Goal: Information Seeking & Learning: Learn about a topic

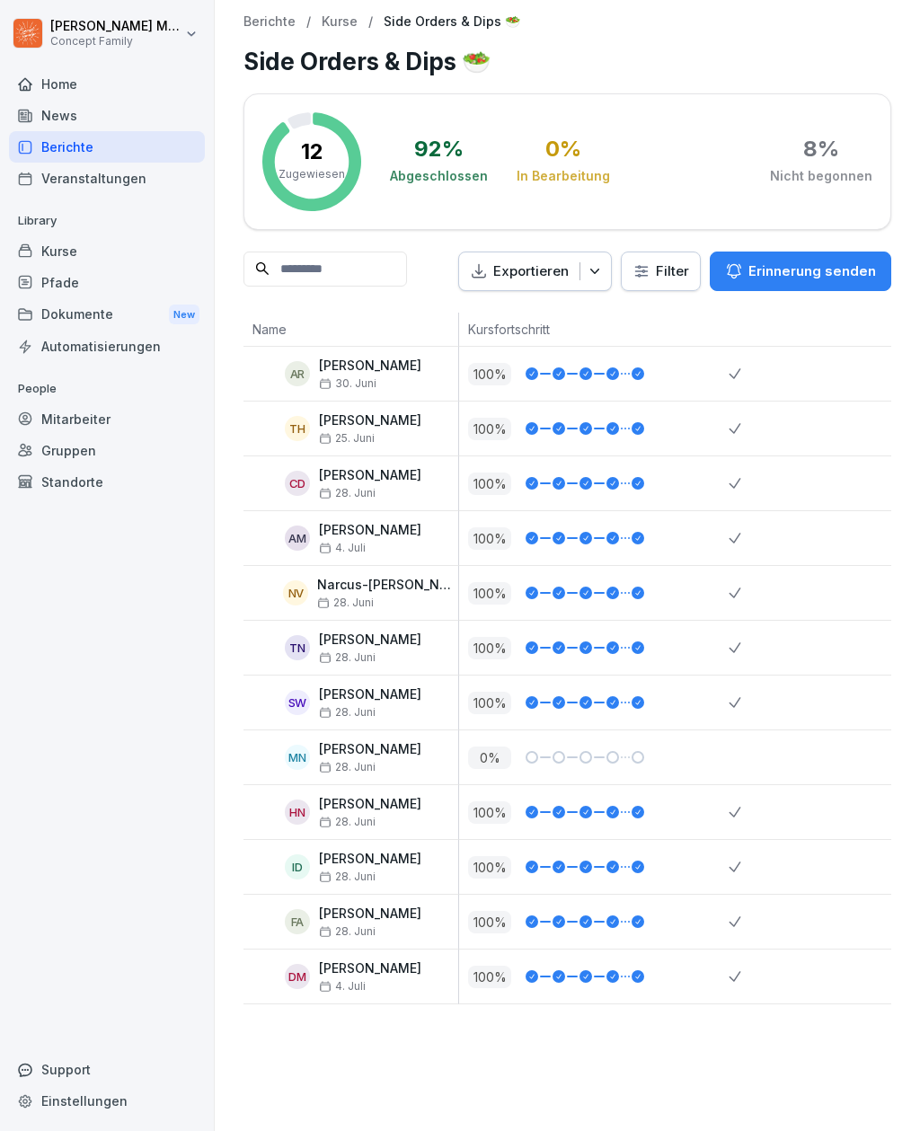
click at [80, 137] on div "Berichte" at bounding box center [107, 146] width 196 height 31
click at [69, 81] on div "Home" at bounding box center [107, 83] width 196 height 31
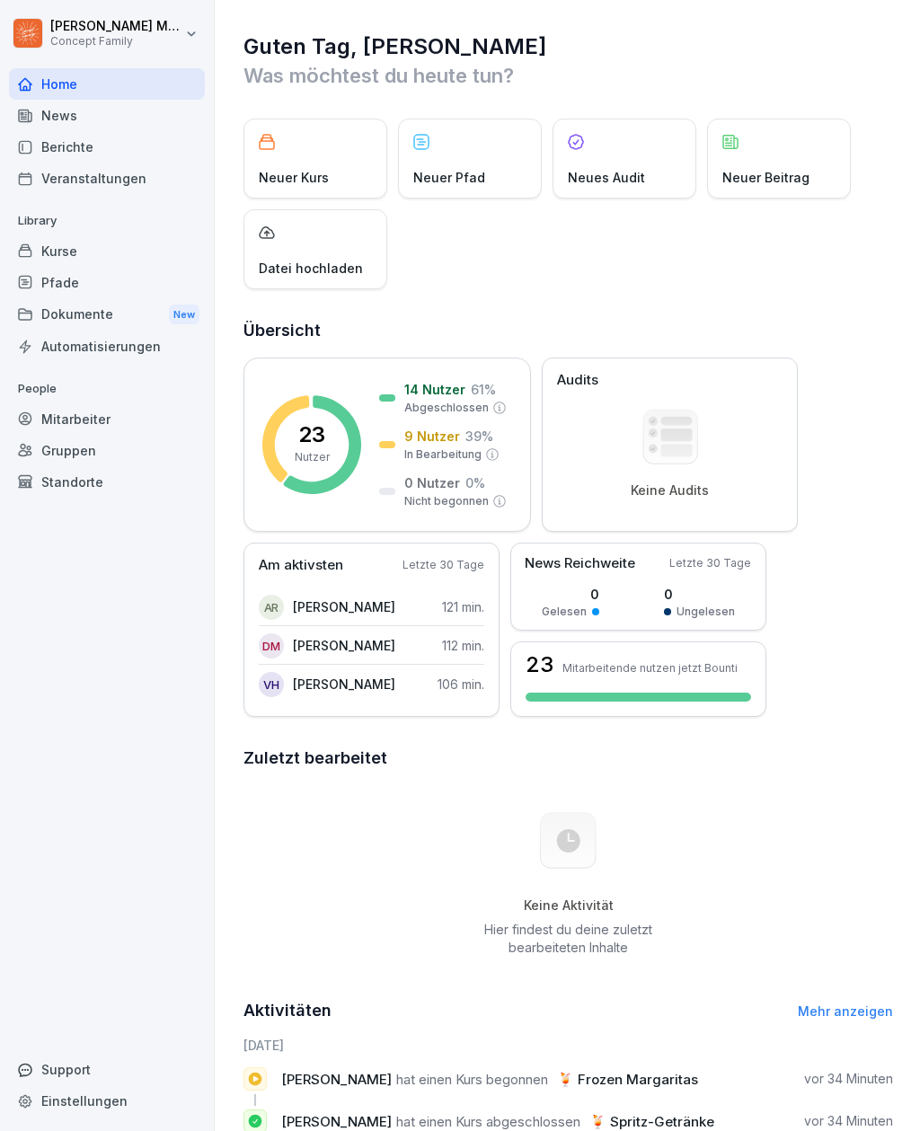
click at [76, 146] on div "Berichte" at bounding box center [107, 146] width 196 height 31
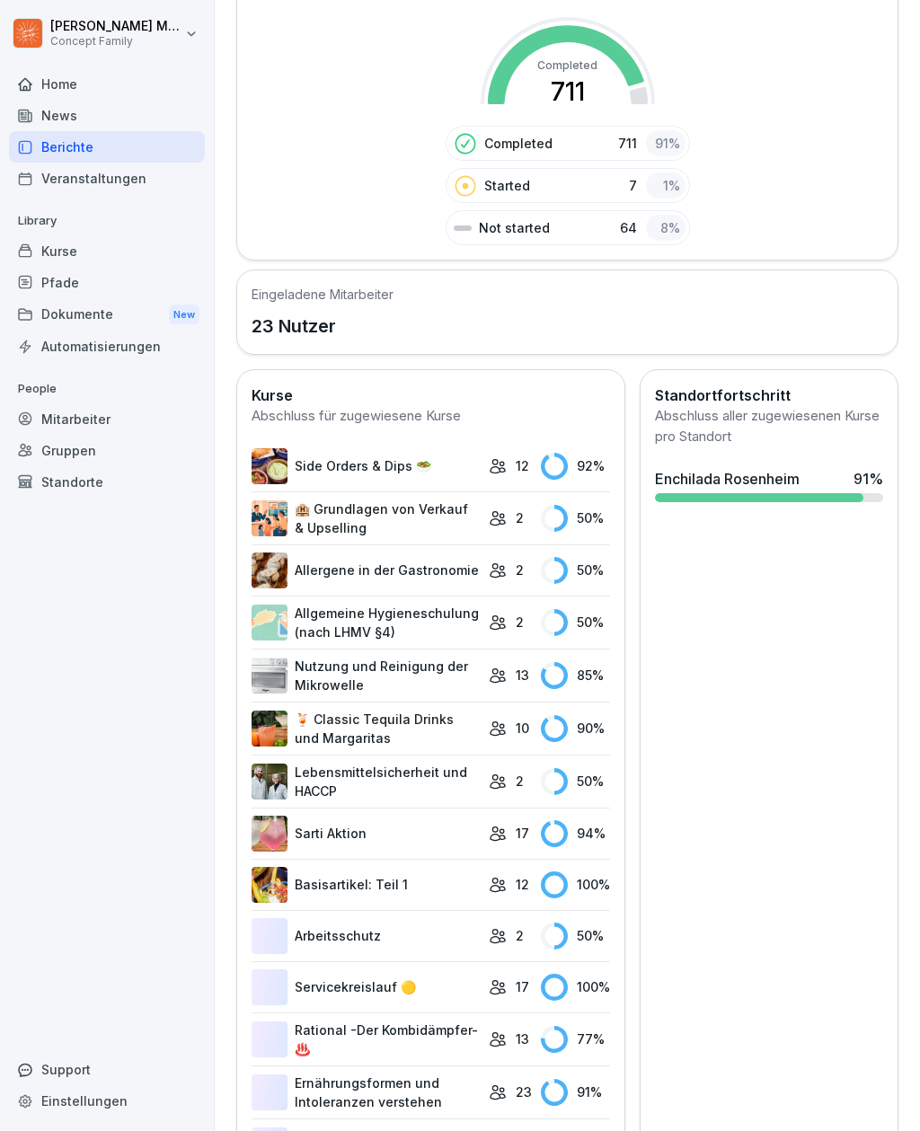
scroll to position [334, 0]
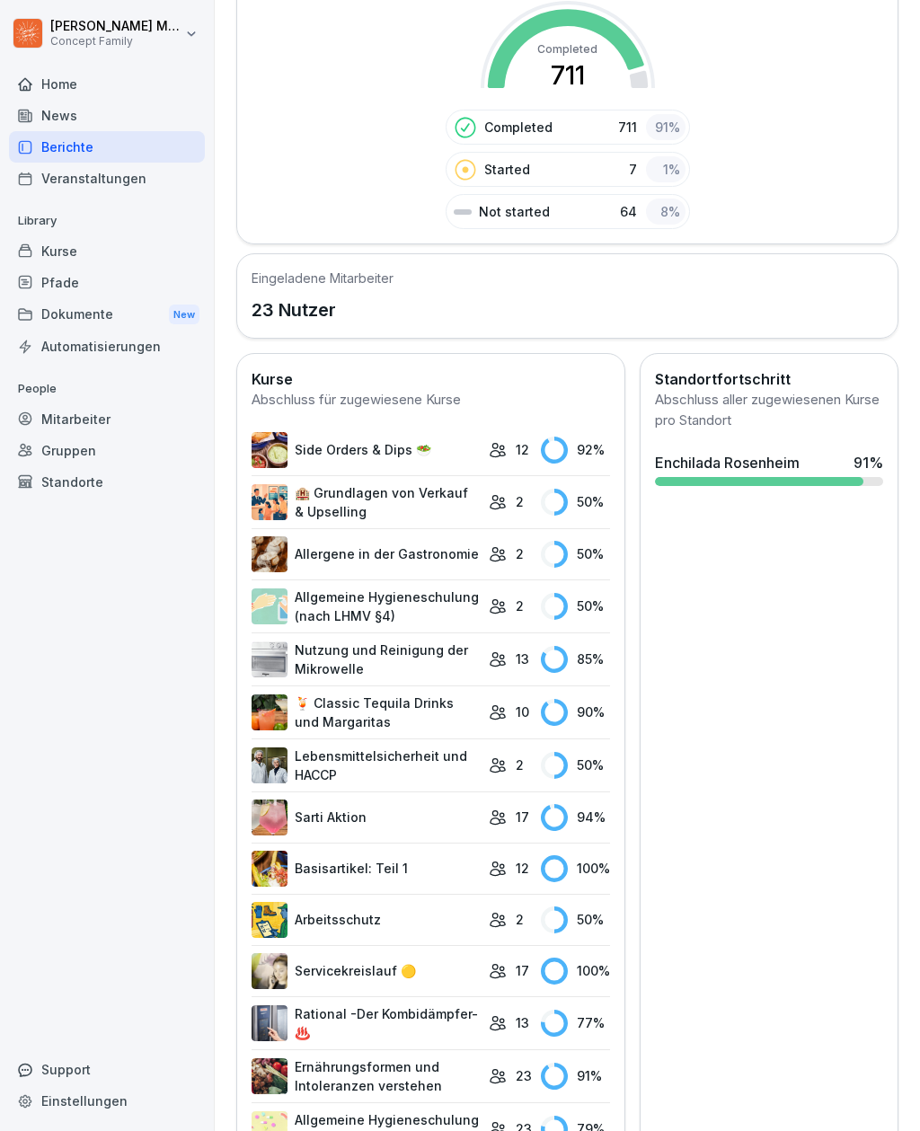
click at [455, 551] on link "Allergene in der Gastronomie" at bounding box center [365, 554] width 228 height 36
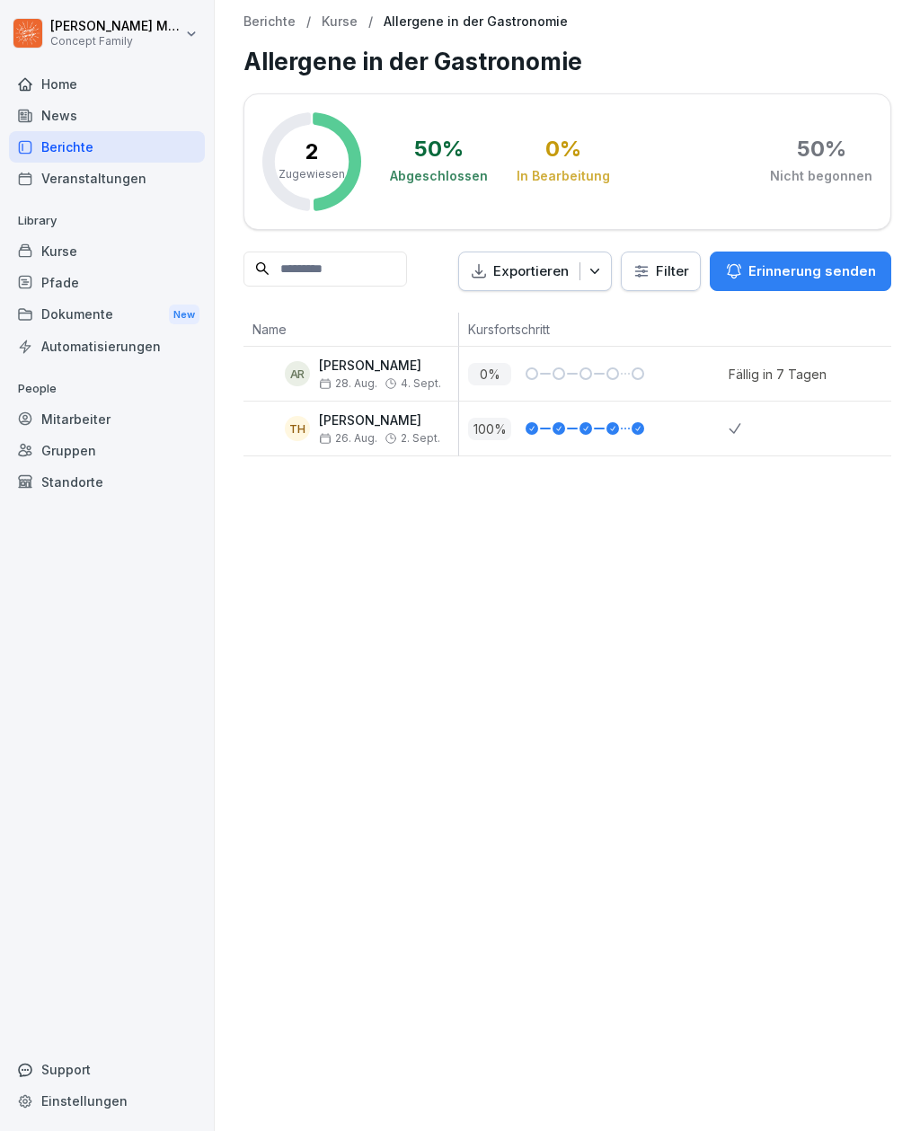
click at [75, 154] on div "Berichte" at bounding box center [107, 146] width 196 height 31
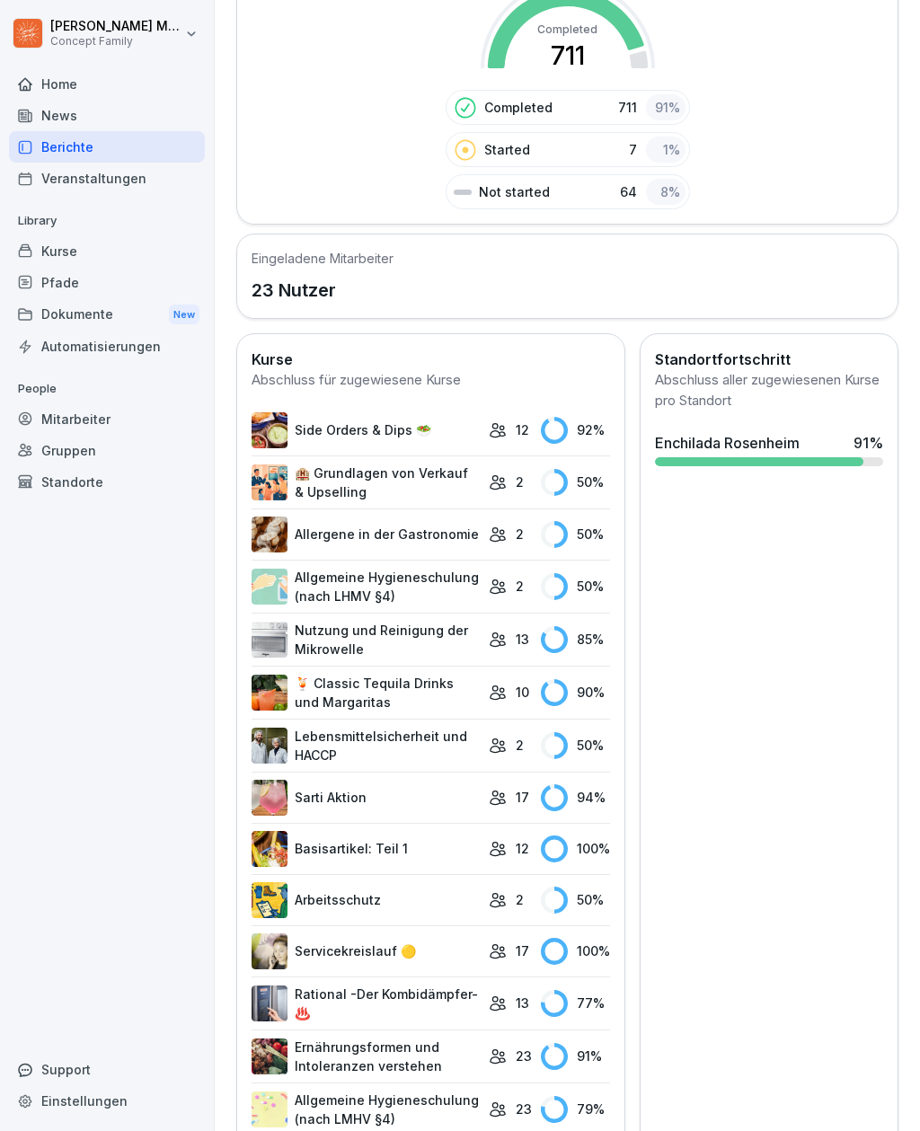
scroll to position [358, 0]
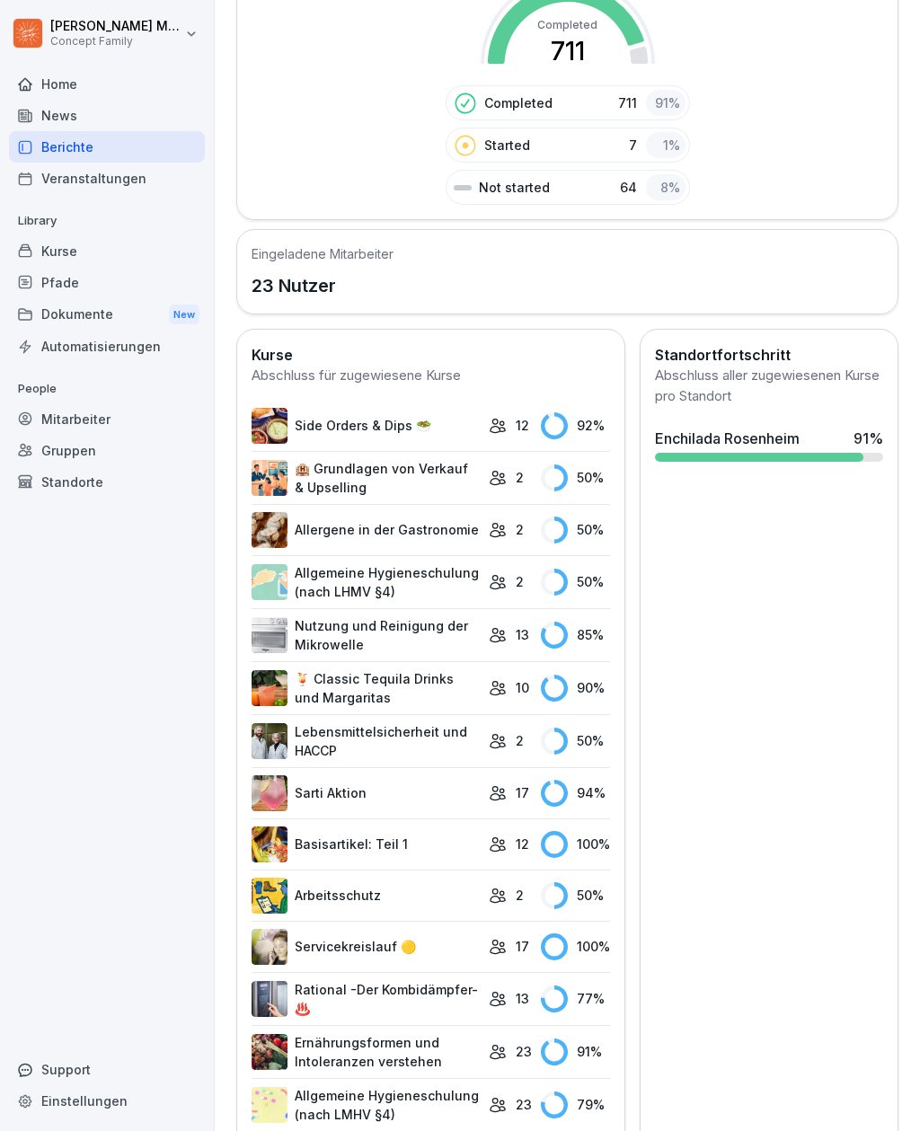
click at [479, 419] on link "Side Orders & Dips 🥗" at bounding box center [365, 426] width 228 height 36
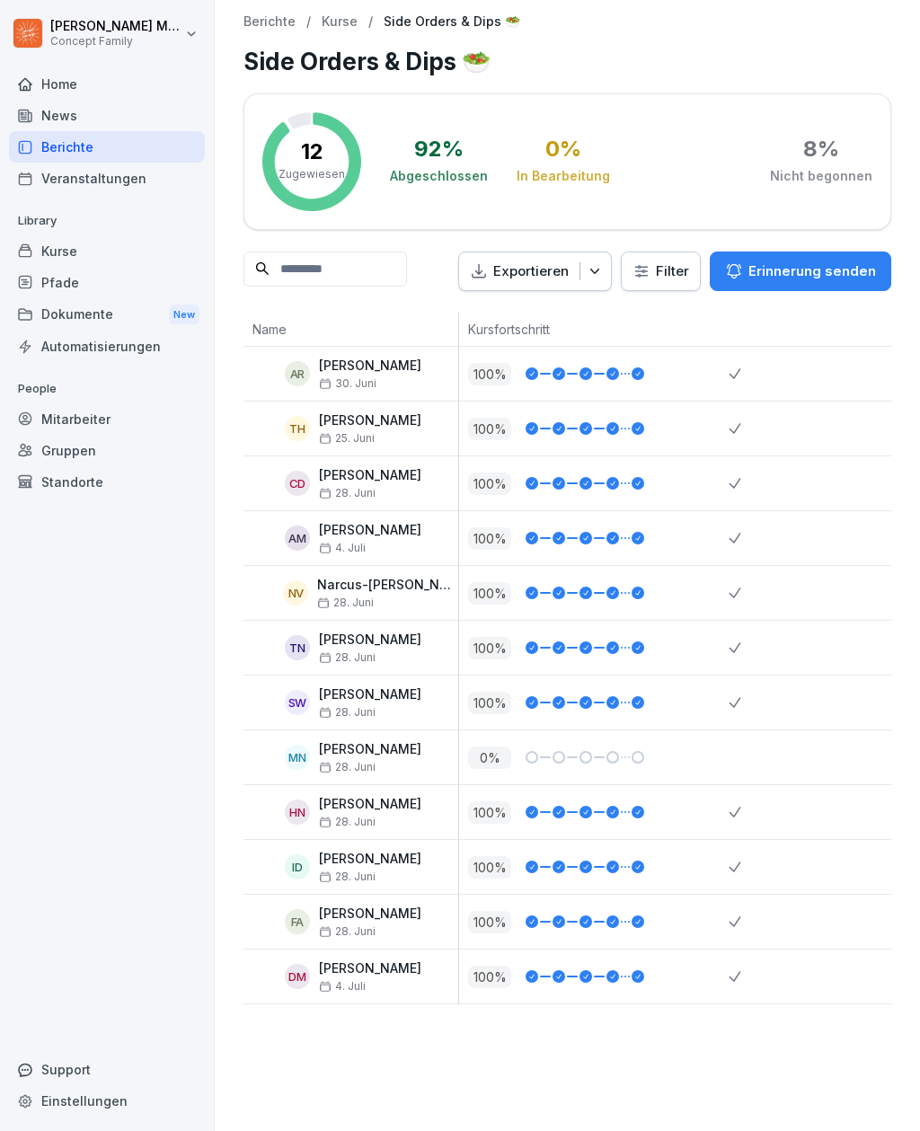
click at [73, 143] on div "Berichte" at bounding box center [107, 146] width 196 height 31
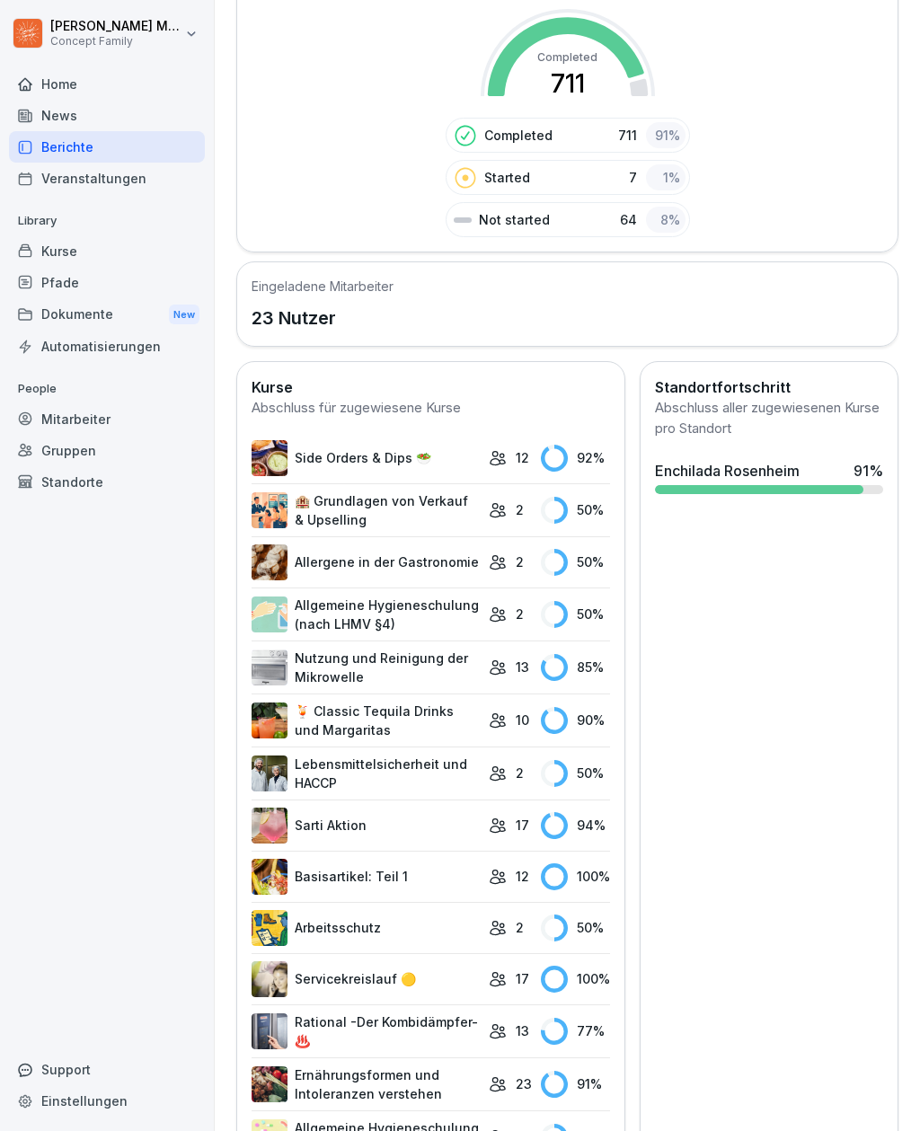
scroll to position [334, 0]
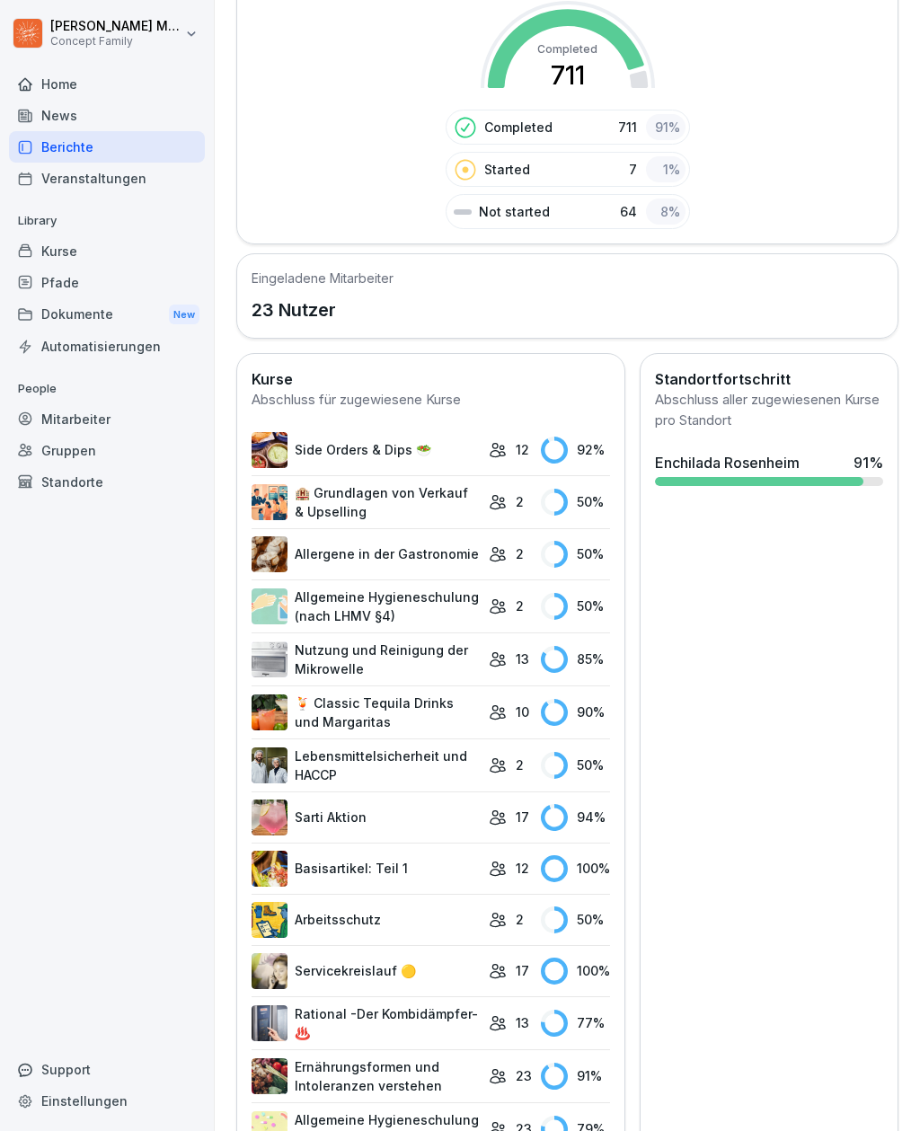
click at [431, 506] on link "🏨 Grundlagen von Verkauf & Upselling" at bounding box center [365, 502] width 228 height 38
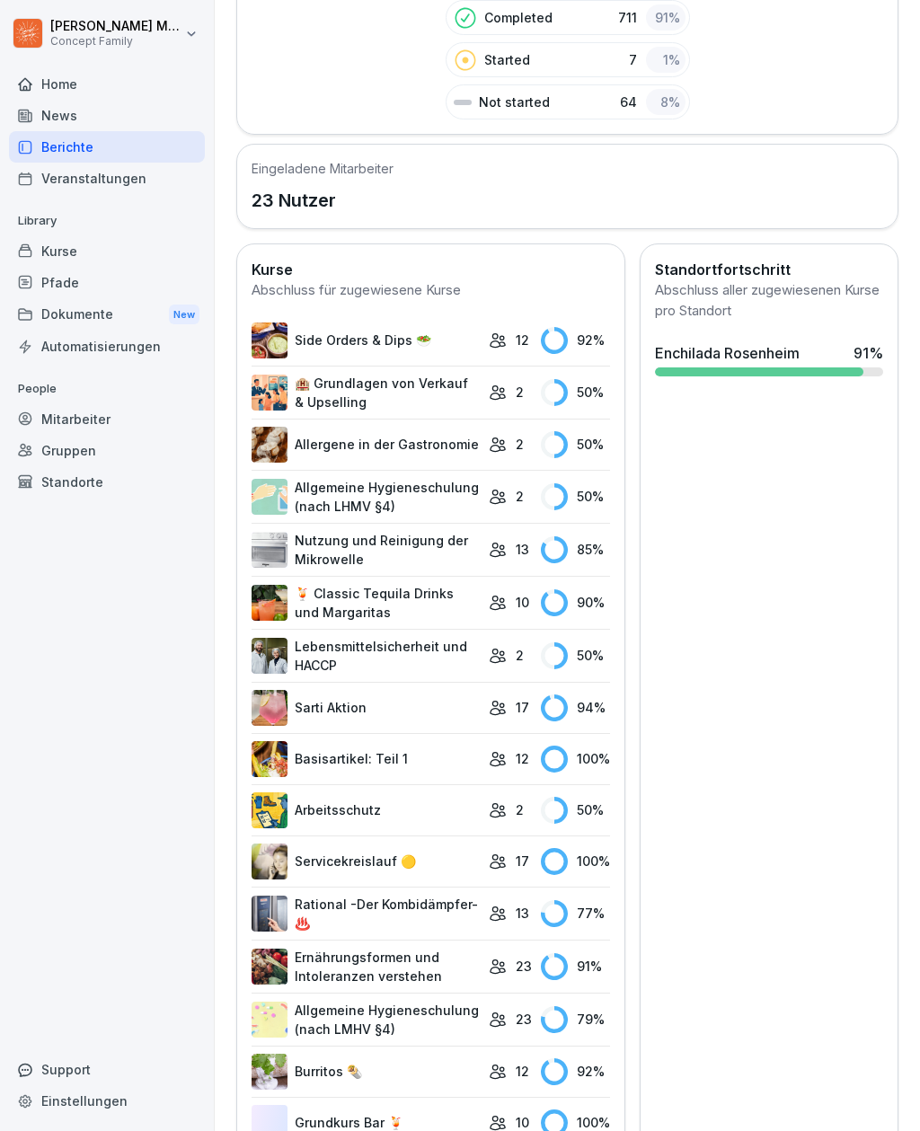
scroll to position [470, 0]
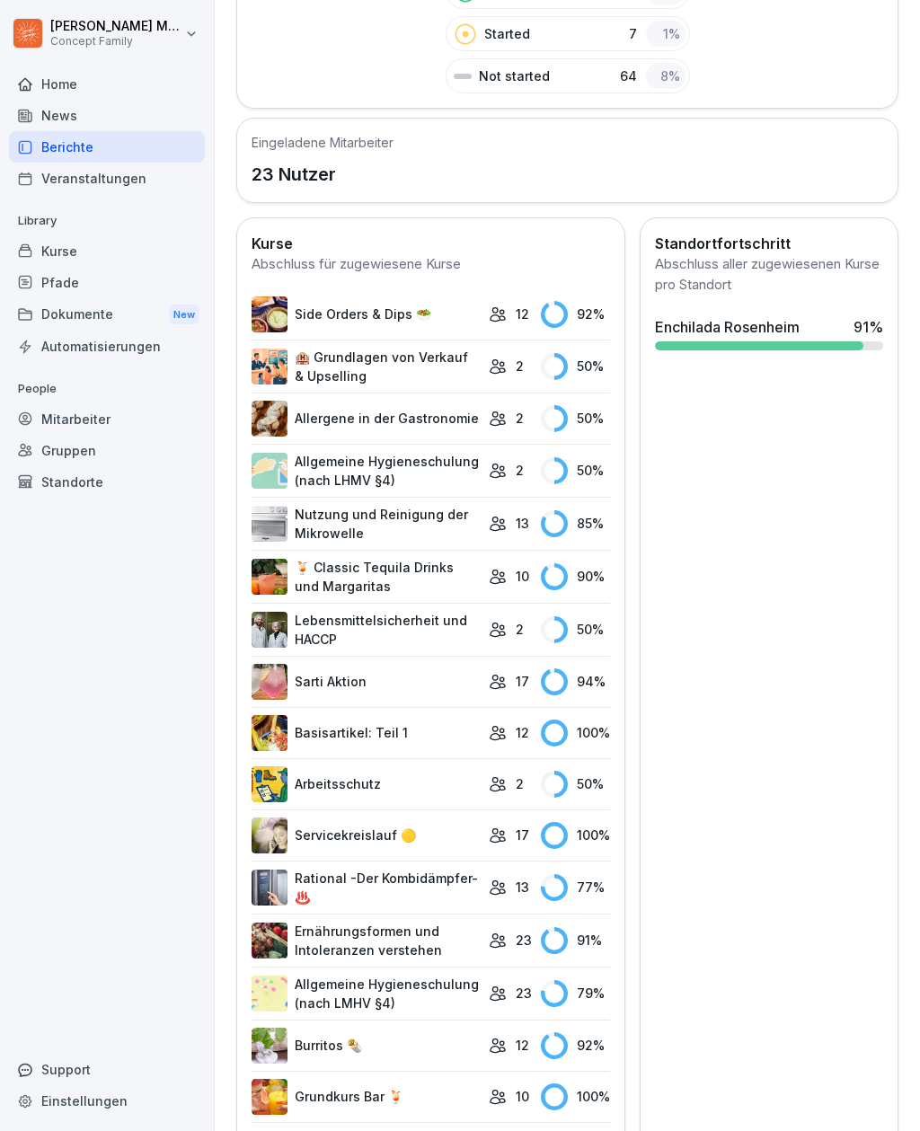
click at [449, 523] on link "Nutzung und Reinigung der Mikrowelle" at bounding box center [365, 524] width 228 height 38
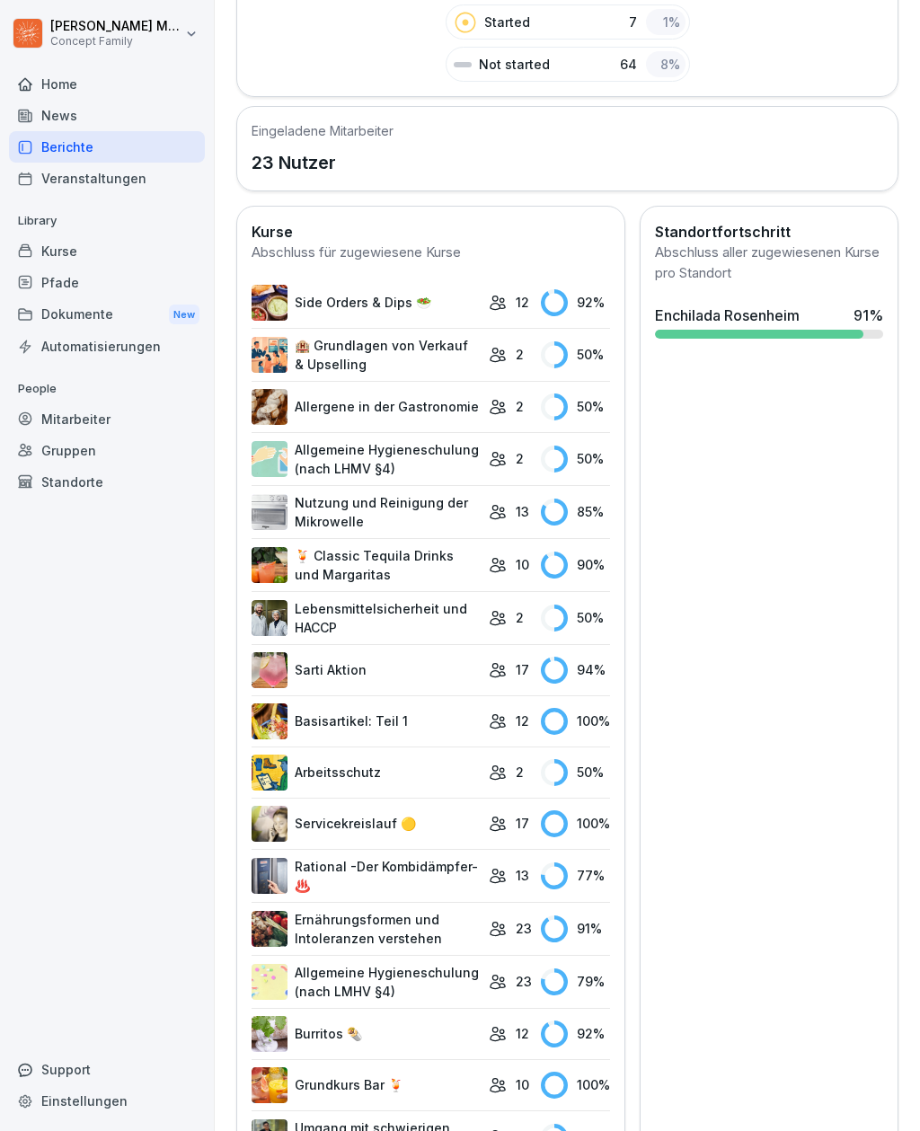
scroll to position [482, 0]
click at [471, 678] on link "Sarti Aktion" at bounding box center [365, 669] width 228 height 36
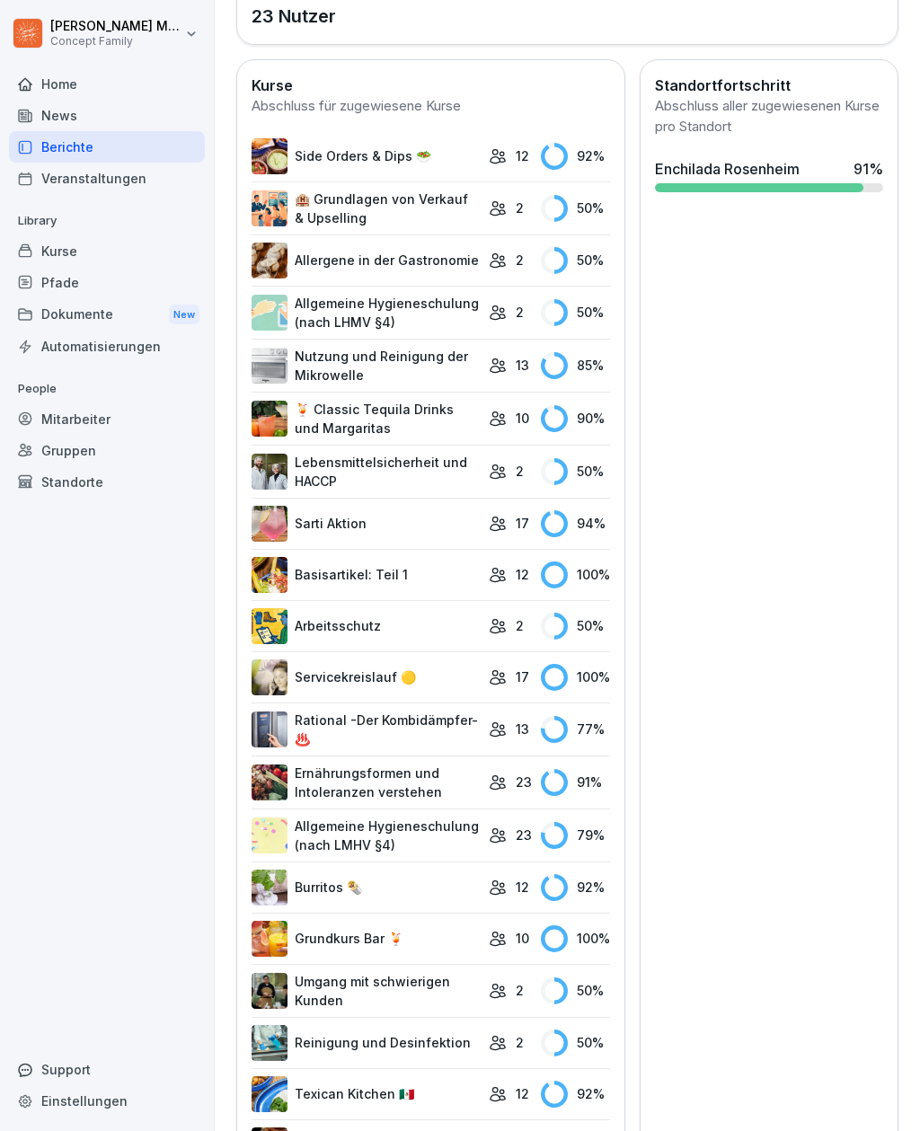
scroll to position [631, 0]
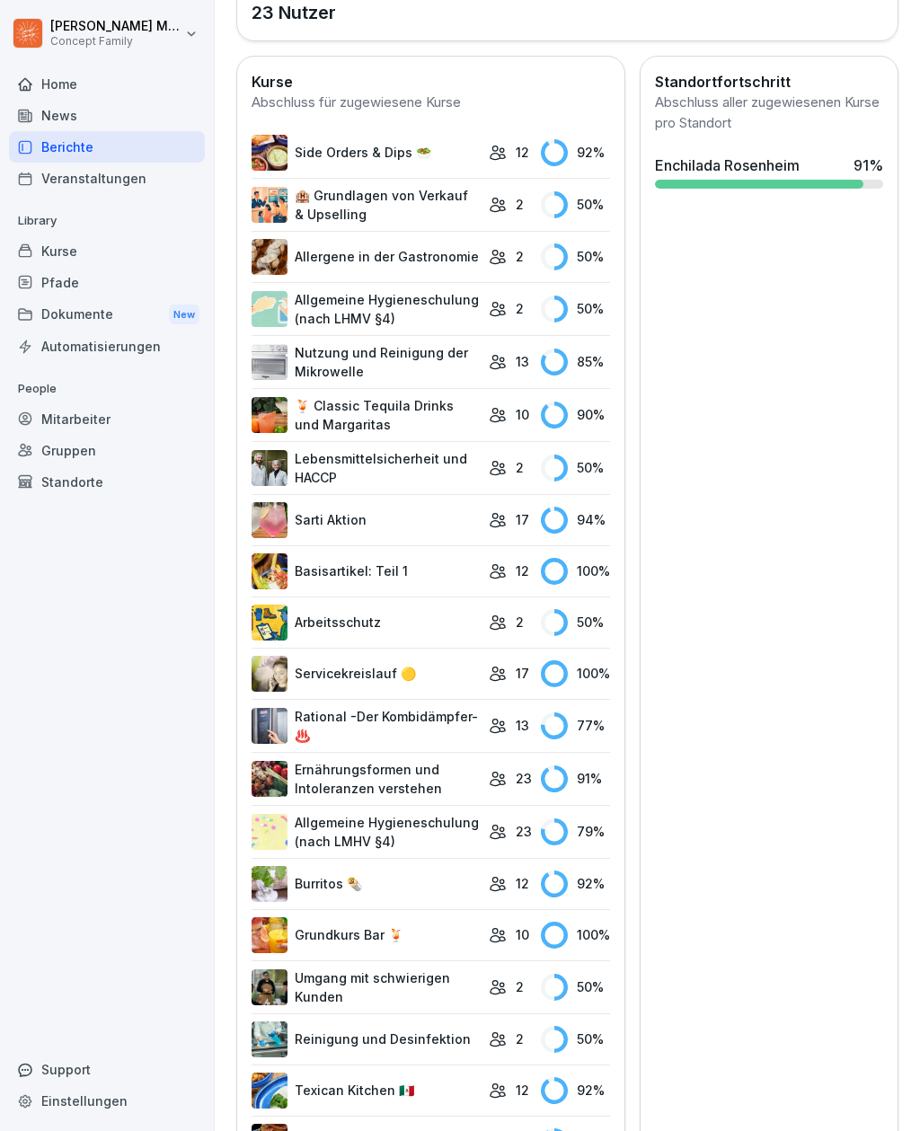
click at [420, 428] on link "🍹 Classic Tequila Drinks und Margaritas" at bounding box center [365, 415] width 228 height 38
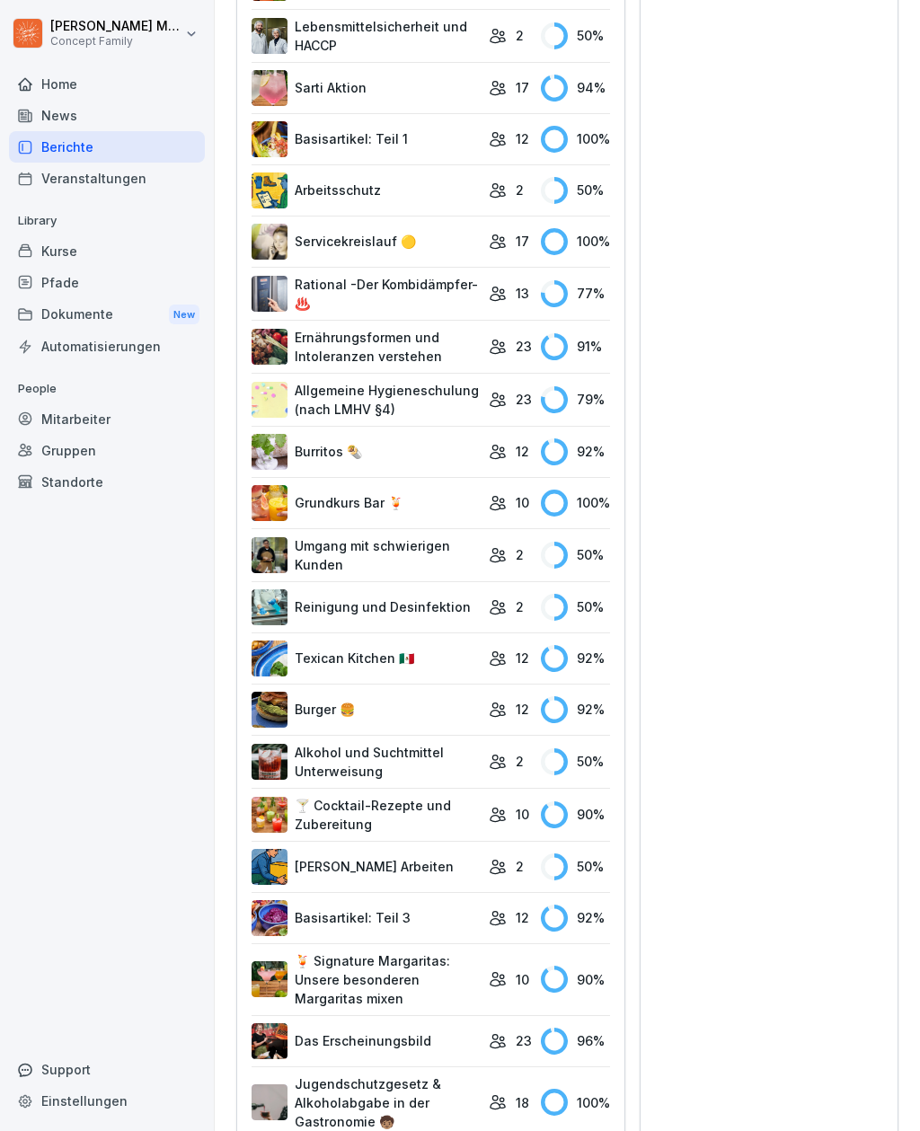
scroll to position [1069, 0]
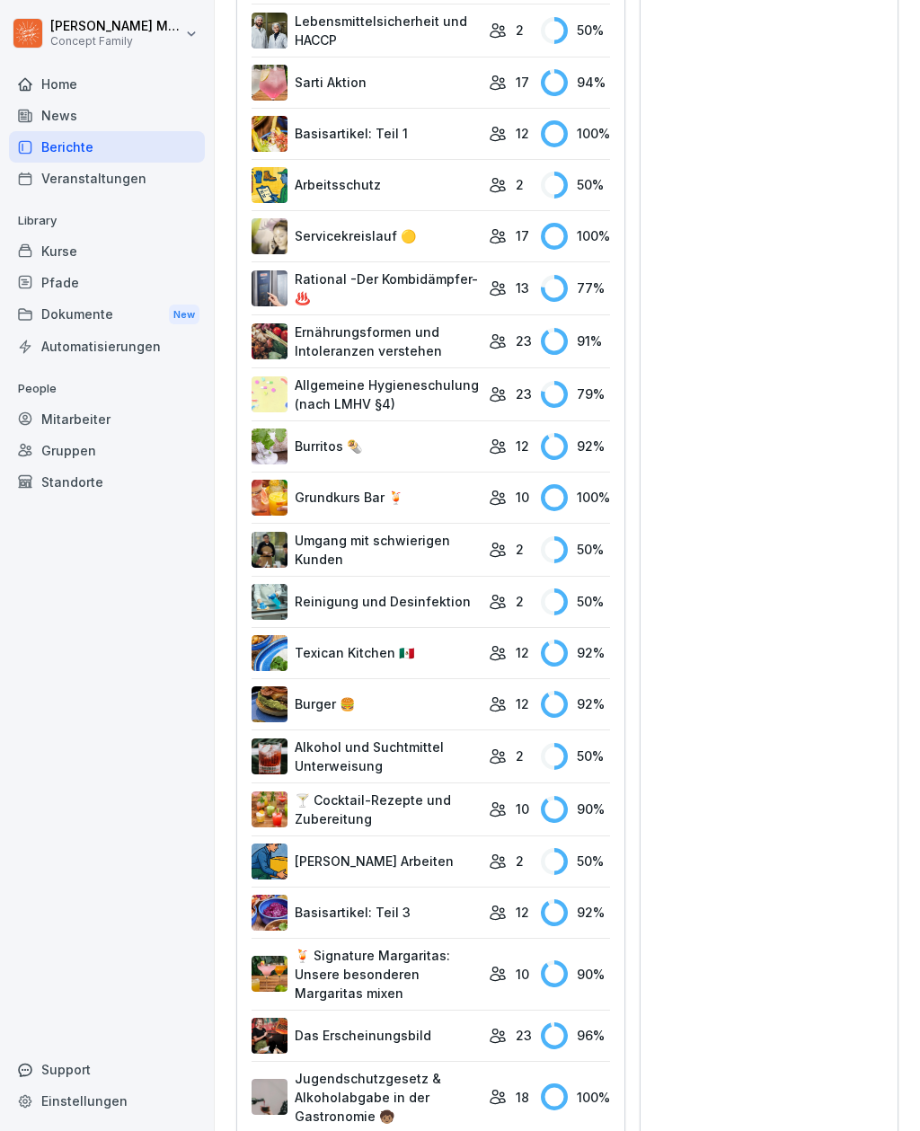
click at [453, 653] on link "Texican Kitchen 🇲🇽" at bounding box center [365, 653] width 228 height 36
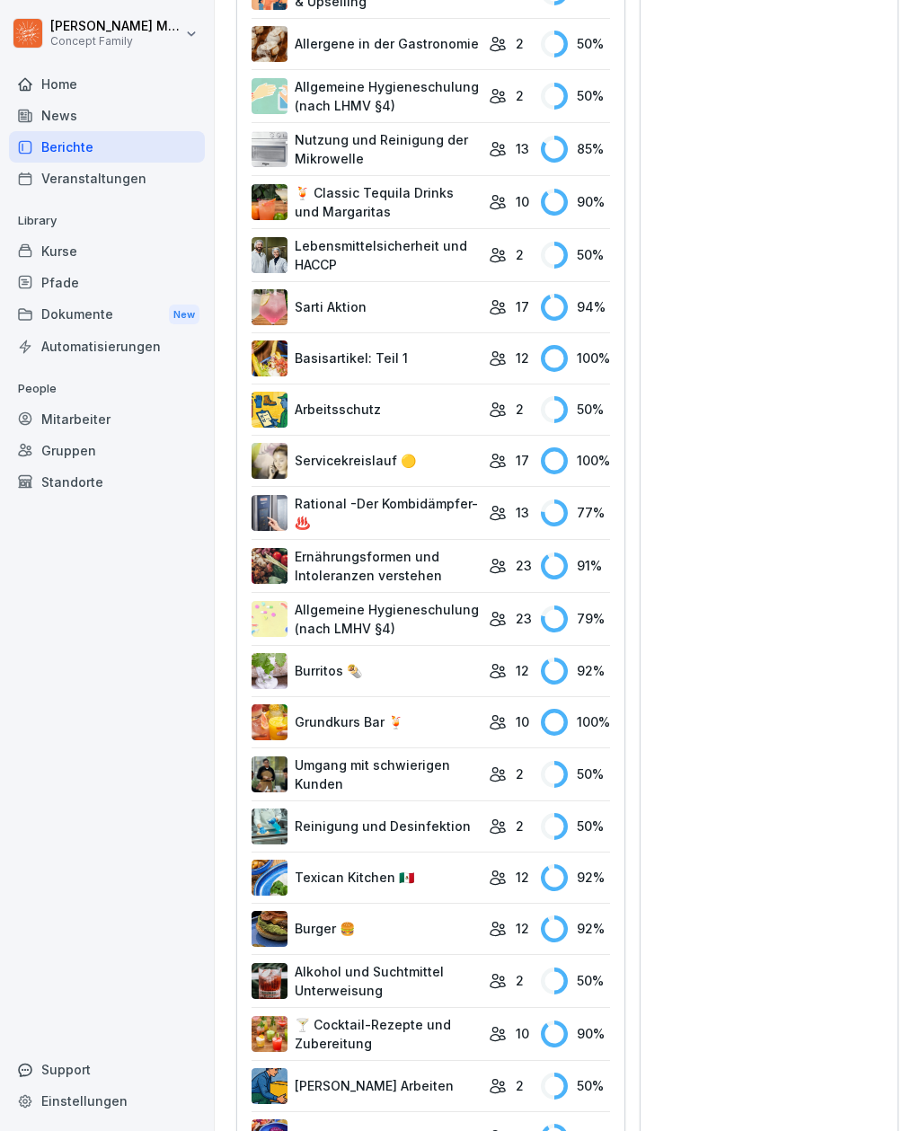
scroll to position [895, 0]
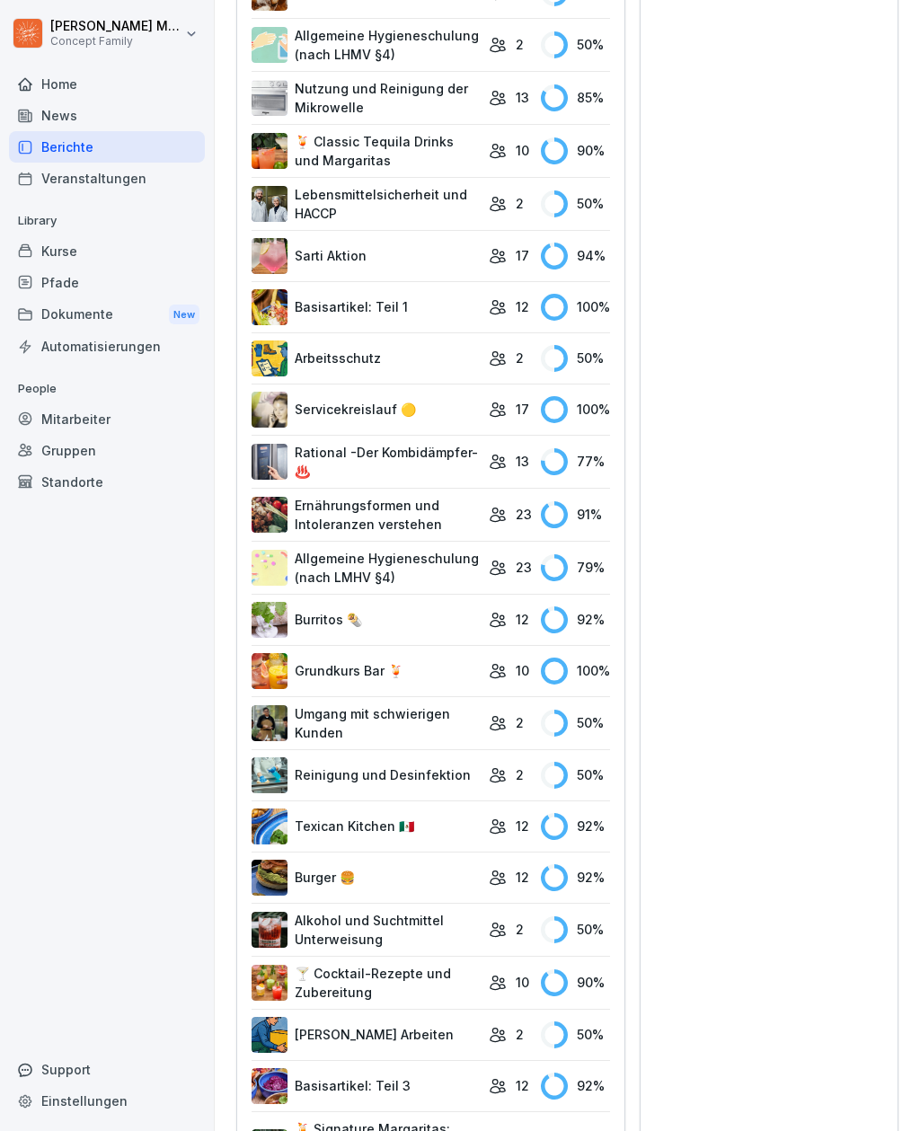
click at [469, 623] on link "Burritos 🌯" at bounding box center [365, 620] width 228 height 36
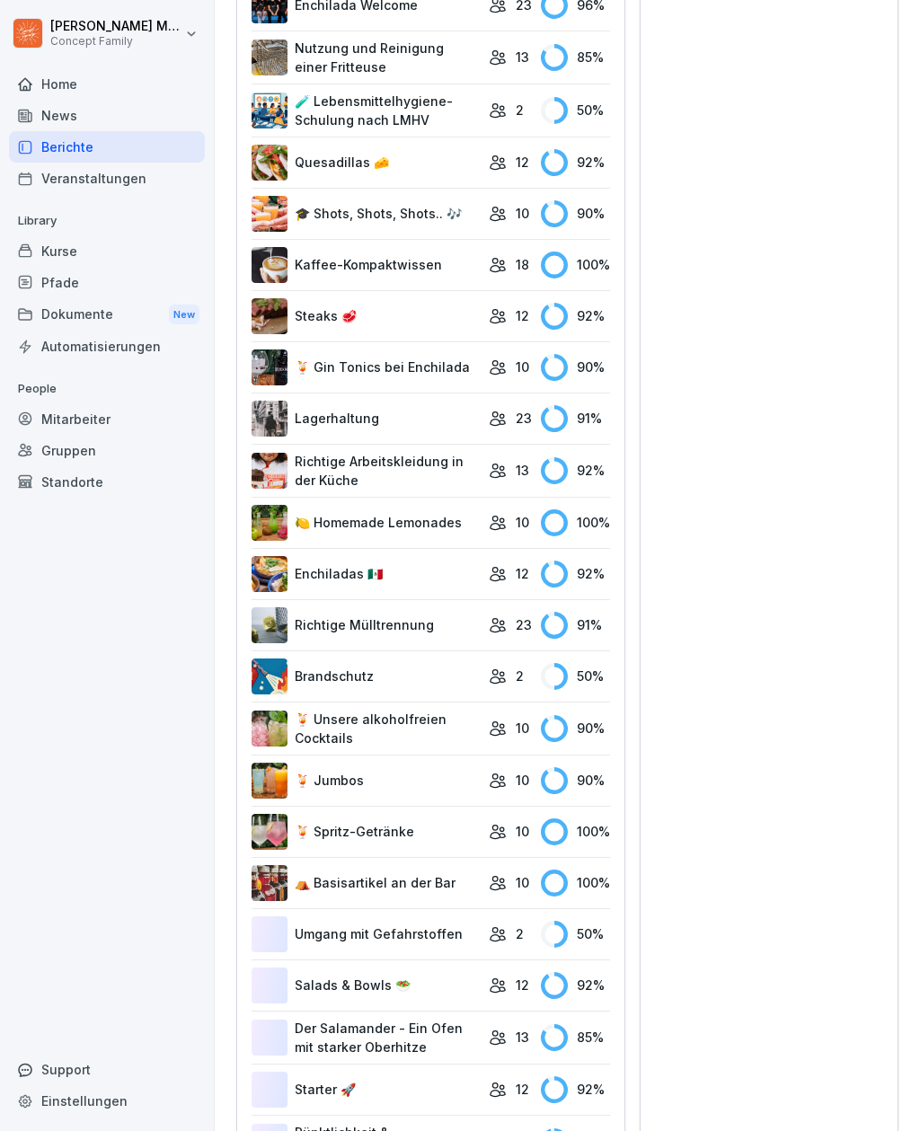
scroll to position [2792, 0]
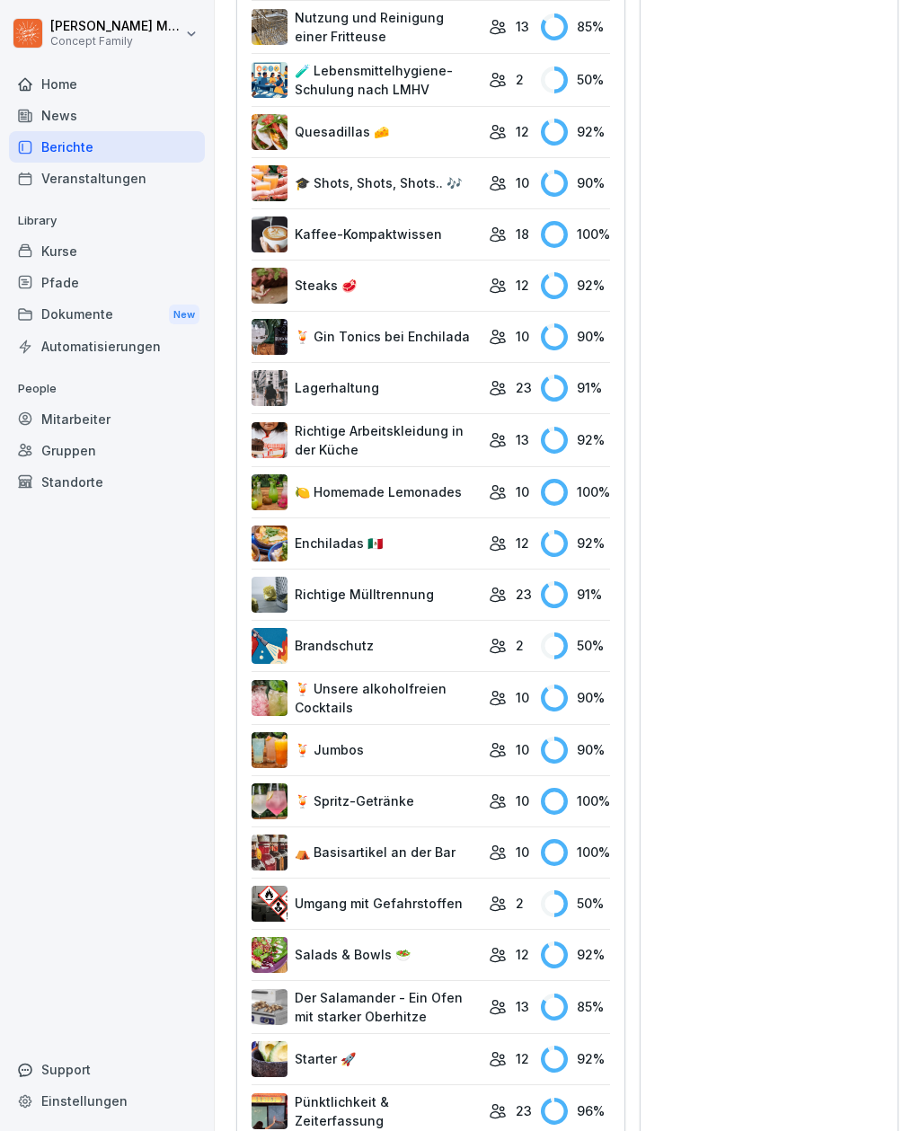
click at [427, 752] on link "🍹 Jumbos" at bounding box center [365, 750] width 228 height 36
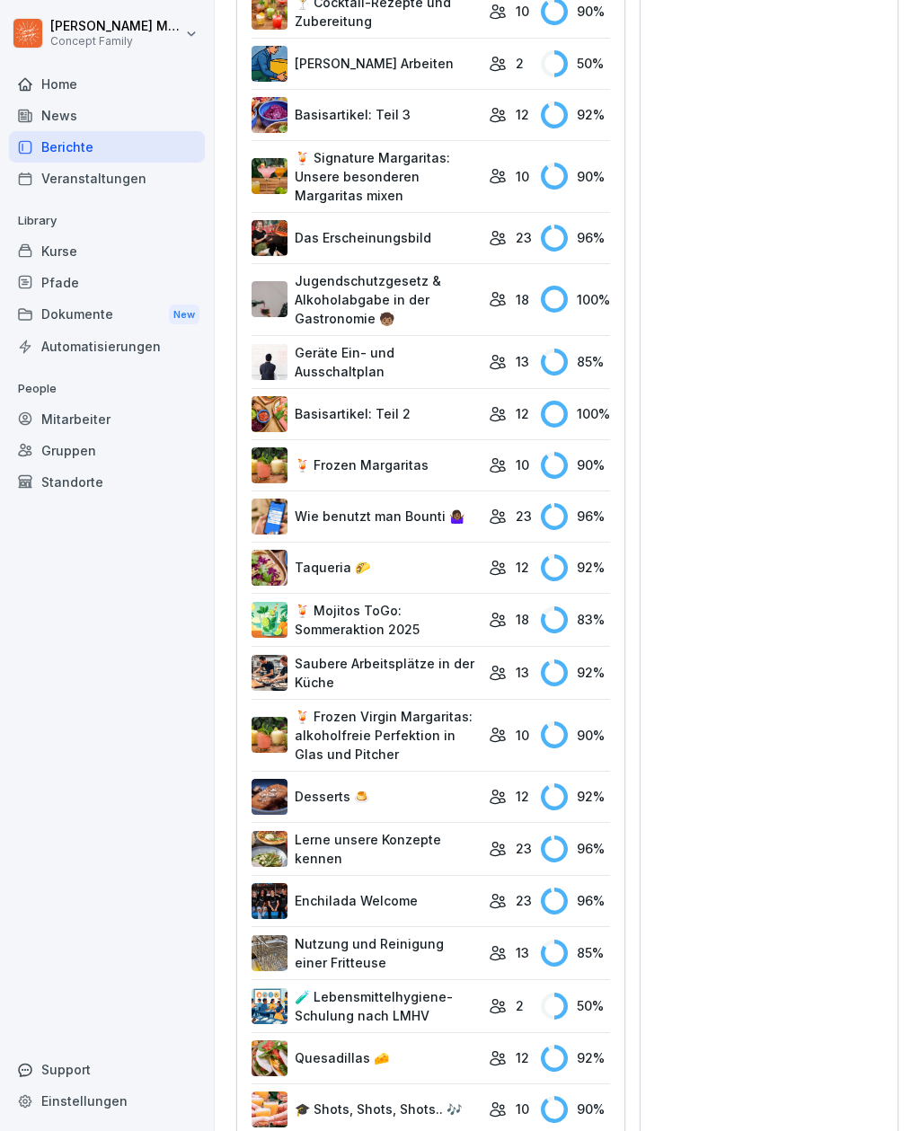
scroll to position [1869, 0]
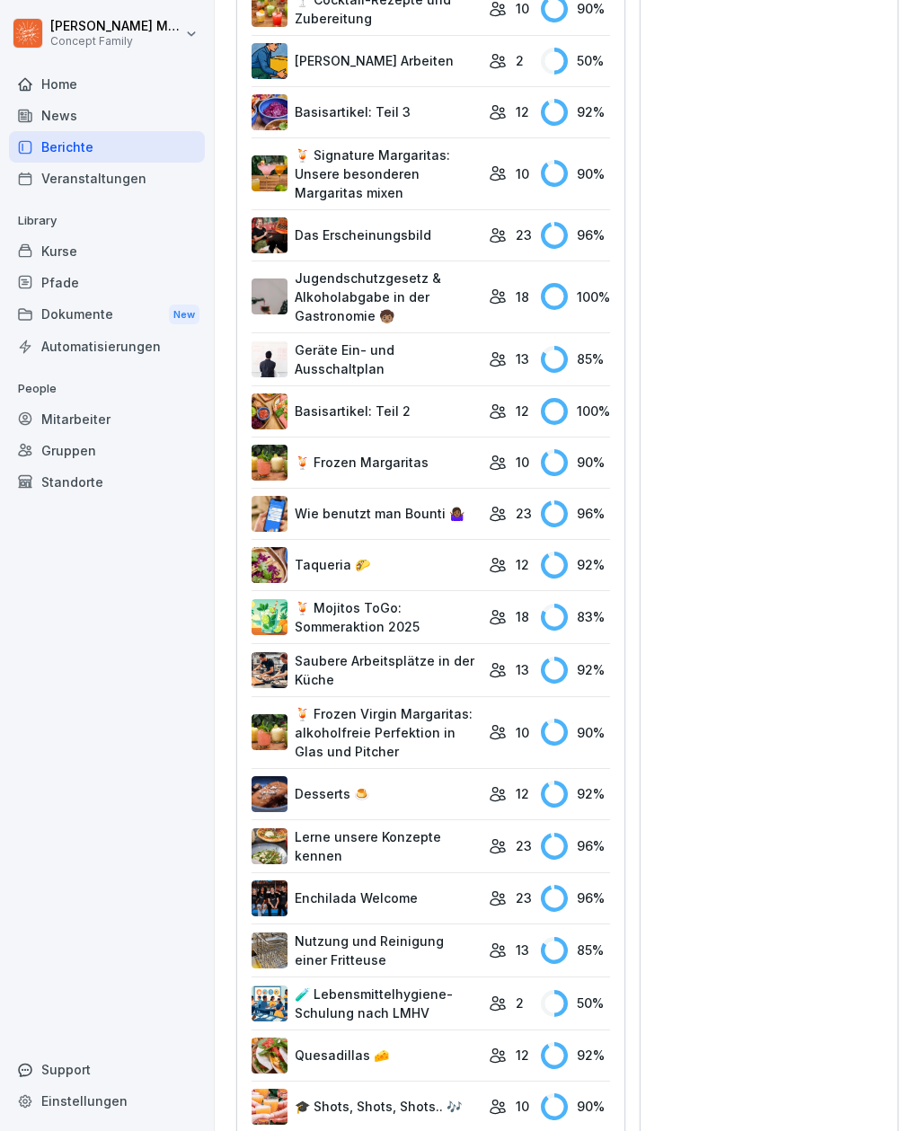
click at [418, 671] on link "Saubere Arbeitsplätze in der Küche" at bounding box center [365, 670] width 228 height 38
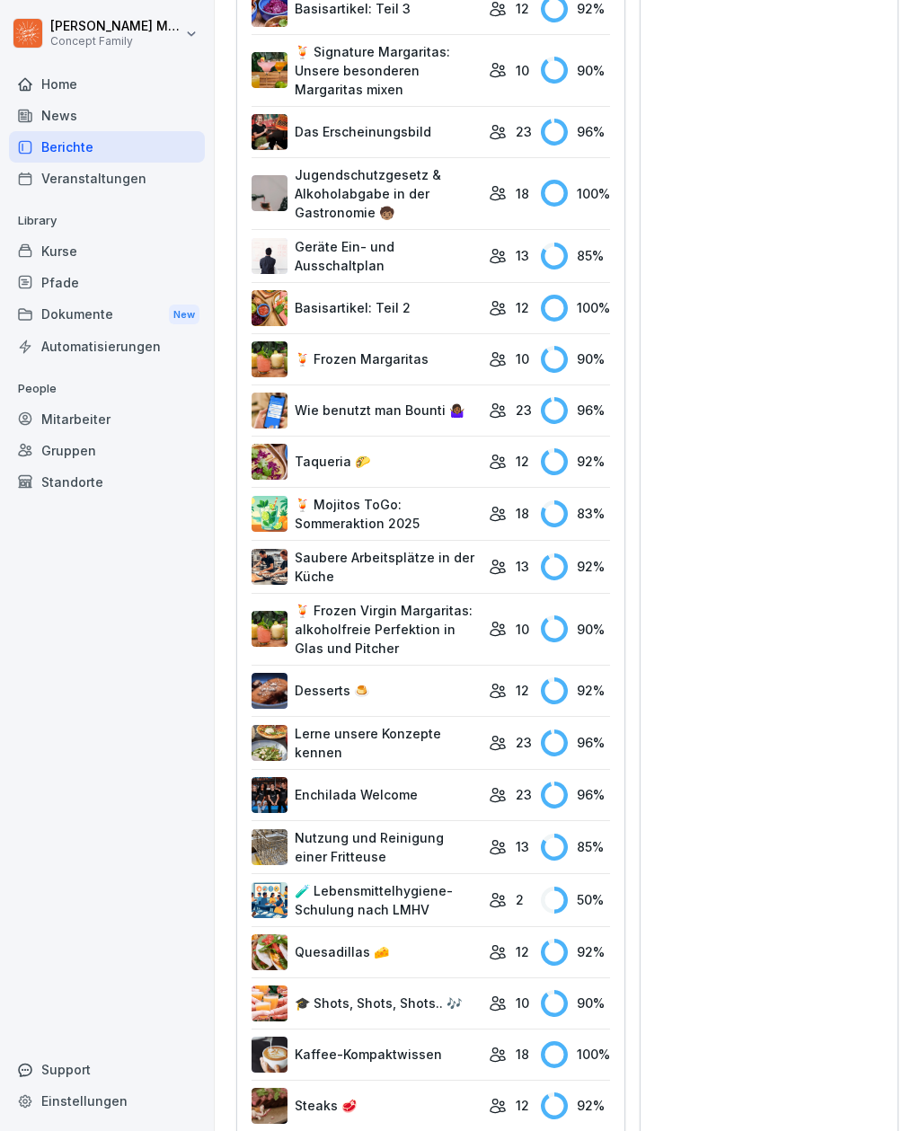
scroll to position [1973, 0]
click at [440, 793] on link "Enchilada Welcome" at bounding box center [365, 794] width 228 height 36
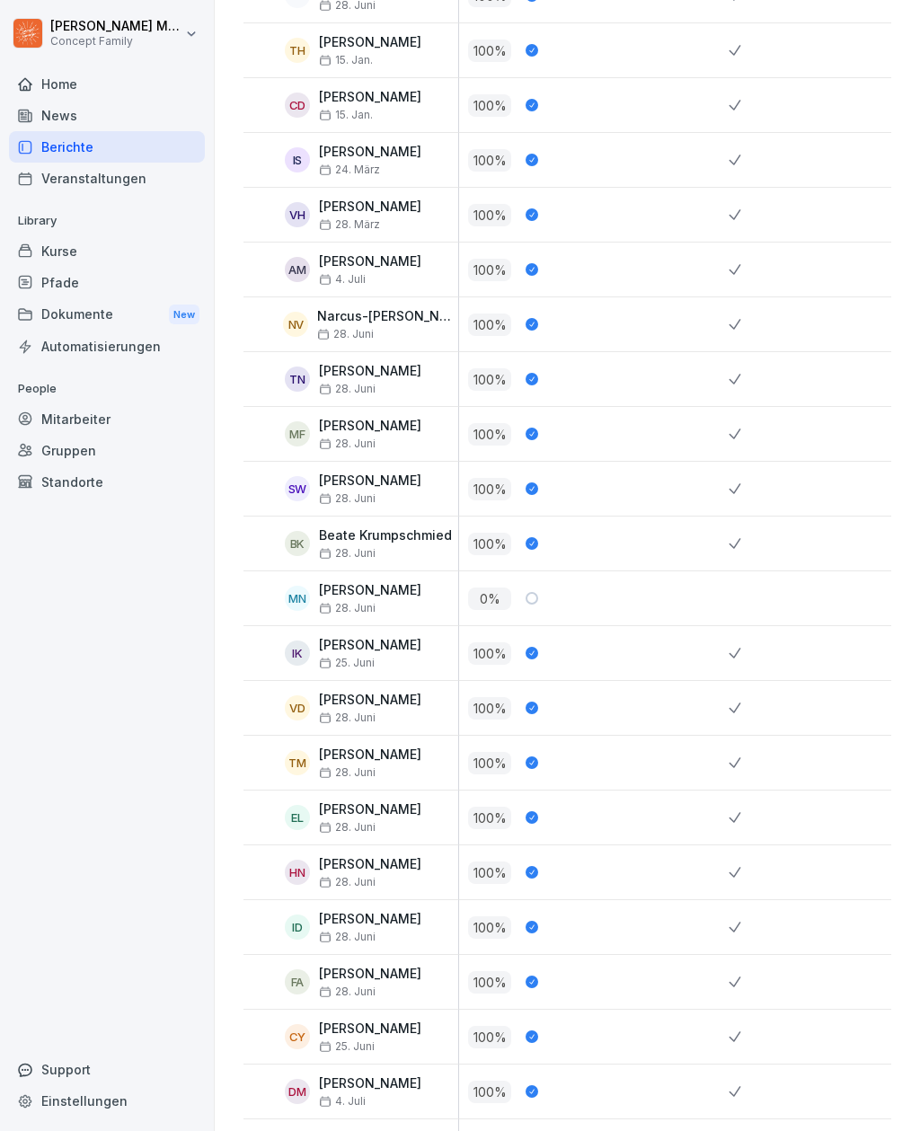
scroll to position [432, 0]
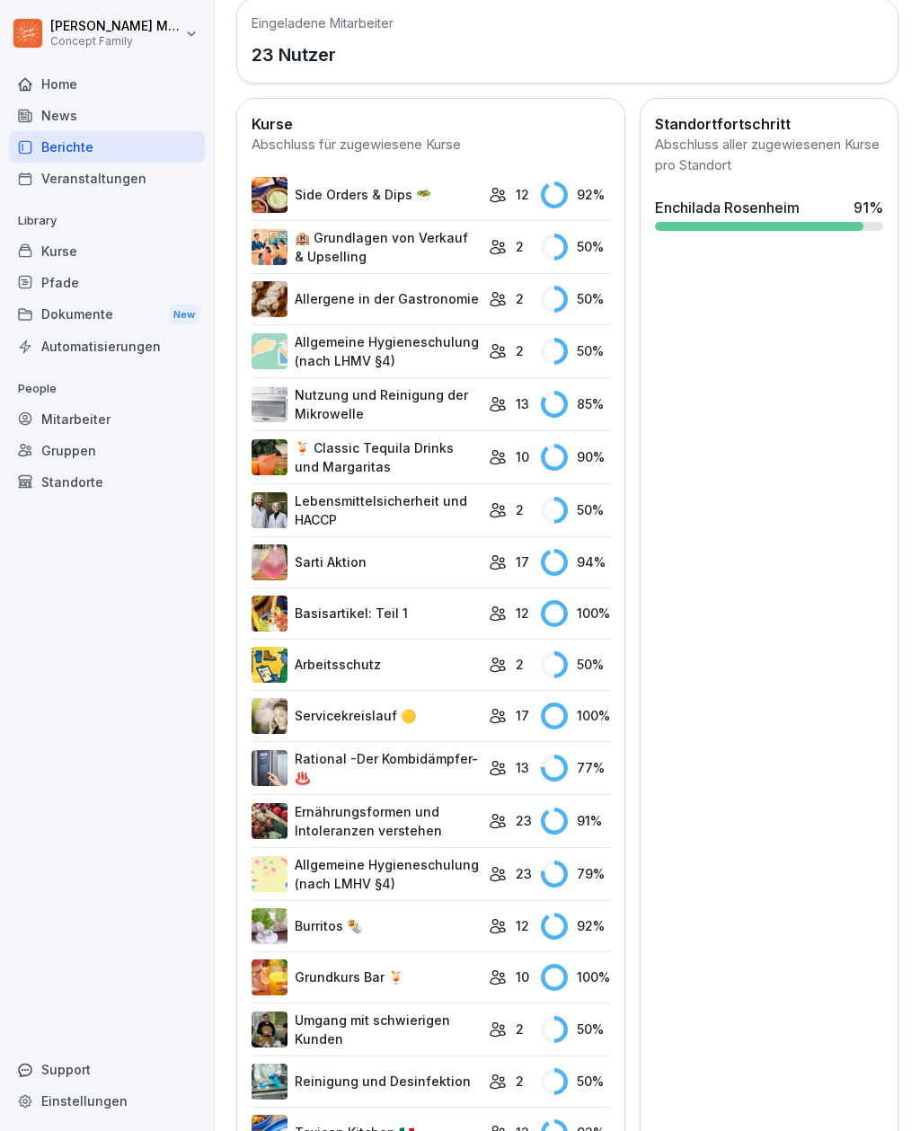
scroll to position [567, 0]
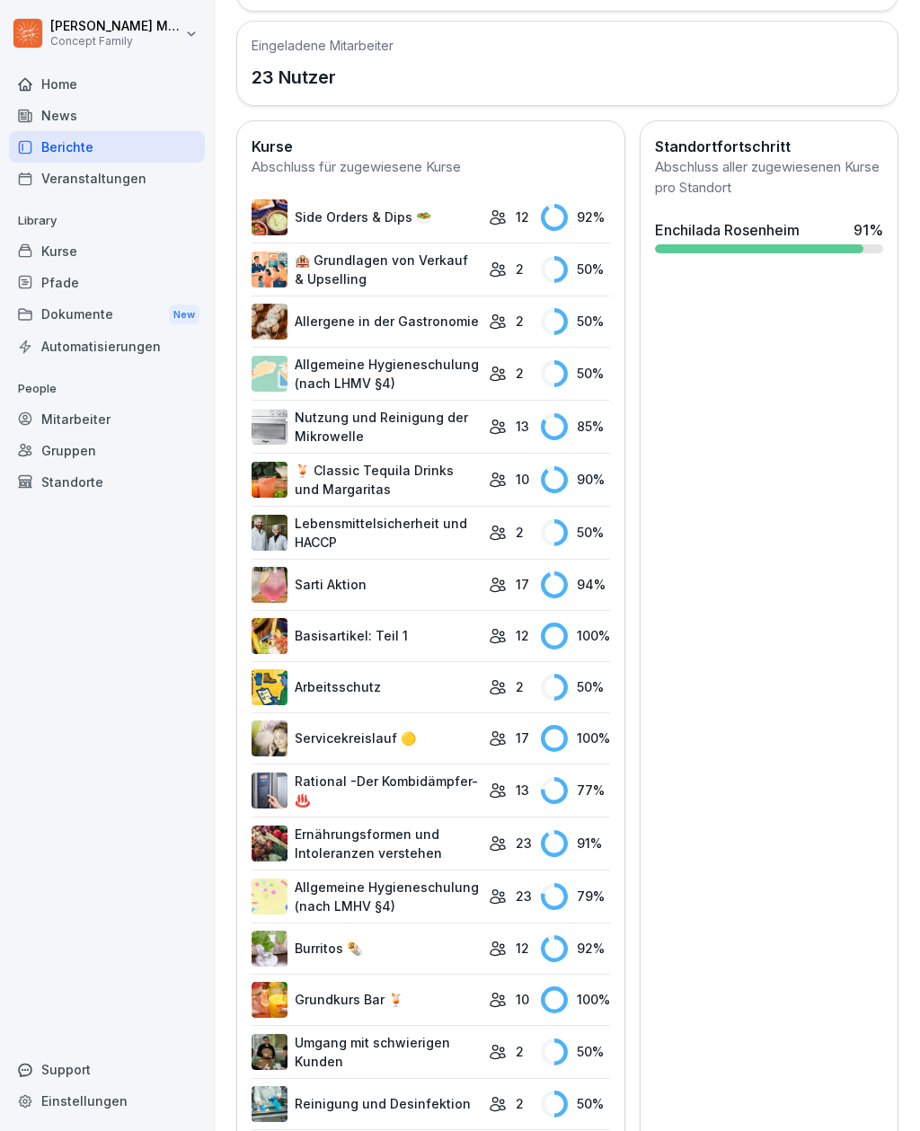
click at [78, 412] on div "Mitarbeiter" at bounding box center [107, 418] width 196 height 31
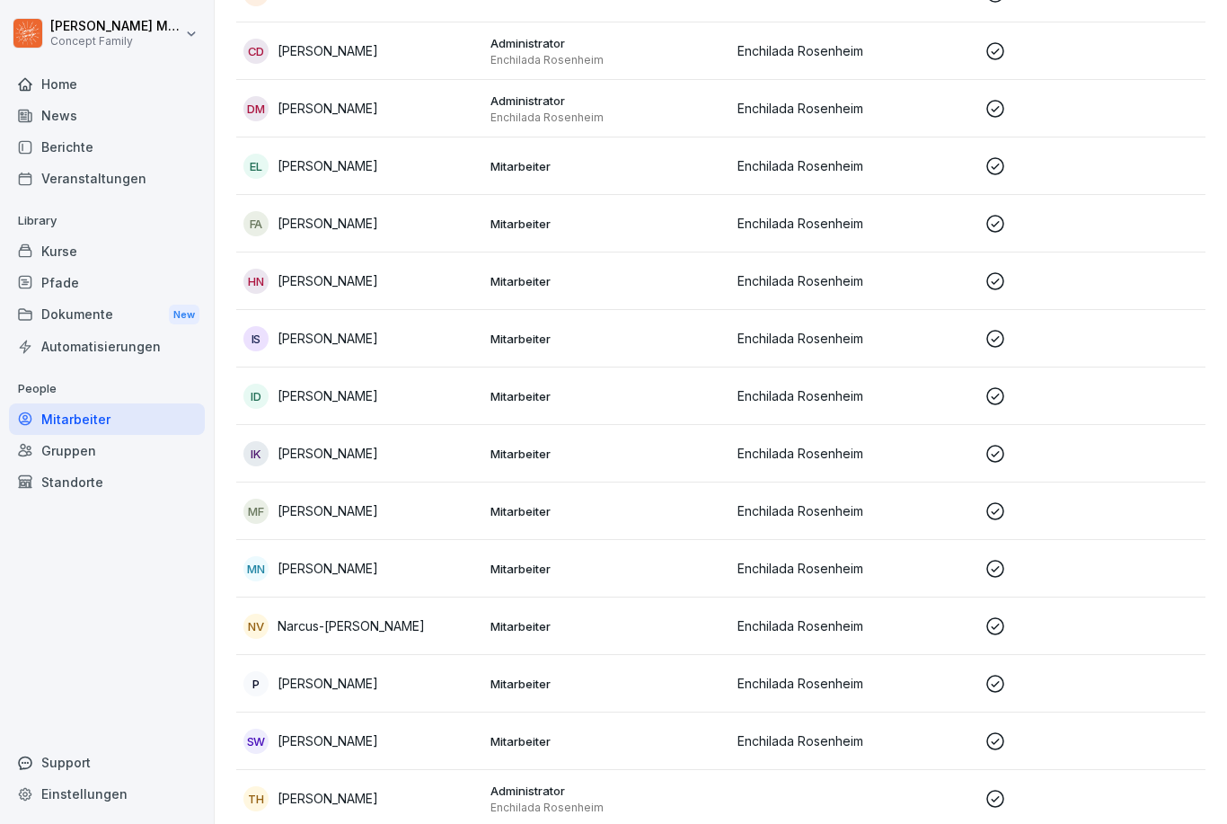
scroll to position [464, 0]
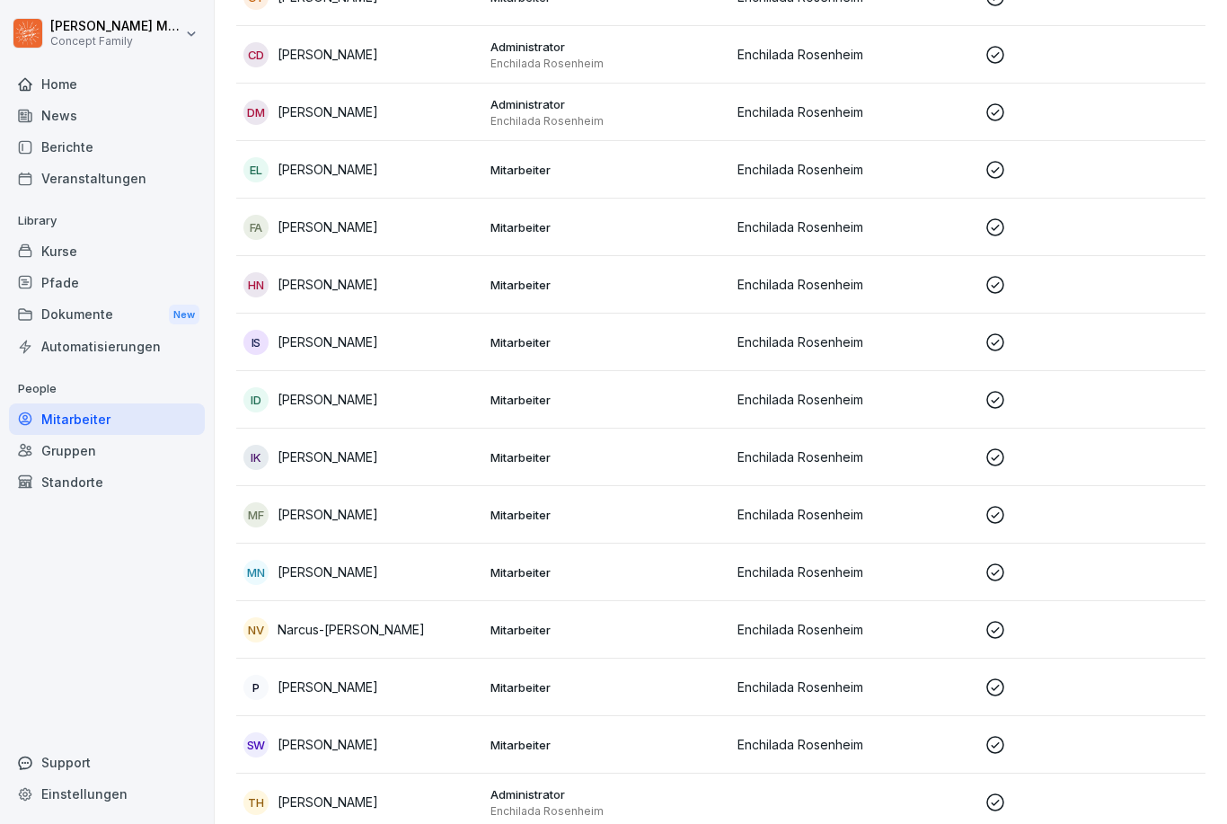
click at [919, 350] on p at bounding box center [1100, 342] width 233 height 22
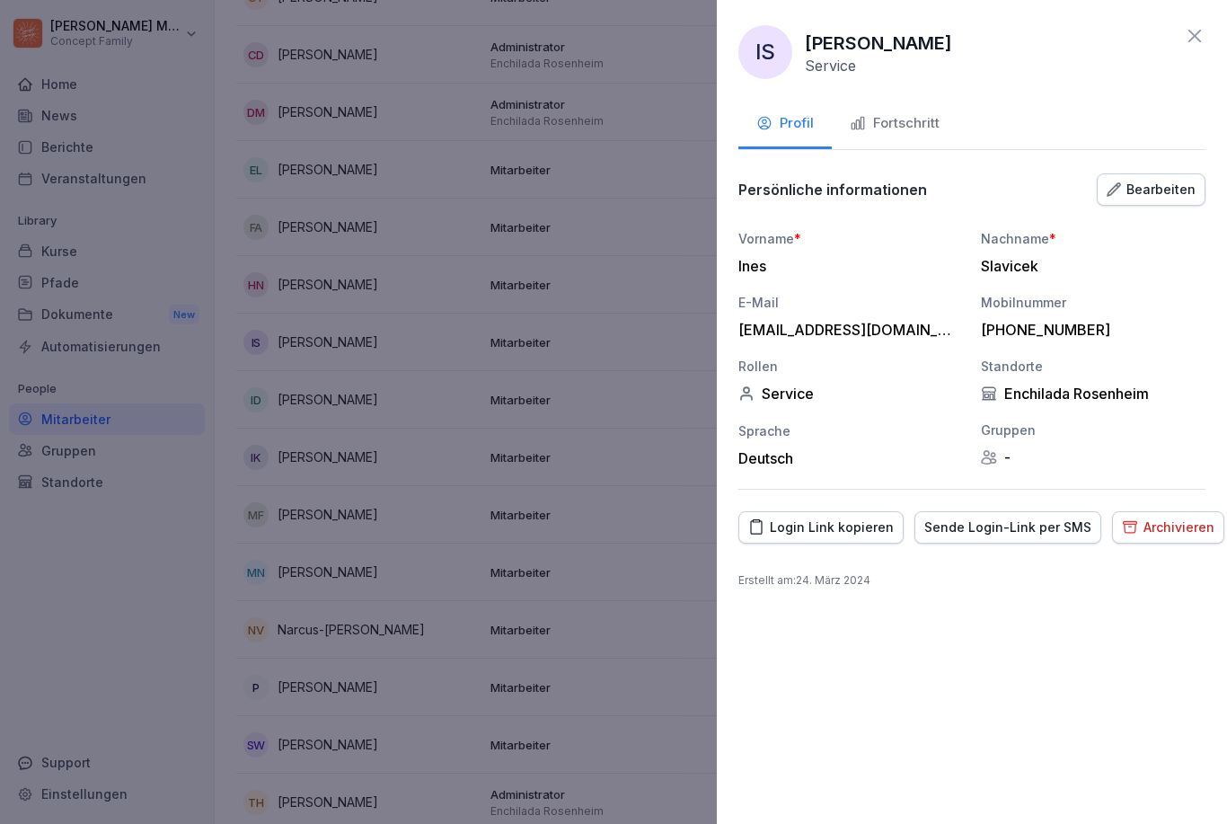
click at [327, 453] on div at bounding box center [613, 412] width 1227 height 824
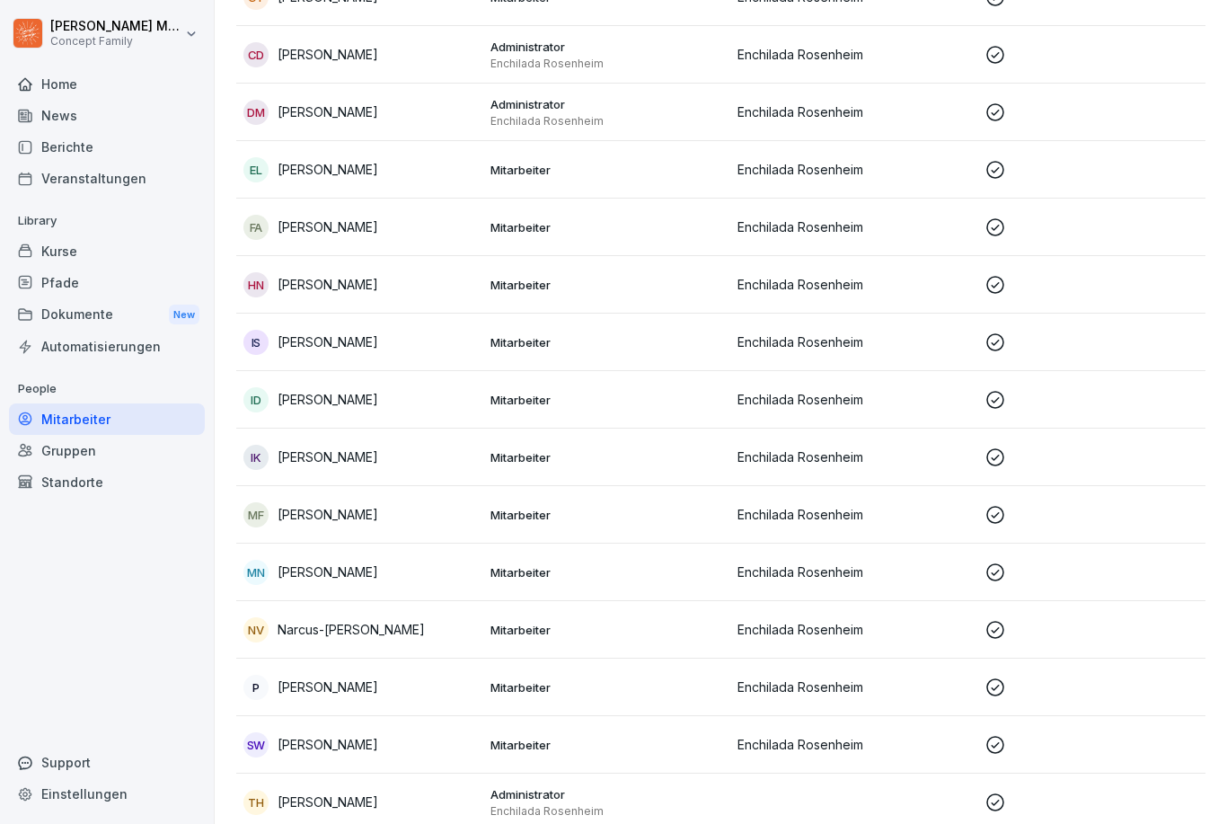
click at [365, 449] on p "Isabella Krumpschmied" at bounding box center [328, 456] width 101 height 19
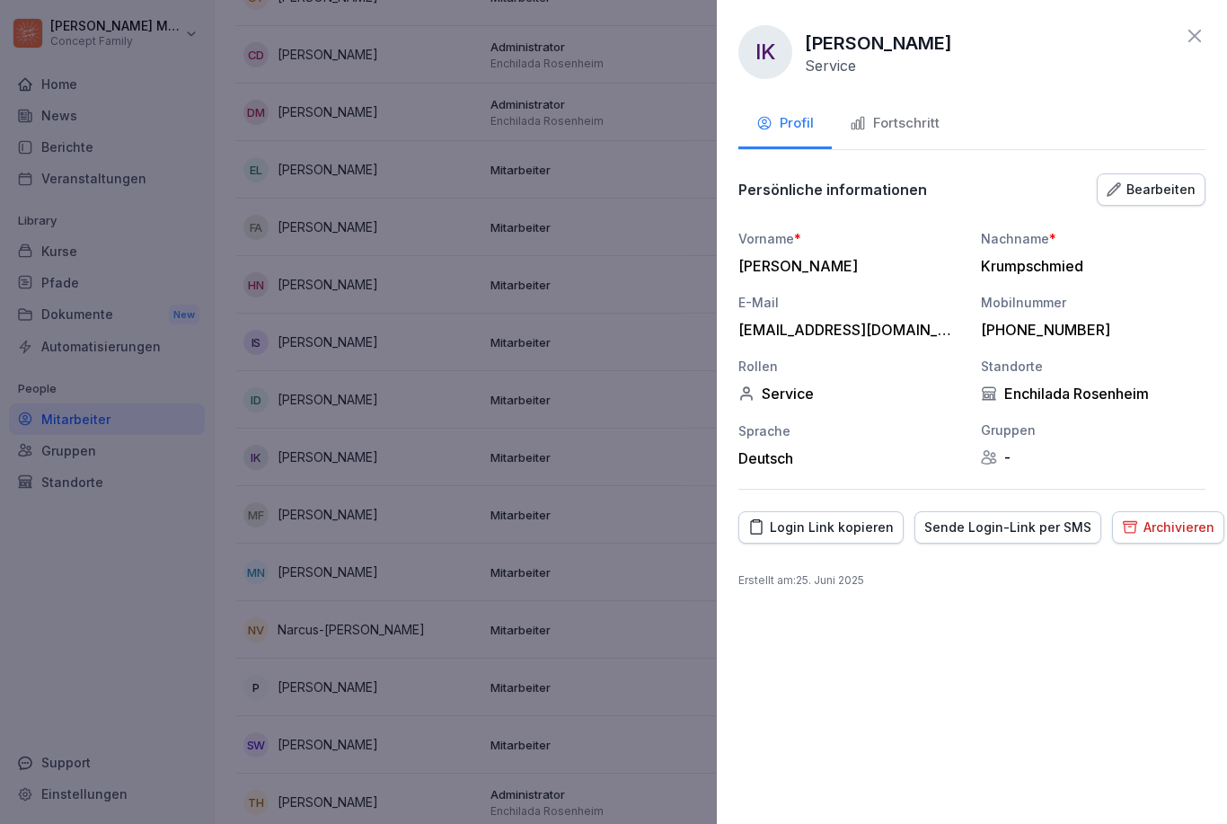
click at [919, 105] on button "Fortschritt" at bounding box center [895, 125] width 126 height 48
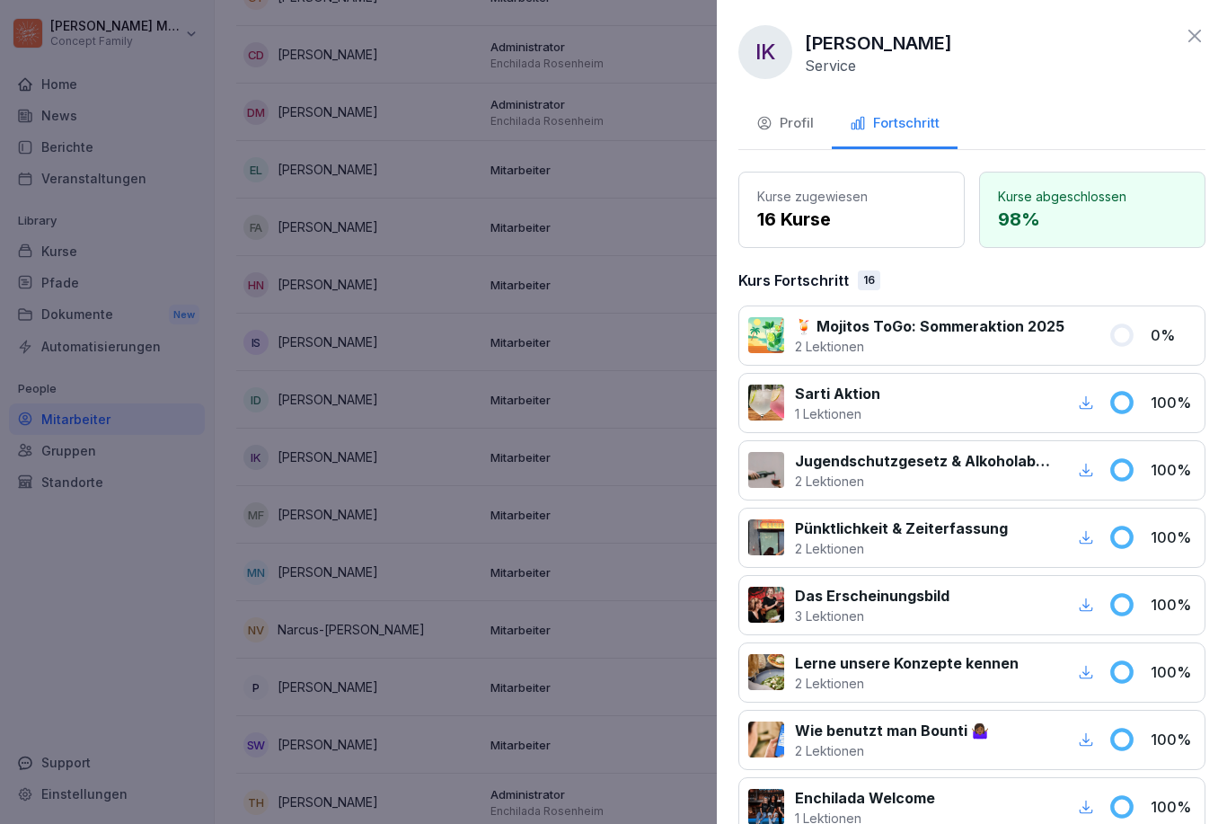
scroll to position [0, 0]
click at [919, 43] on icon at bounding box center [1195, 36] width 22 height 22
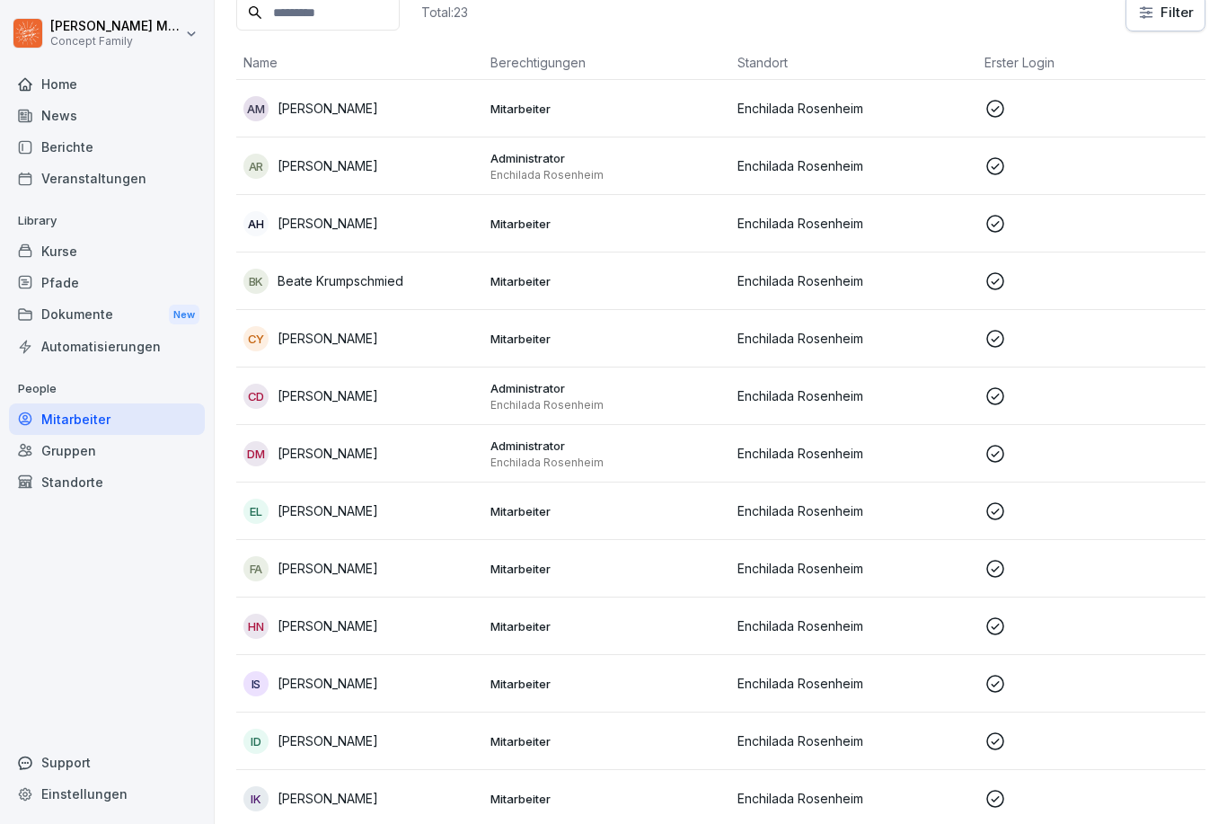
scroll to position [122, 0]
click at [334, 343] on p "Carlos Yance" at bounding box center [328, 339] width 101 height 19
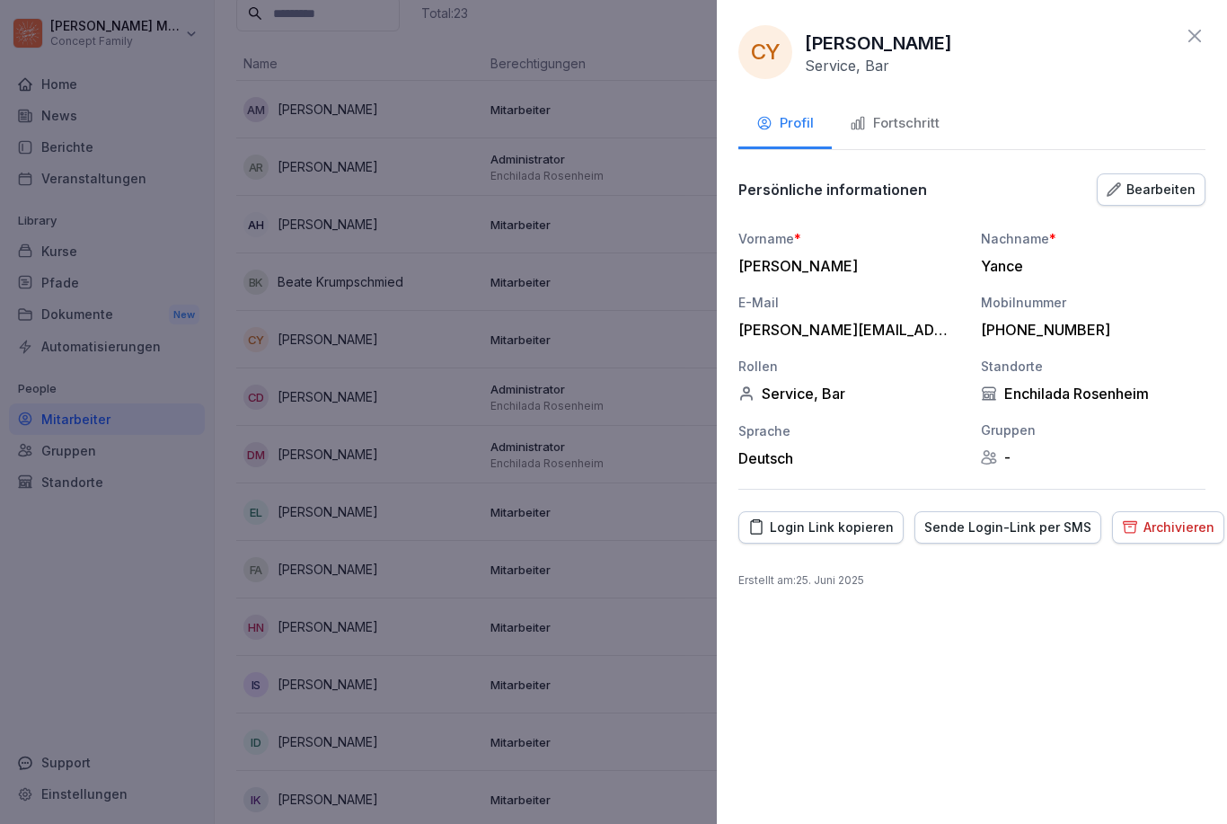
click at [895, 132] on div "Fortschritt" at bounding box center [895, 123] width 90 height 21
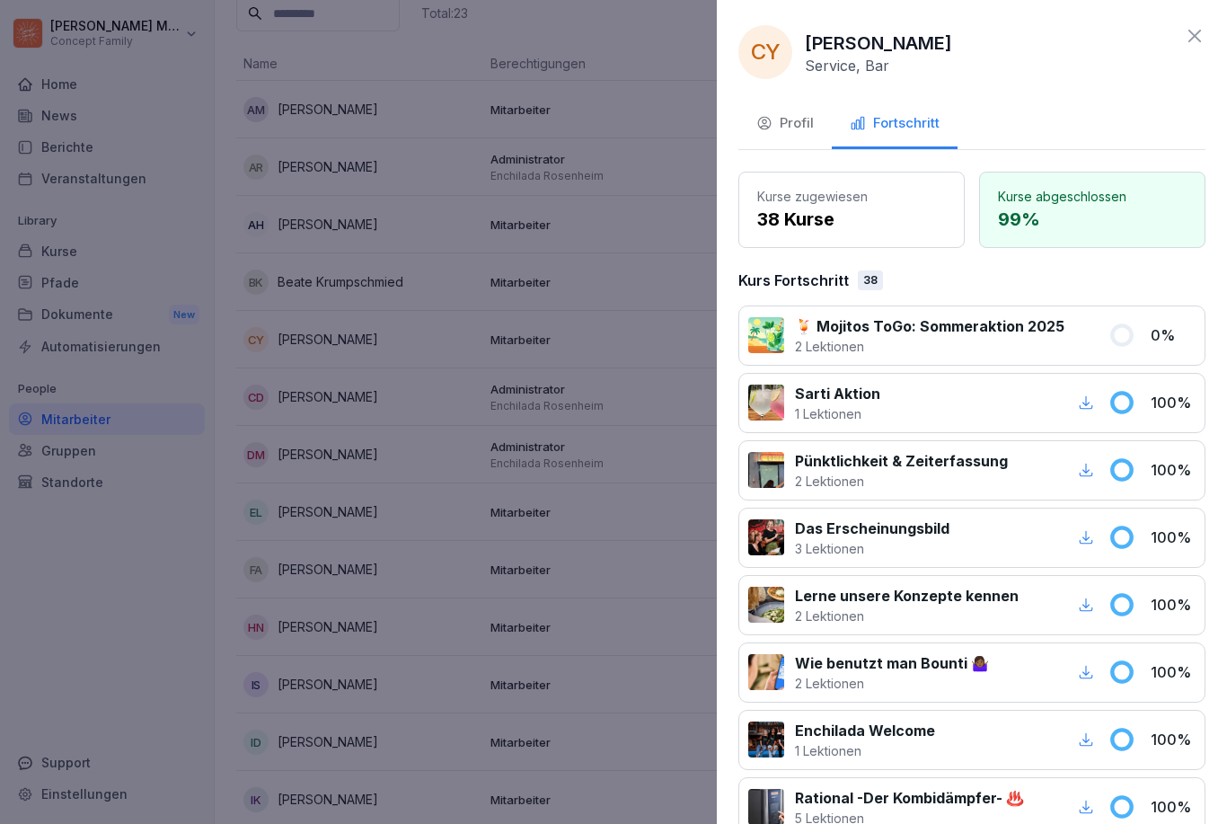
scroll to position [0, 0]
click at [919, 44] on icon at bounding box center [1195, 36] width 22 height 22
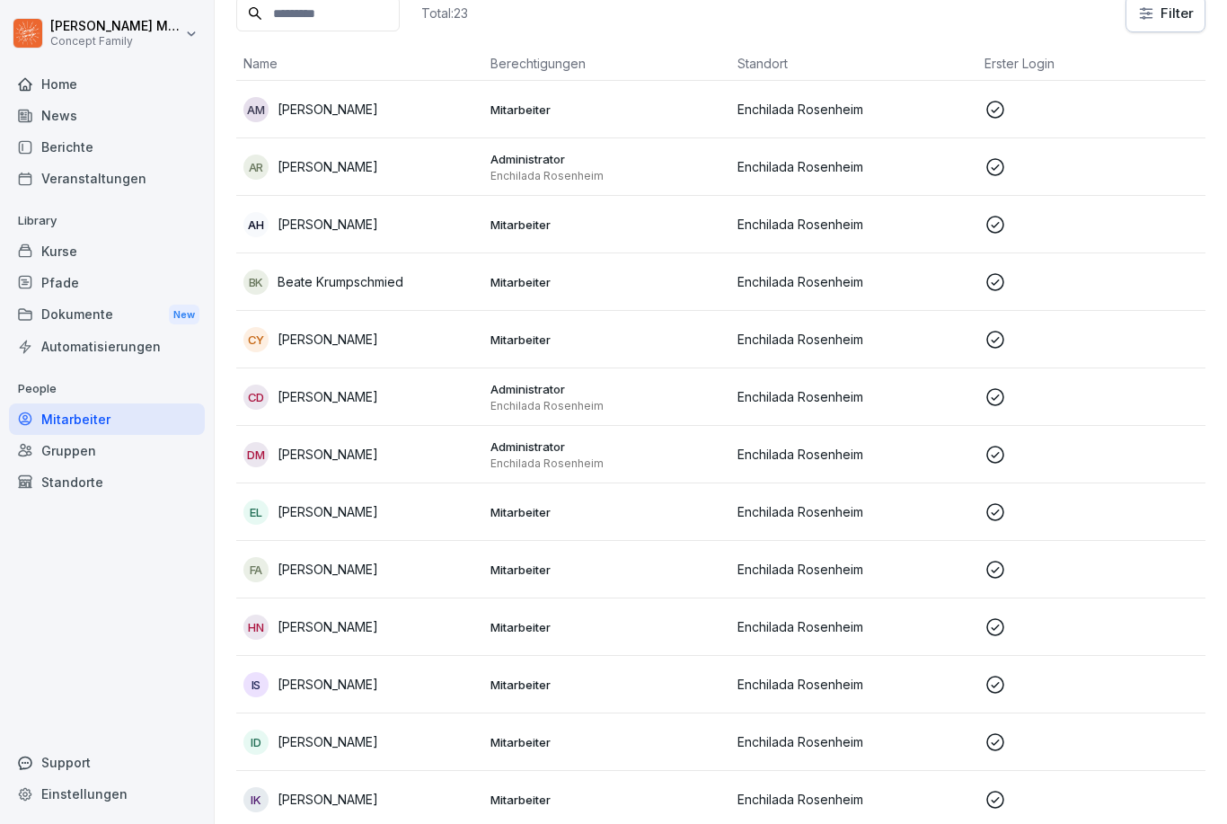
click at [344, 399] on p "[PERSON_NAME]" at bounding box center [328, 396] width 101 height 19
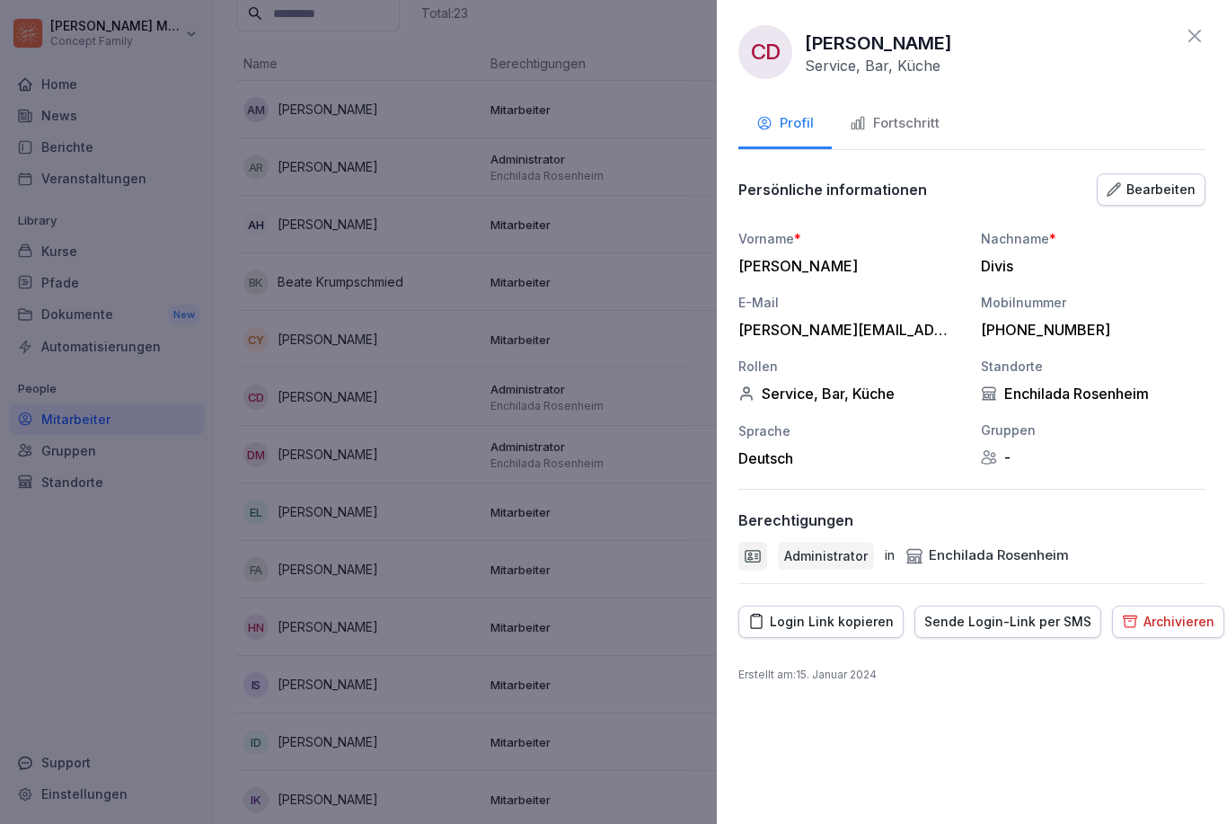
click at [919, 117] on div "Fortschritt" at bounding box center [895, 123] width 90 height 21
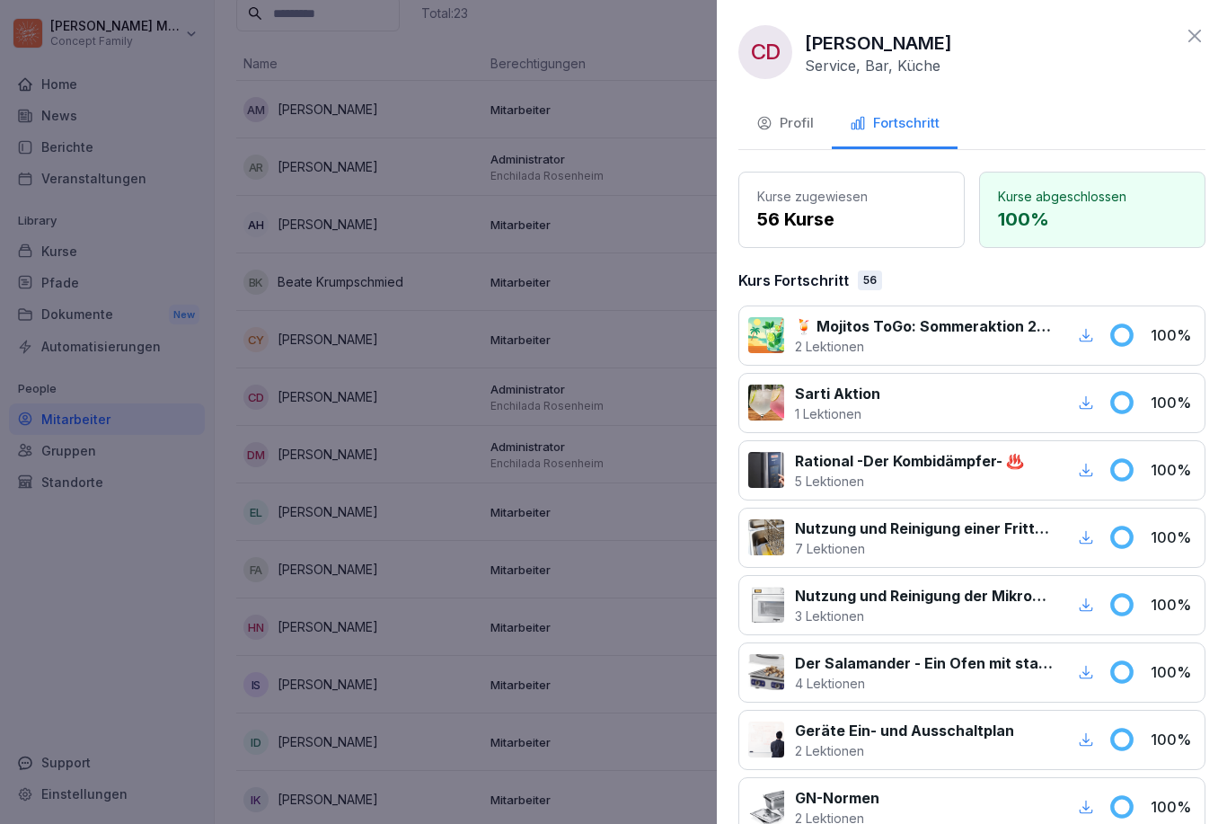
click at [919, 42] on icon at bounding box center [1195, 36] width 22 height 22
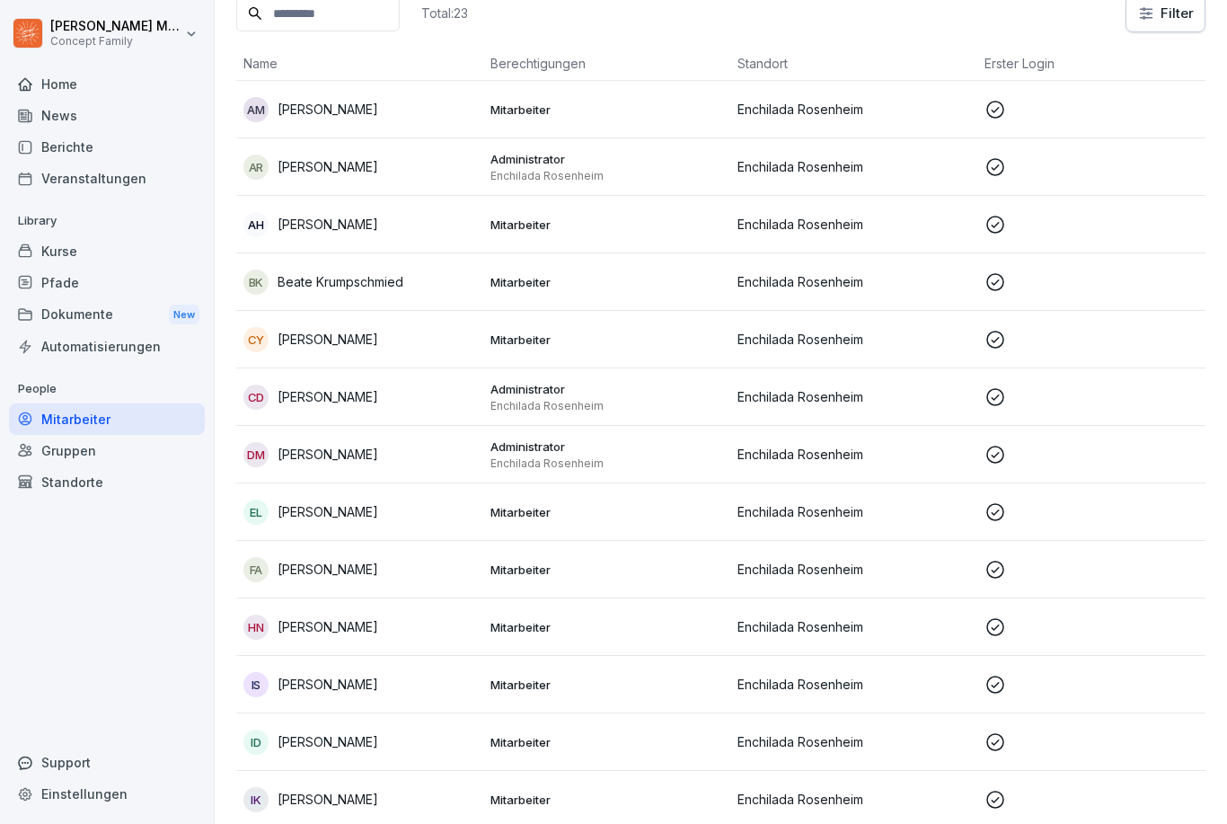
click at [362, 452] on p "[PERSON_NAME]" at bounding box center [328, 454] width 101 height 19
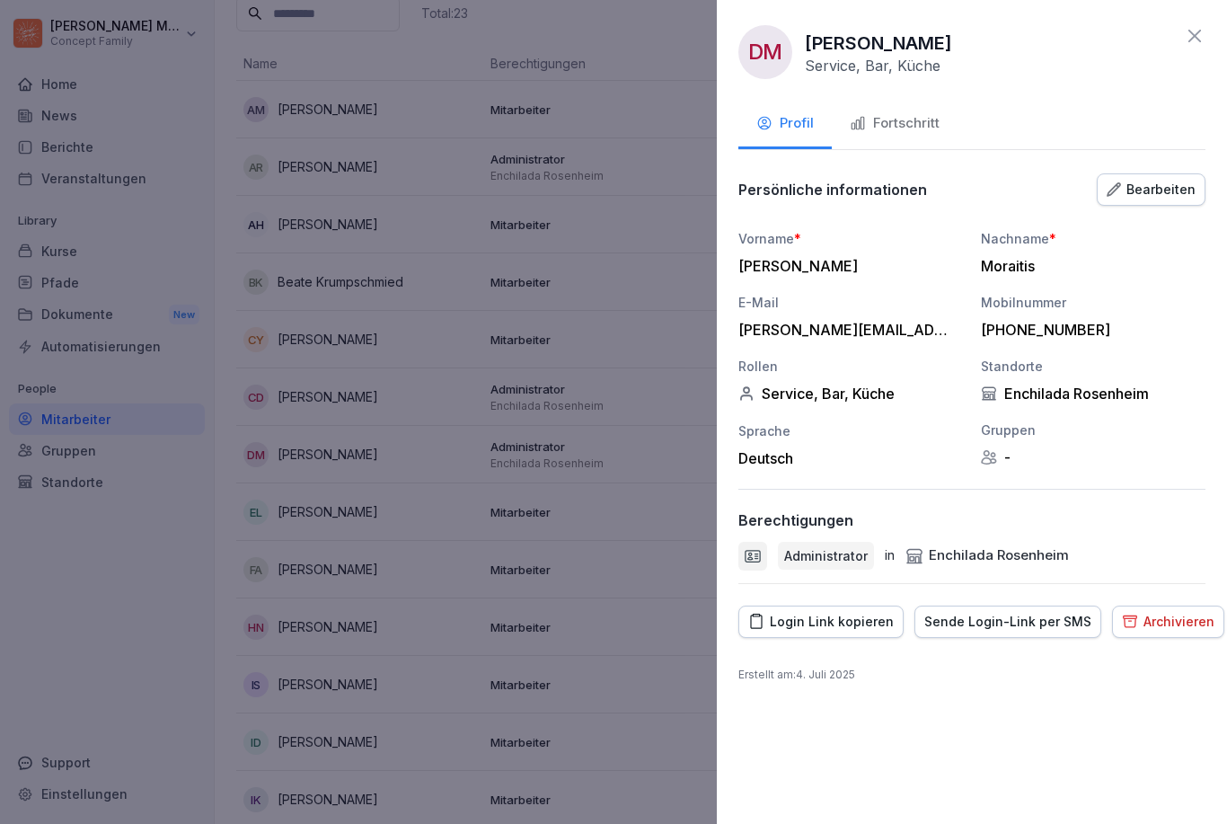
click at [915, 119] on div "Fortschritt" at bounding box center [895, 123] width 90 height 21
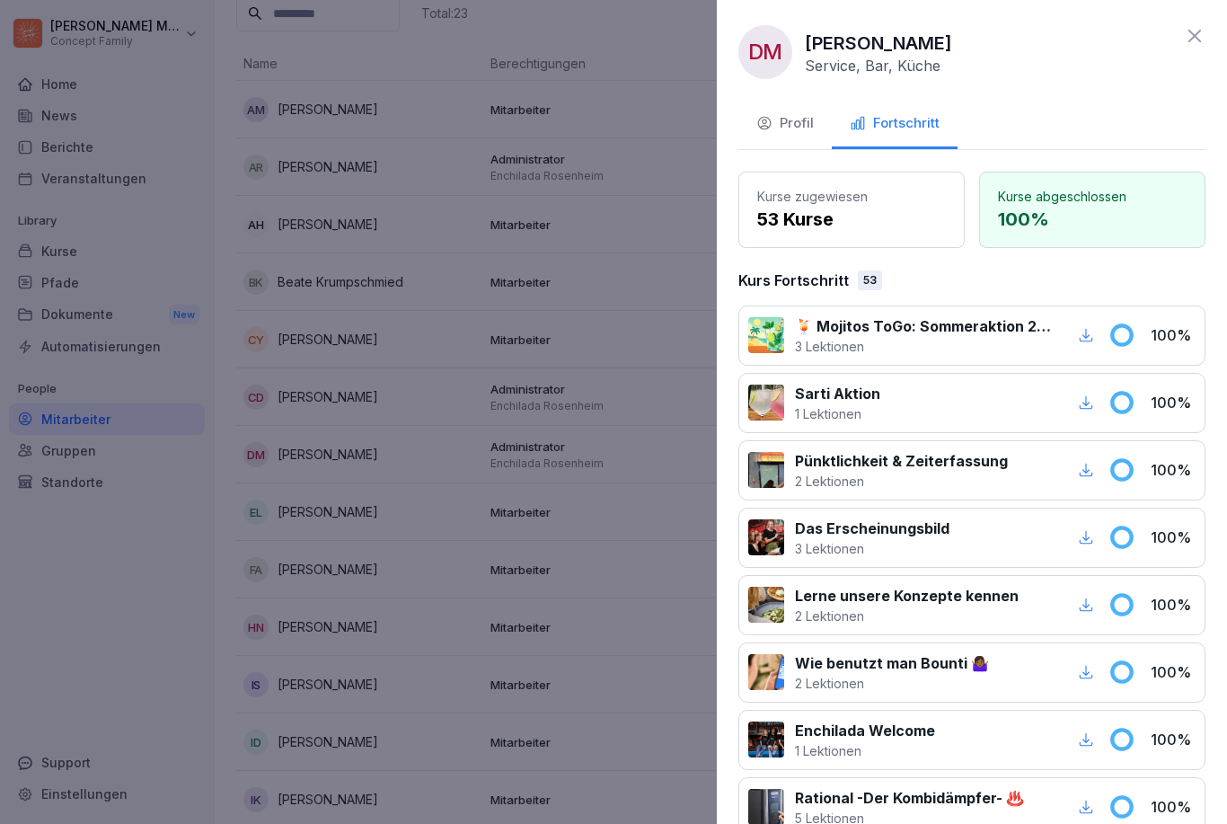
click at [919, 30] on icon at bounding box center [1195, 36] width 22 height 22
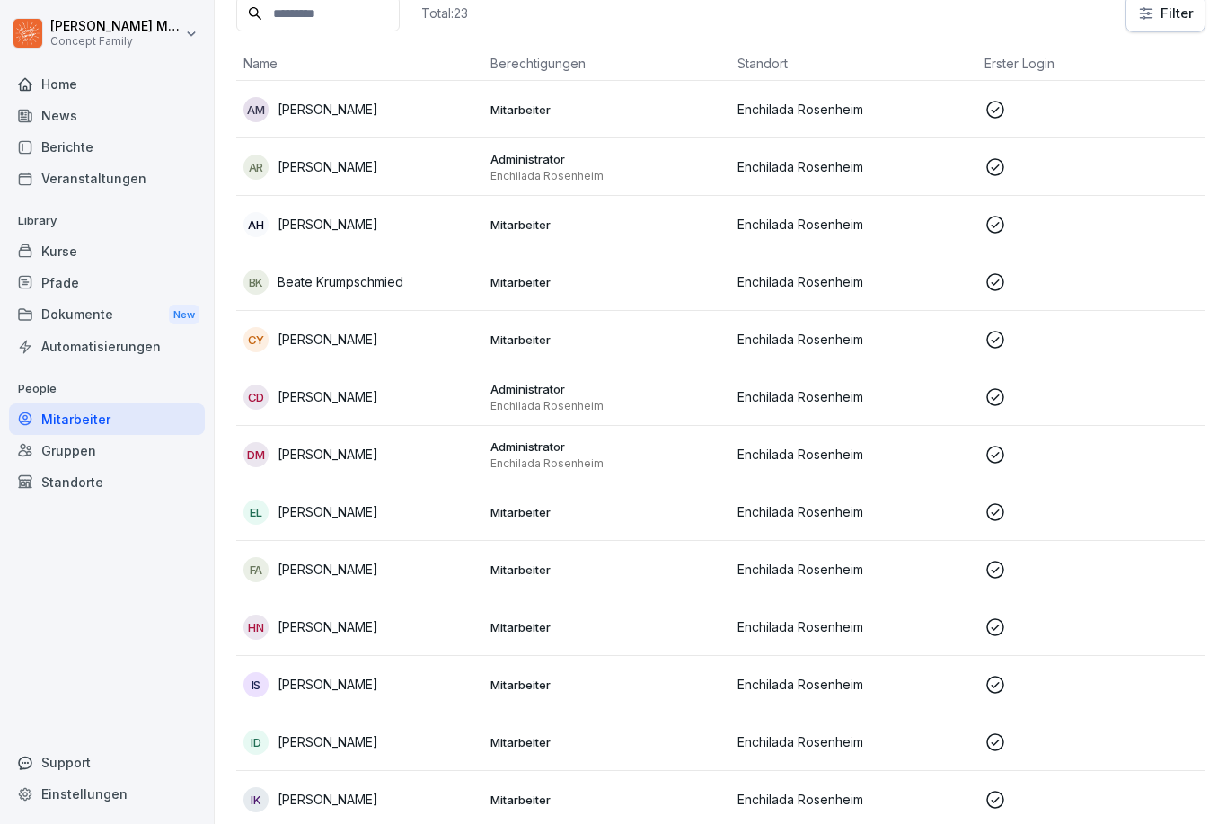
click at [344, 511] on p "Eugene Lueger" at bounding box center [328, 511] width 101 height 19
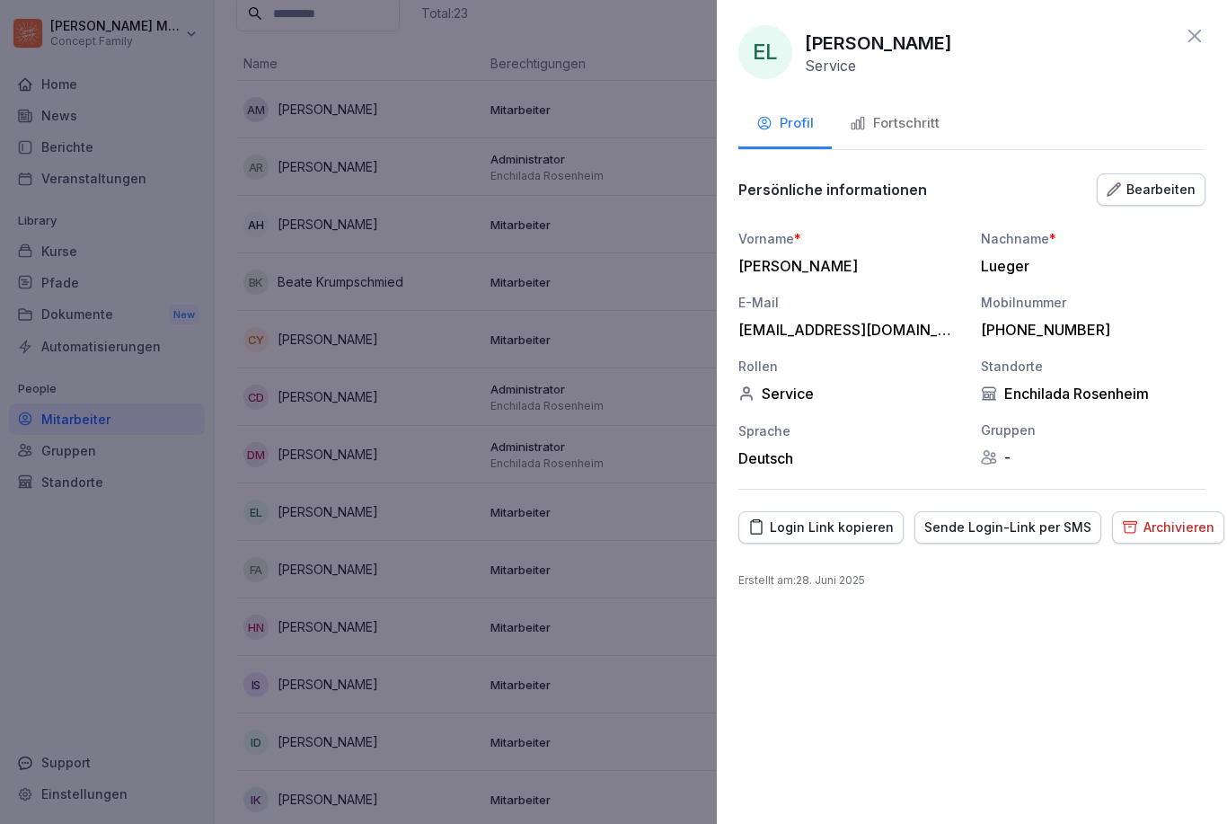
click at [902, 135] on button "Fortschritt" at bounding box center [895, 125] width 126 height 48
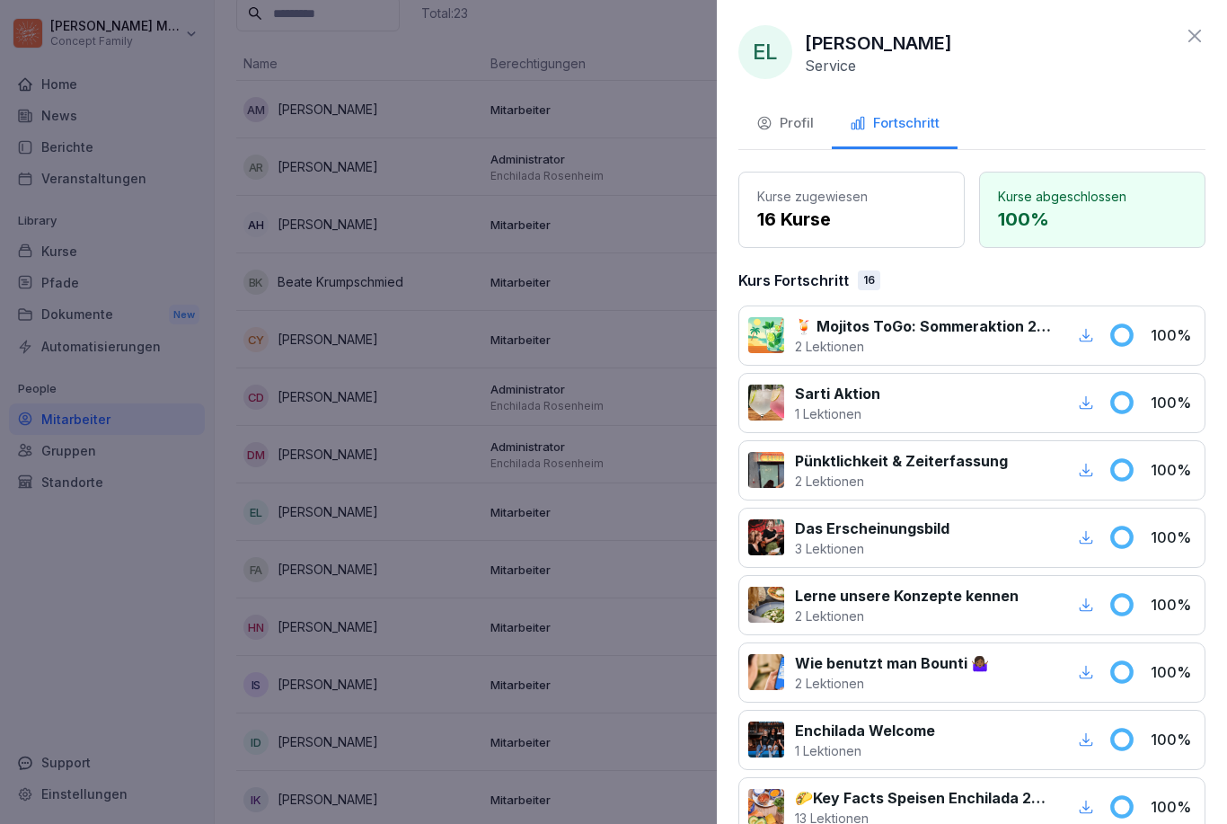
scroll to position [1, 0]
click at [919, 27] on icon at bounding box center [1195, 35] width 22 height 22
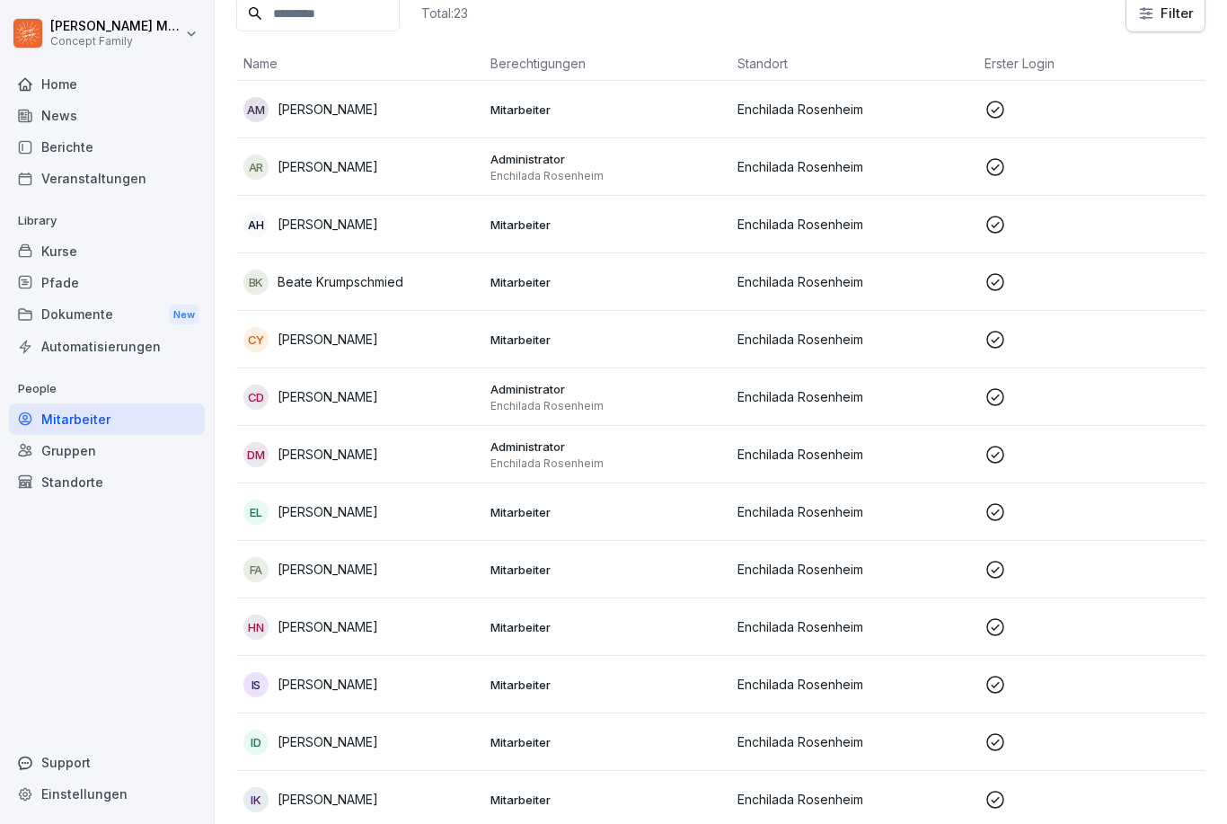
click at [341, 572] on p "[PERSON_NAME]" at bounding box center [328, 569] width 101 height 19
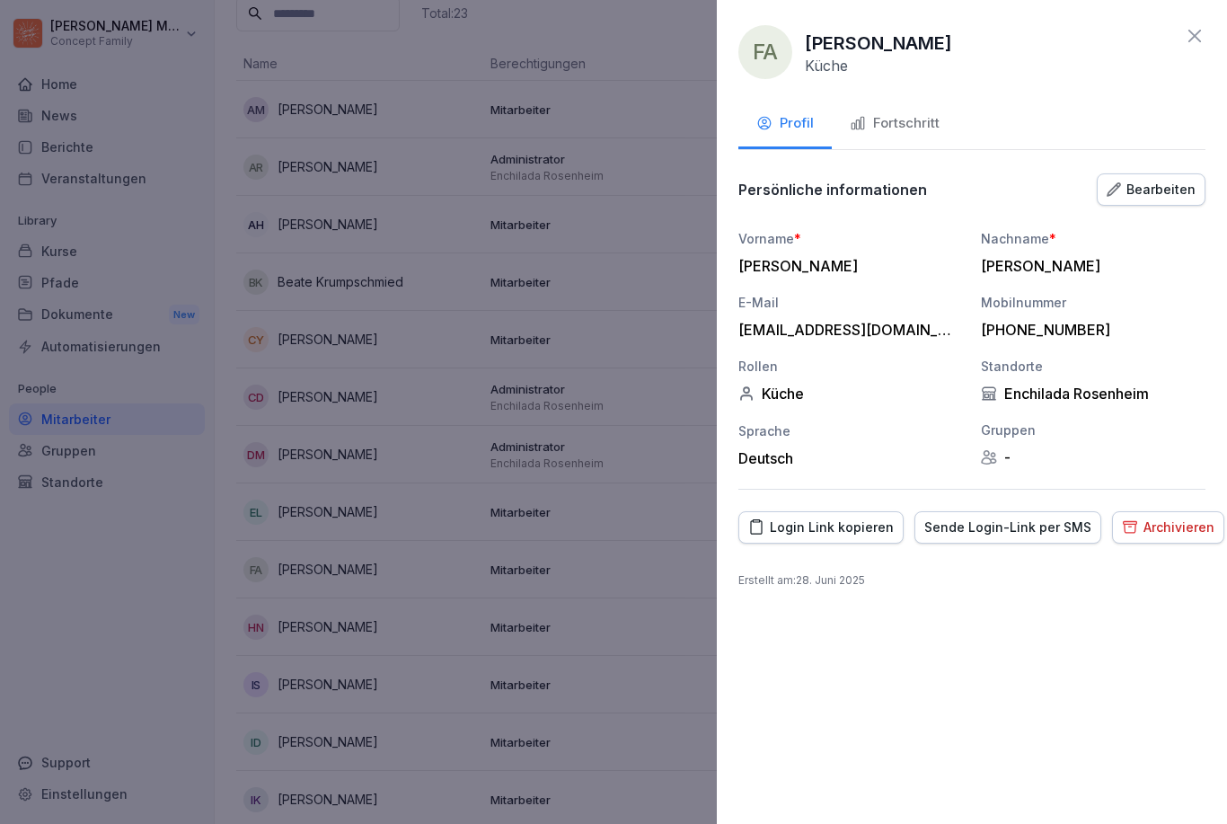
click at [919, 124] on div "Fortschritt" at bounding box center [895, 123] width 90 height 21
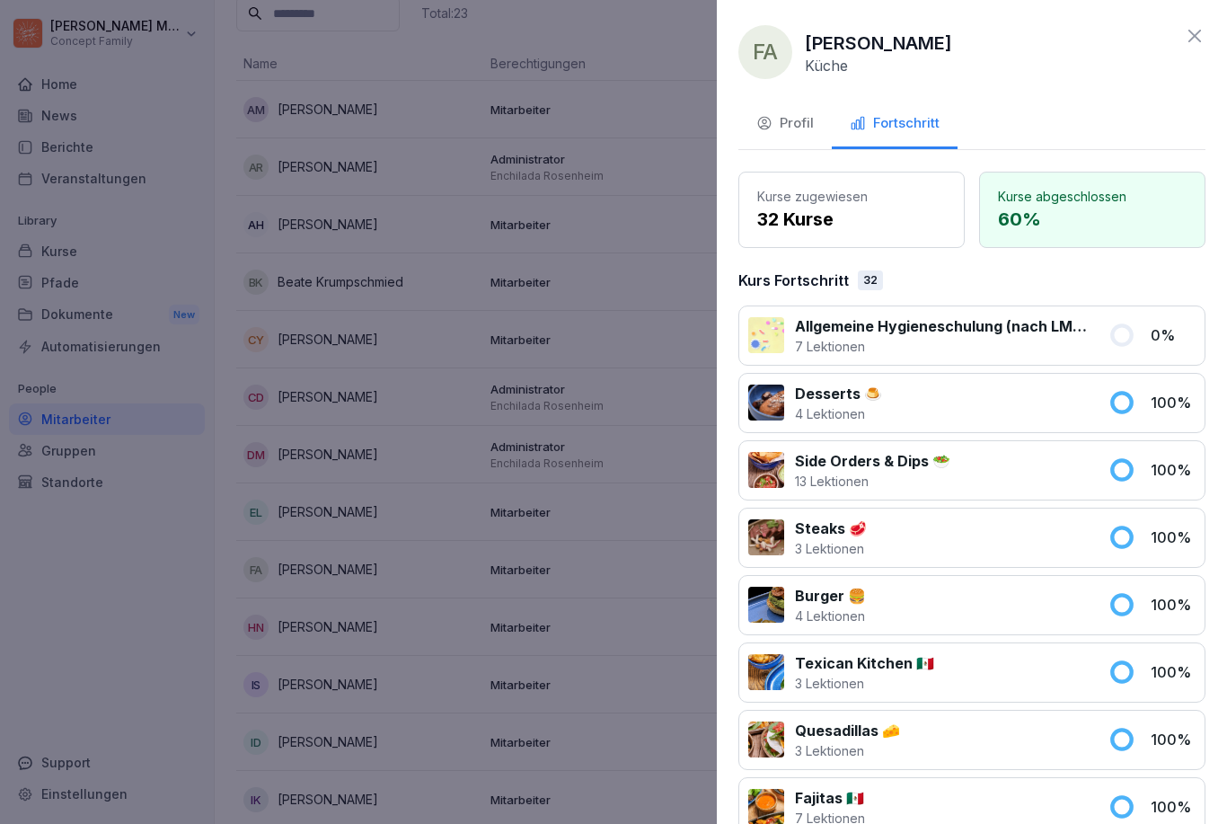
scroll to position [0, 0]
click at [919, 40] on icon at bounding box center [1195, 36] width 22 height 22
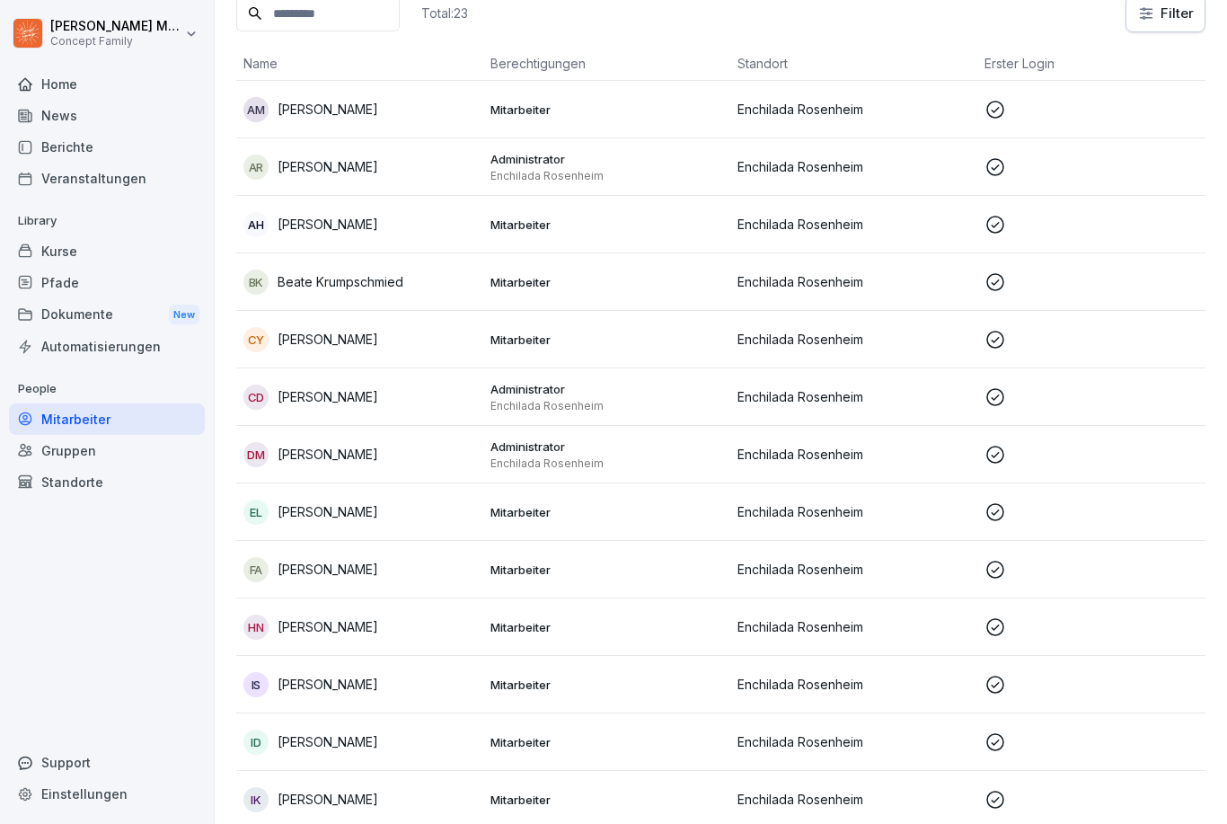
click at [370, 627] on p "[PERSON_NAME]" at bounding box center [328, 626] width 101 height 19
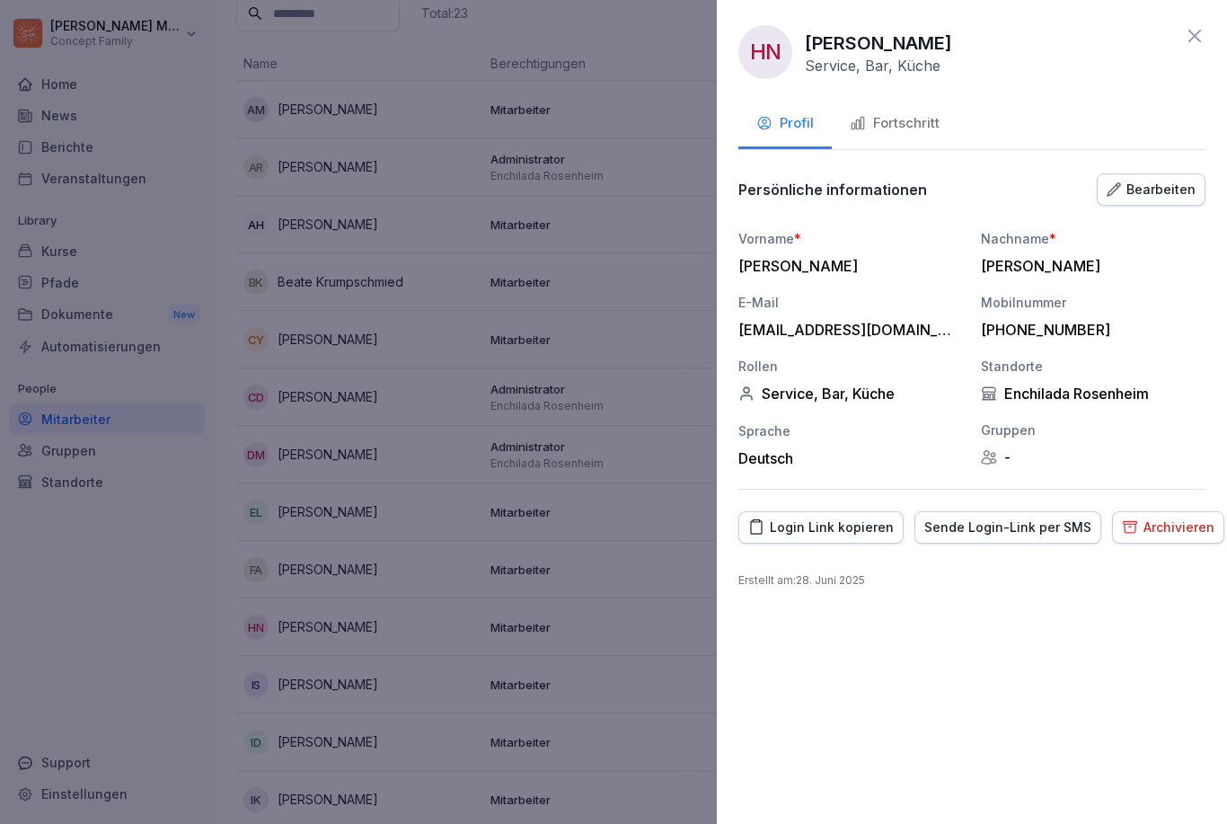
click at [919, 125] on div "Fortschritt" at bounding box center [895, 123] width 90 height 21
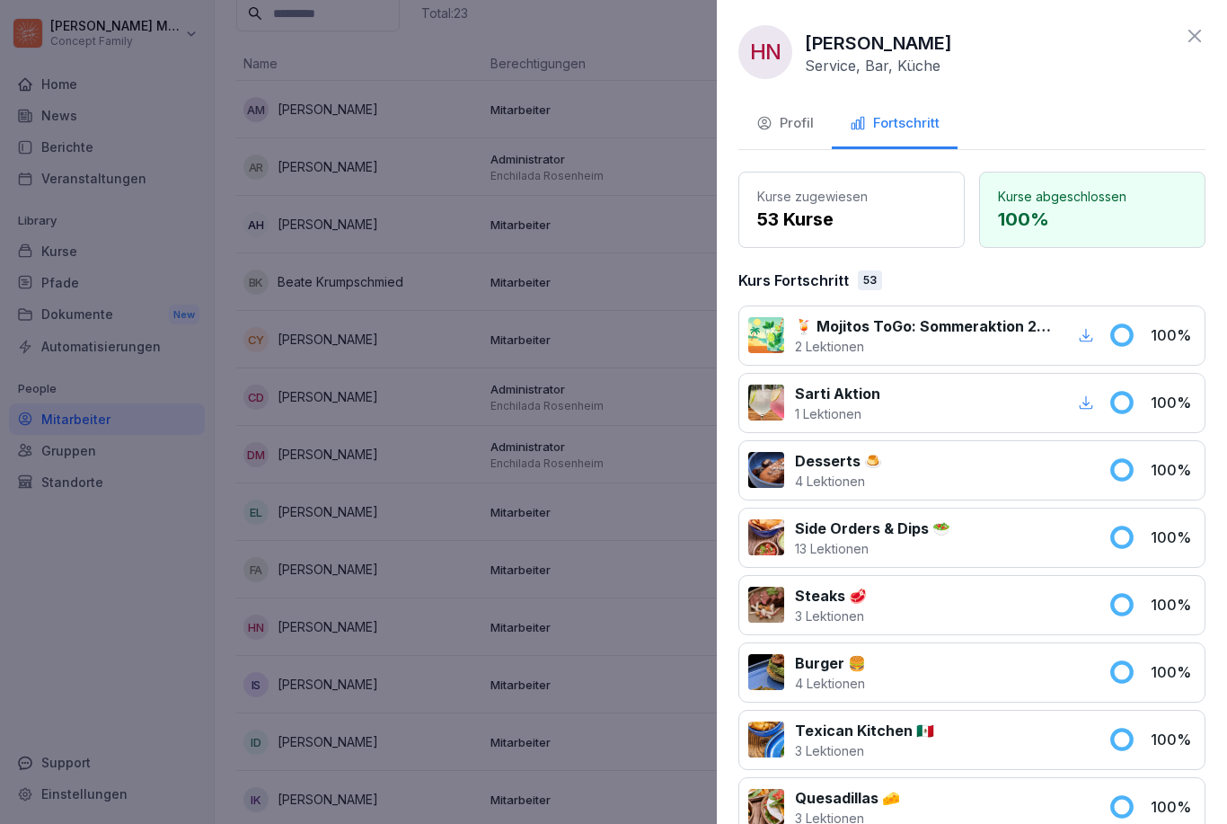
click at [919, 49] on div "HN Hao Quang Nguyen Service, Bar, Küche" at bounding box center [971, 52] width 467 height 54
click at [919, 35] on icon at bounding box center [1195, 36] width 22 height 22
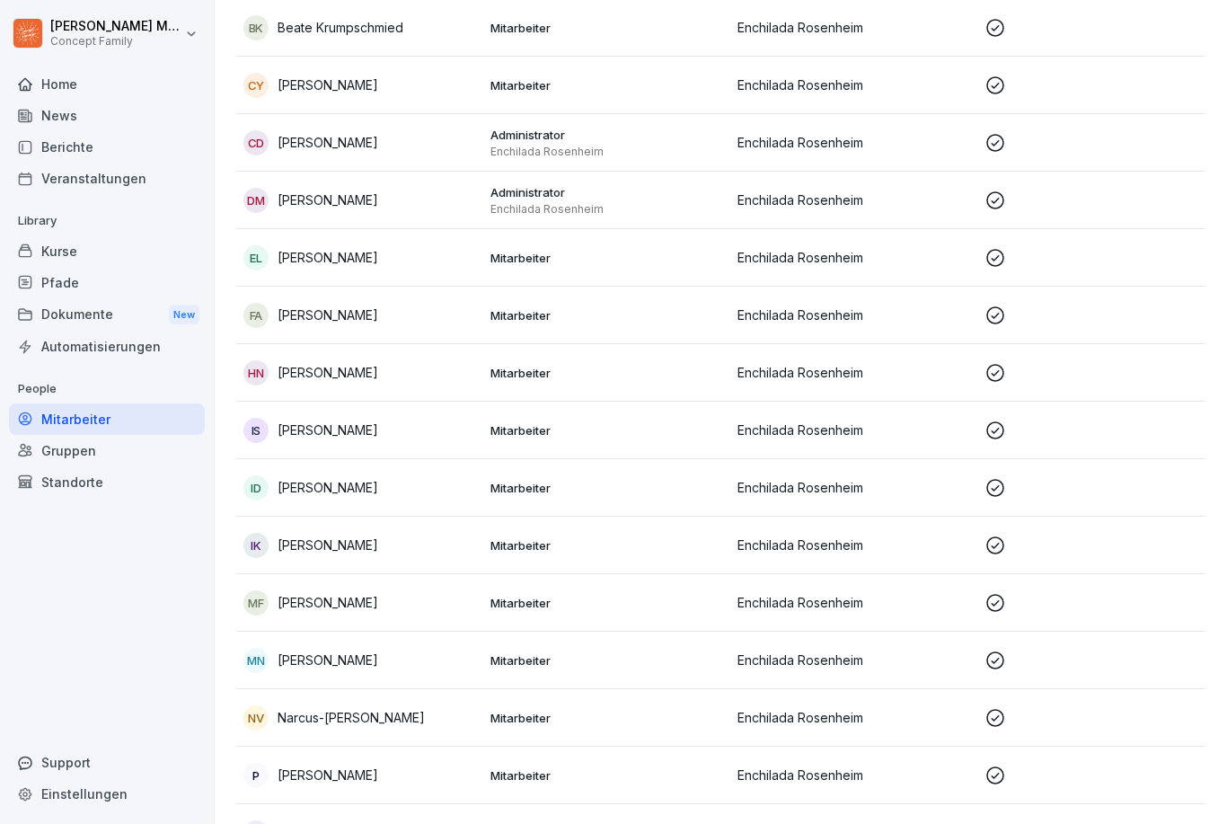
scroll to position [372, 0]
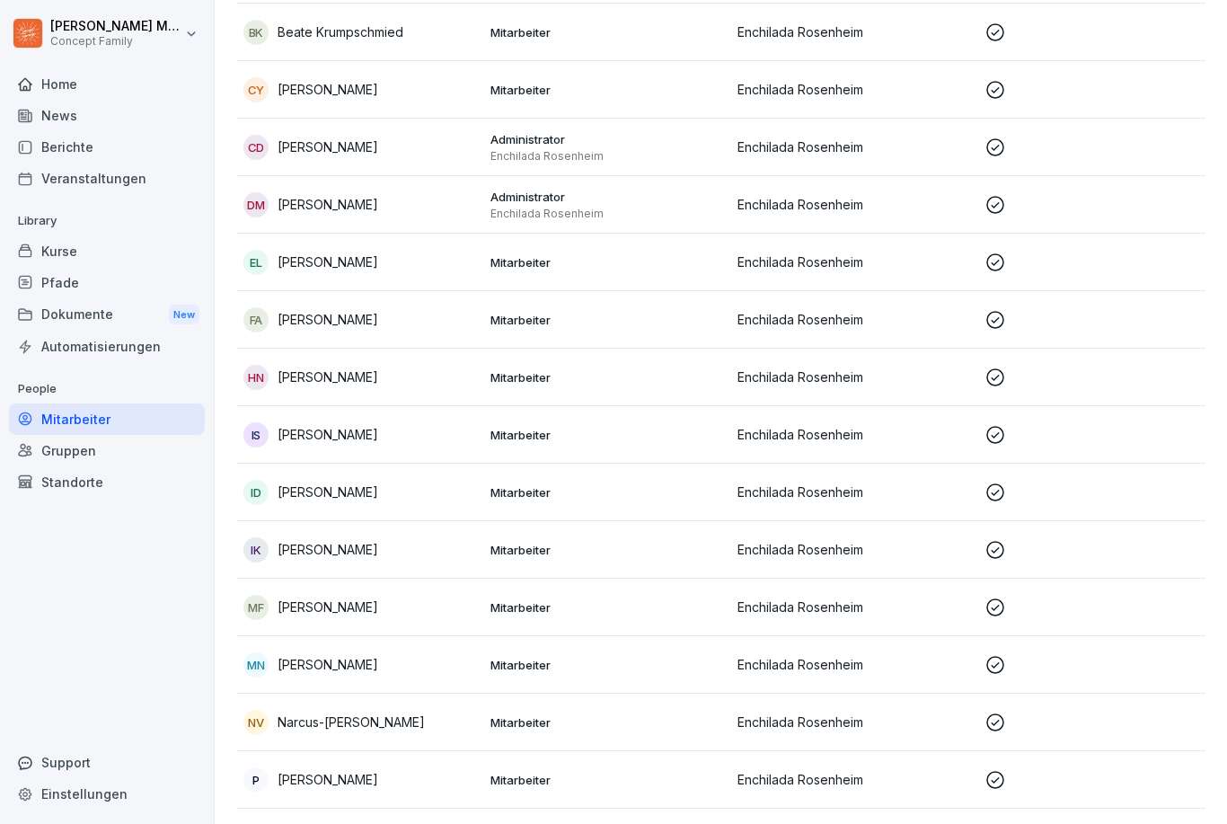
click at [343, 429] on p "Ines Slavicek" at bounding box center [328, 434] width 101 height 19
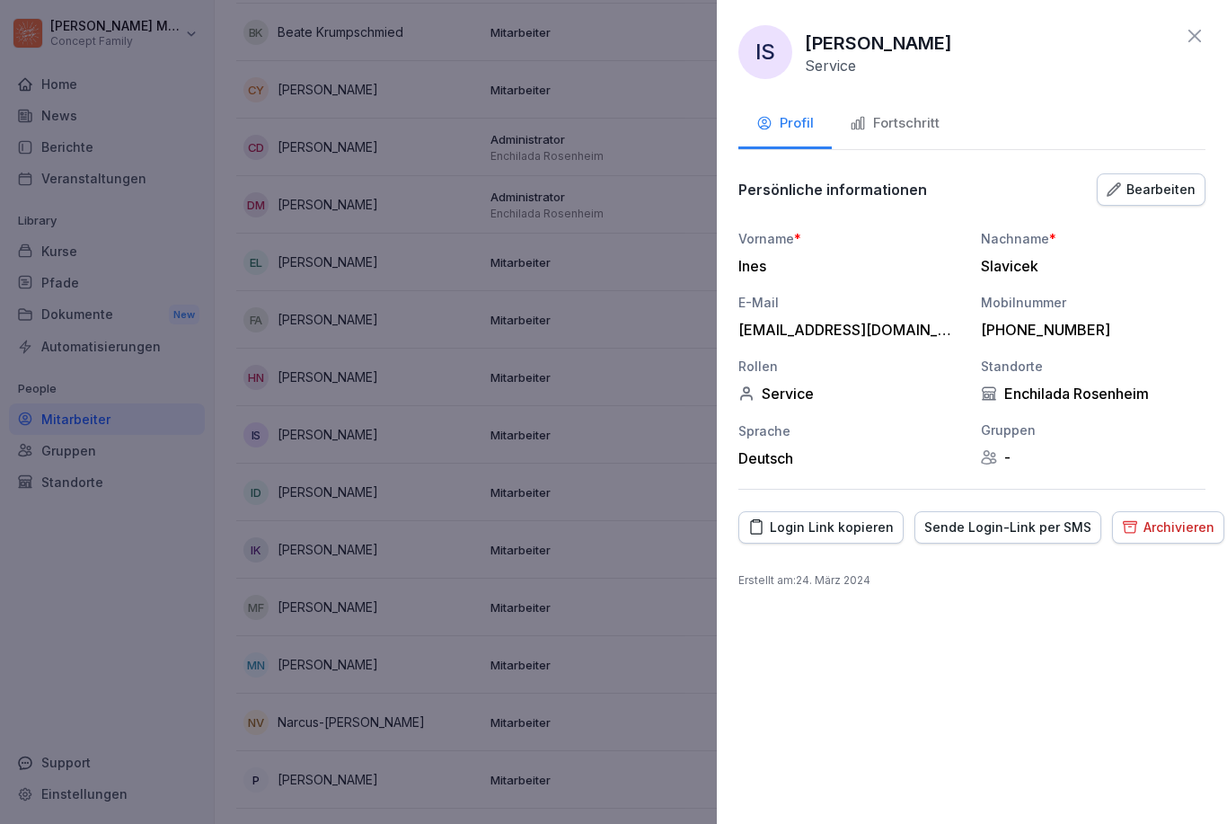
click at [906, 120] on div "Fortschritt" at bounding box center [895, 123] width 90 height 21
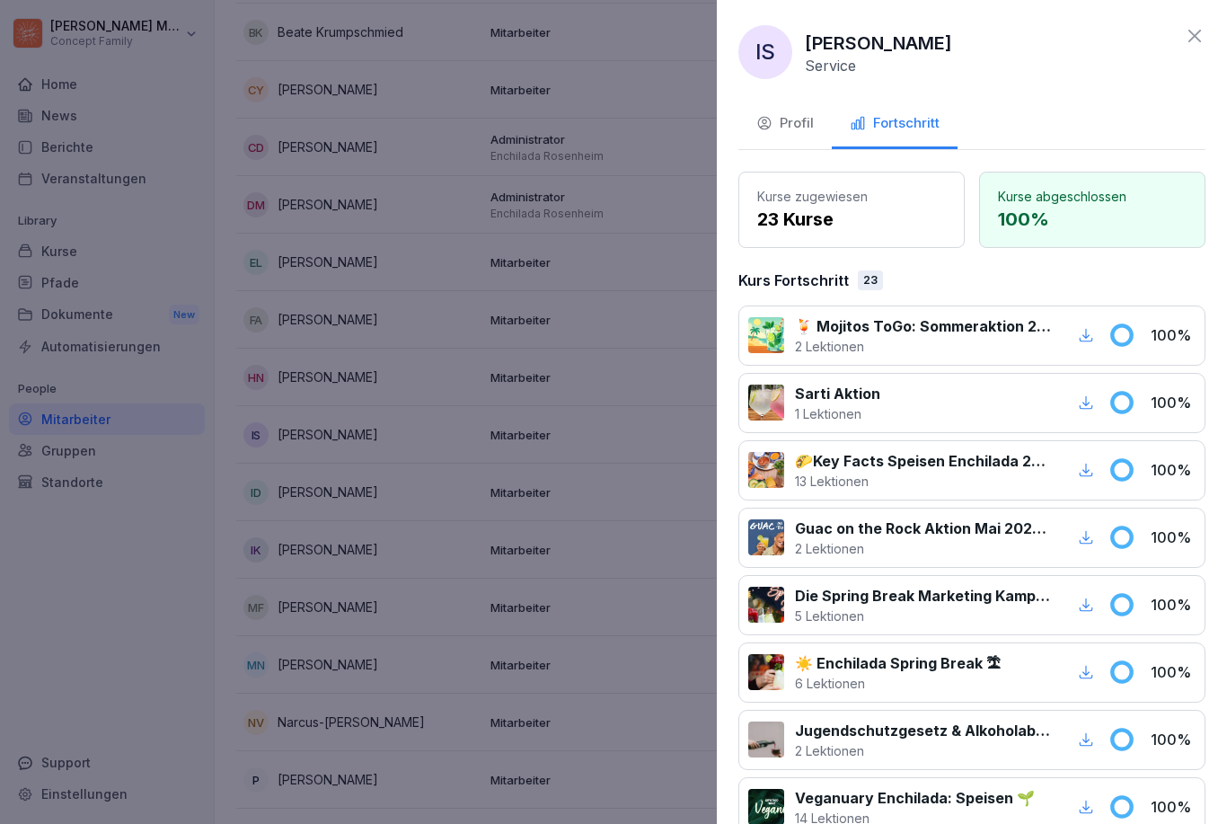
click at [919, 33] on icon at bounding box center [1195, 36] width 22 height 22
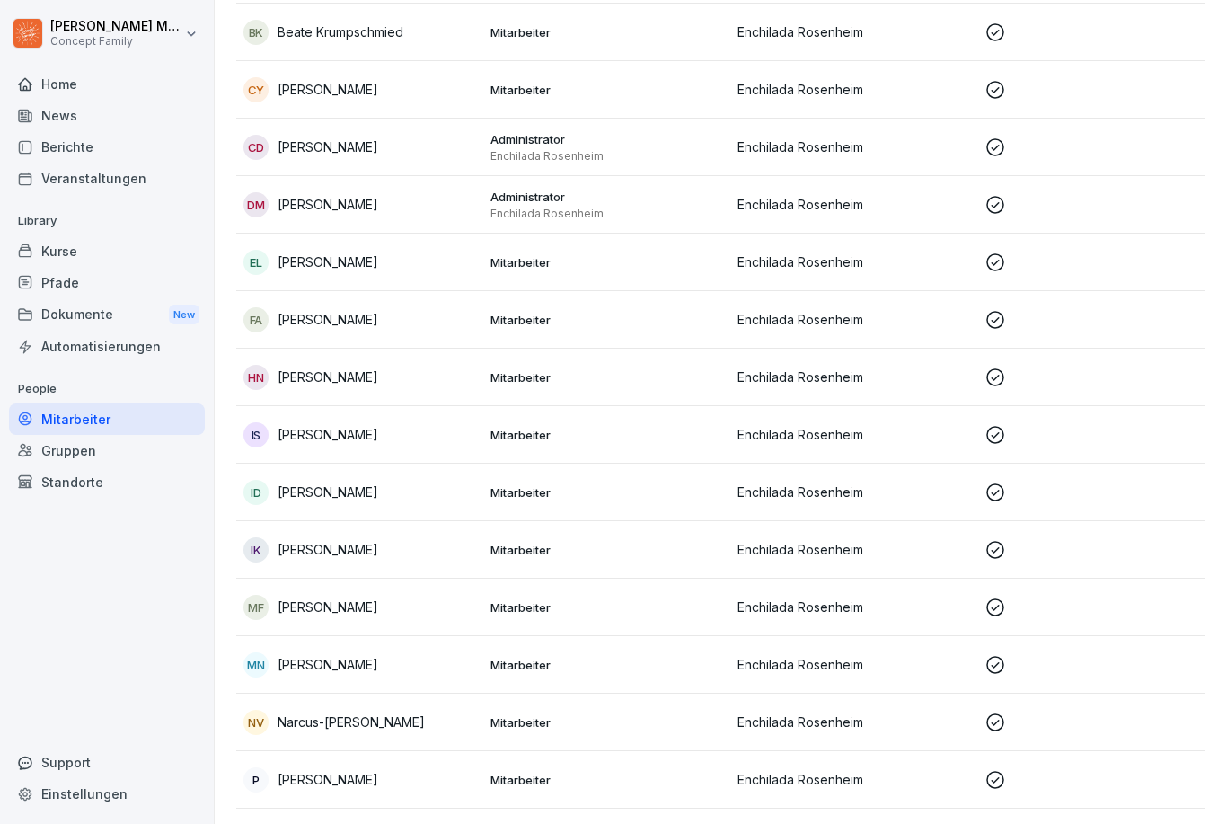
click at [378, 485] on p "[PERSON_NAME]" at bounding box center [328, 491] width 101 height 19
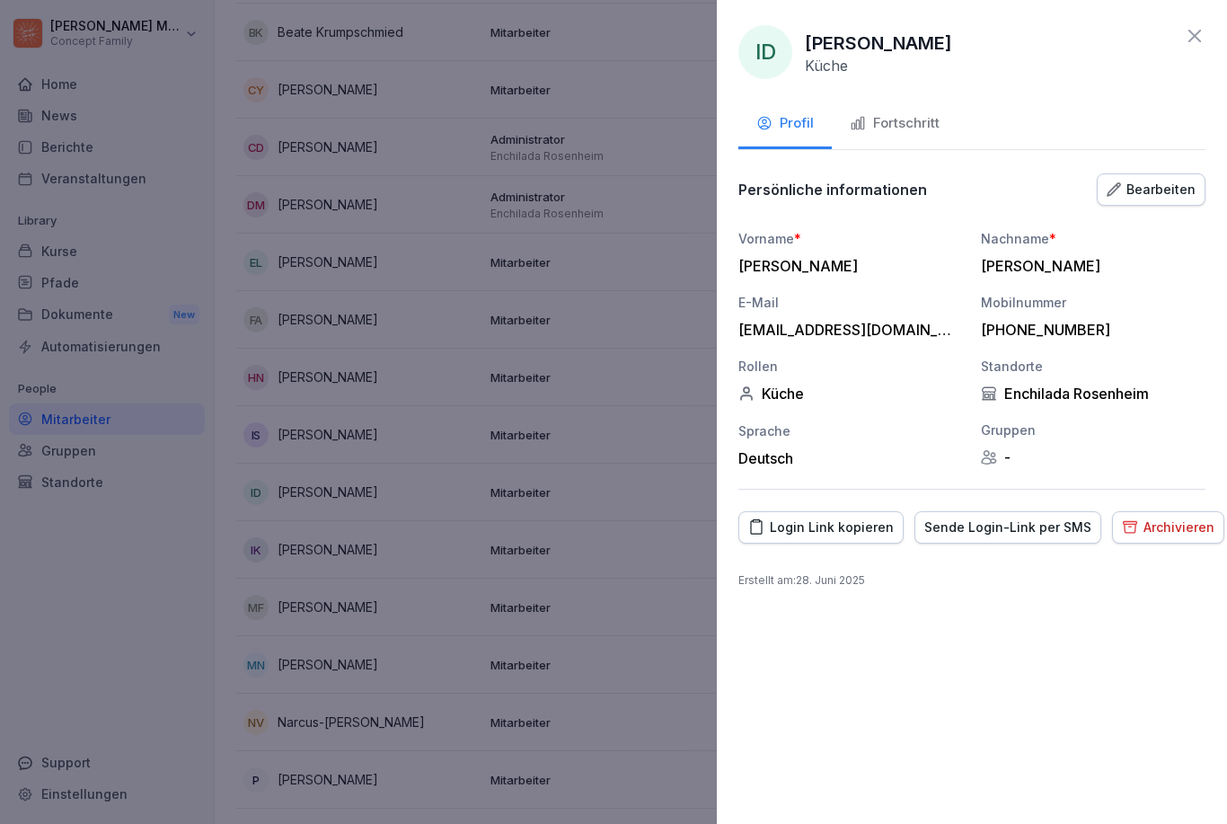
click at [919, 130] on div "Fortschritt" at bounding box center [895, 123] width 90 height 21
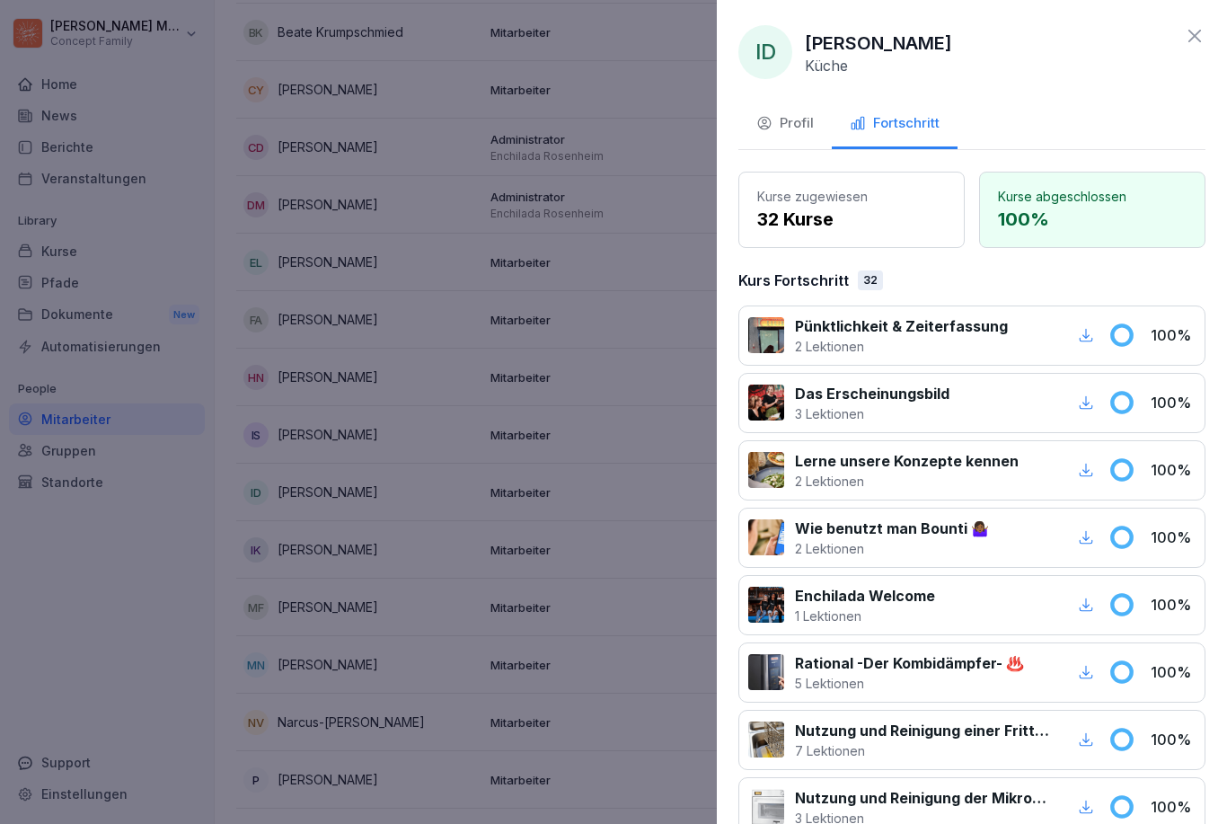
click at [919, 27] on icon at bounding box center [1195, 36] width 22 height 22
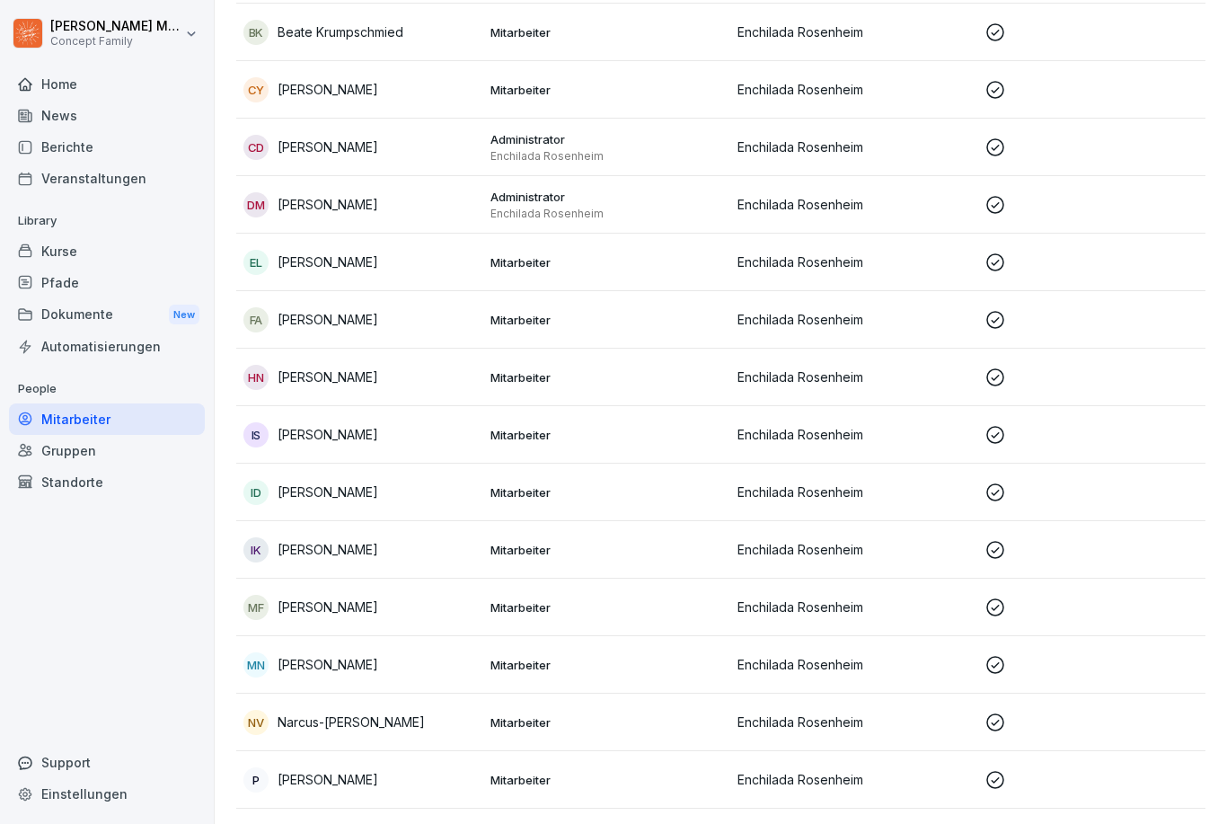
click at [378, 552] on p "Isabella Krumpschmied" at bounding box center [328, 549] width 101 height 19
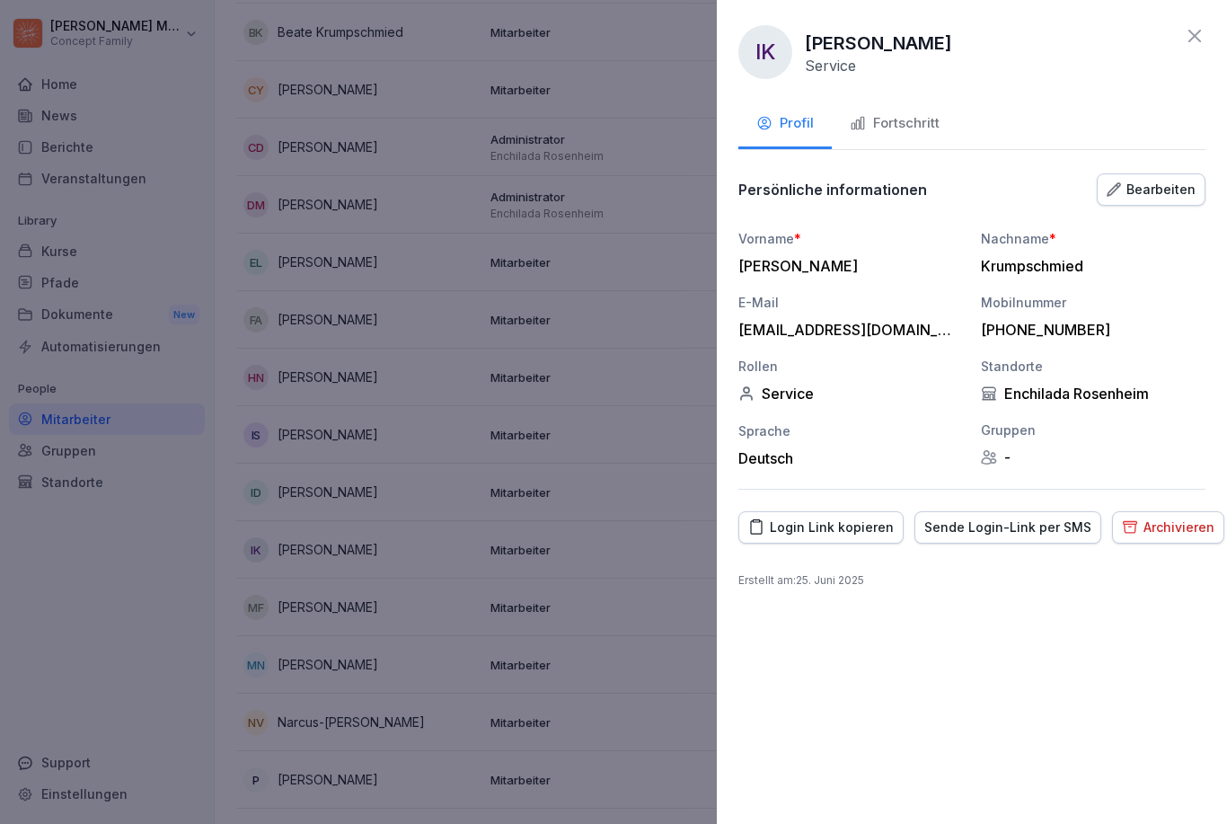
click at [909, 127] on div "Fortschritt" at bounding box center [895, 123] width 90 height 21
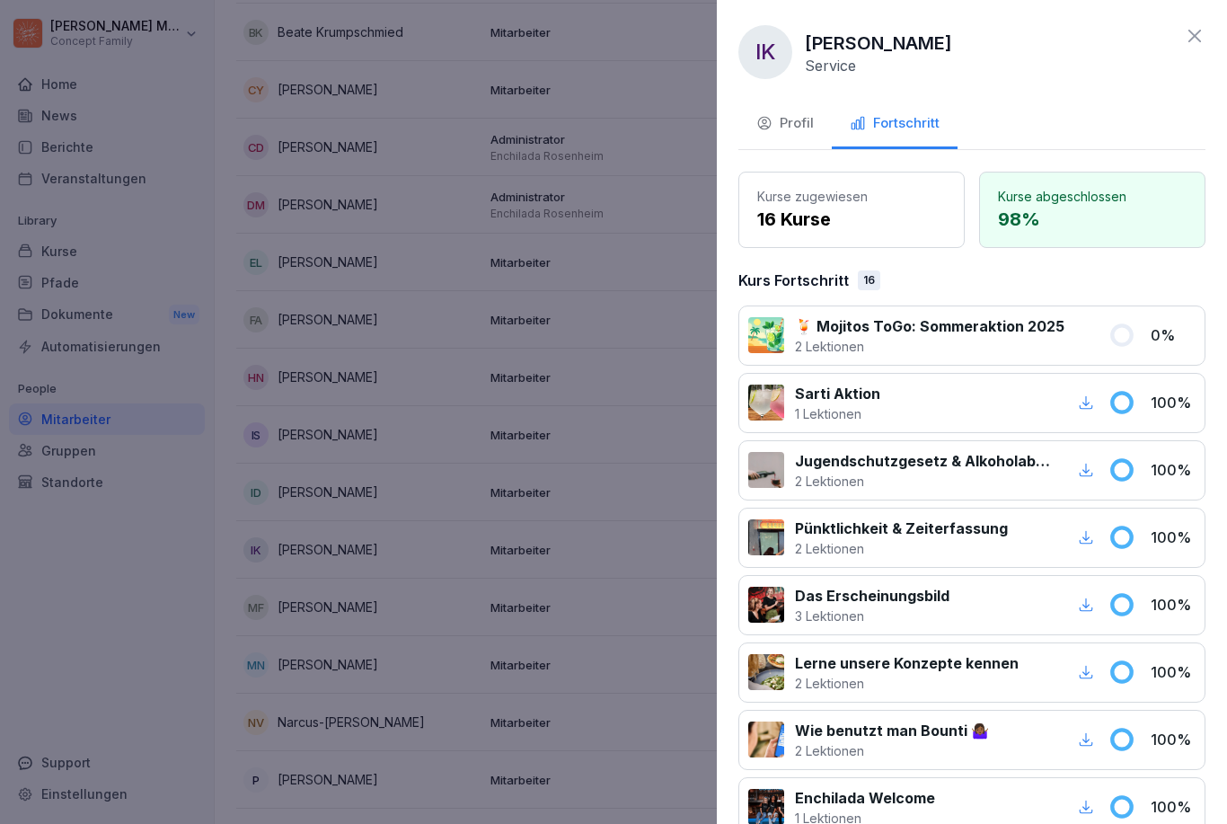
click at [919, 42] on icon at bounding box center [1194, 36] width 13 height 13
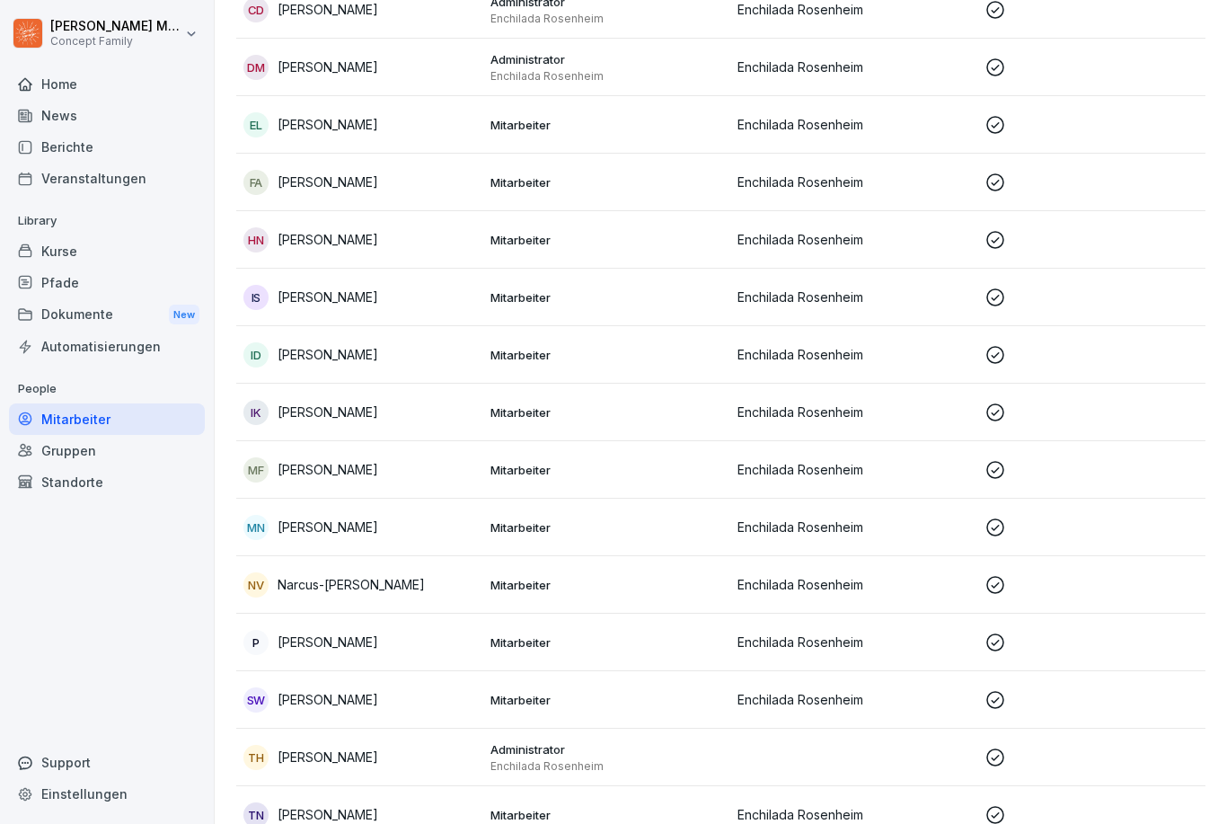
scroll to position [533, 0]
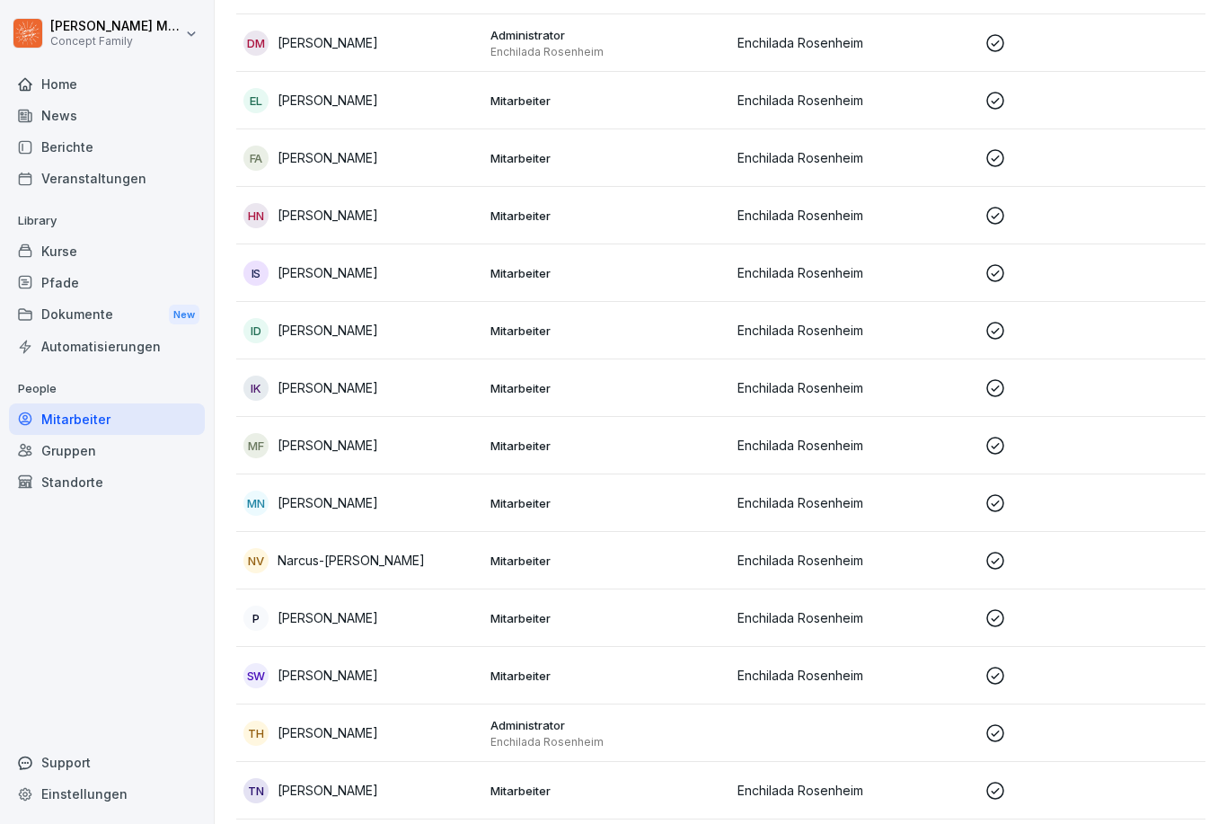
click at [368, 437] on p "Maximilian Forbrig" at bounding box center [328, 445] width 101 height 19
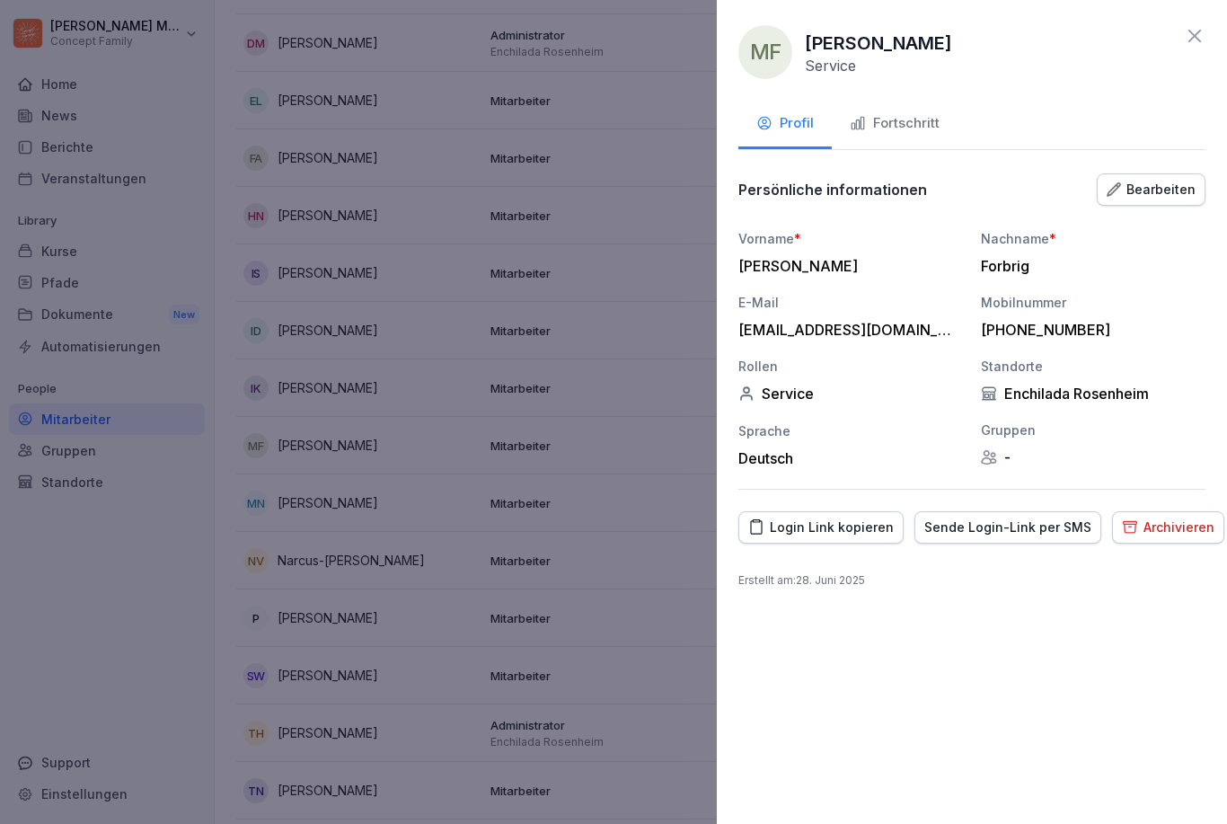
click at [913, 125] on div "Fortschritt" at bounding box center [895, 123] width 90 height 21
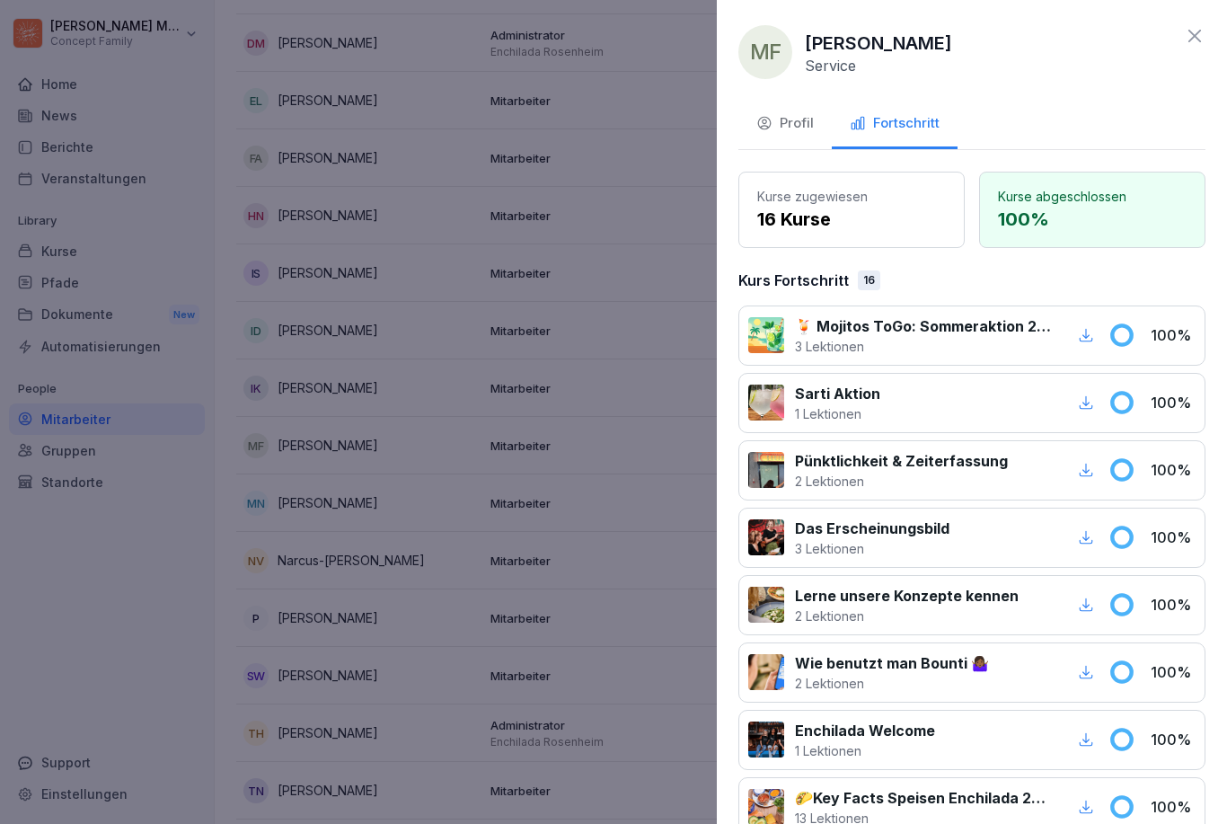
click at [919, 43] on icon at bounding box center [1195, 36] width 22 height 22
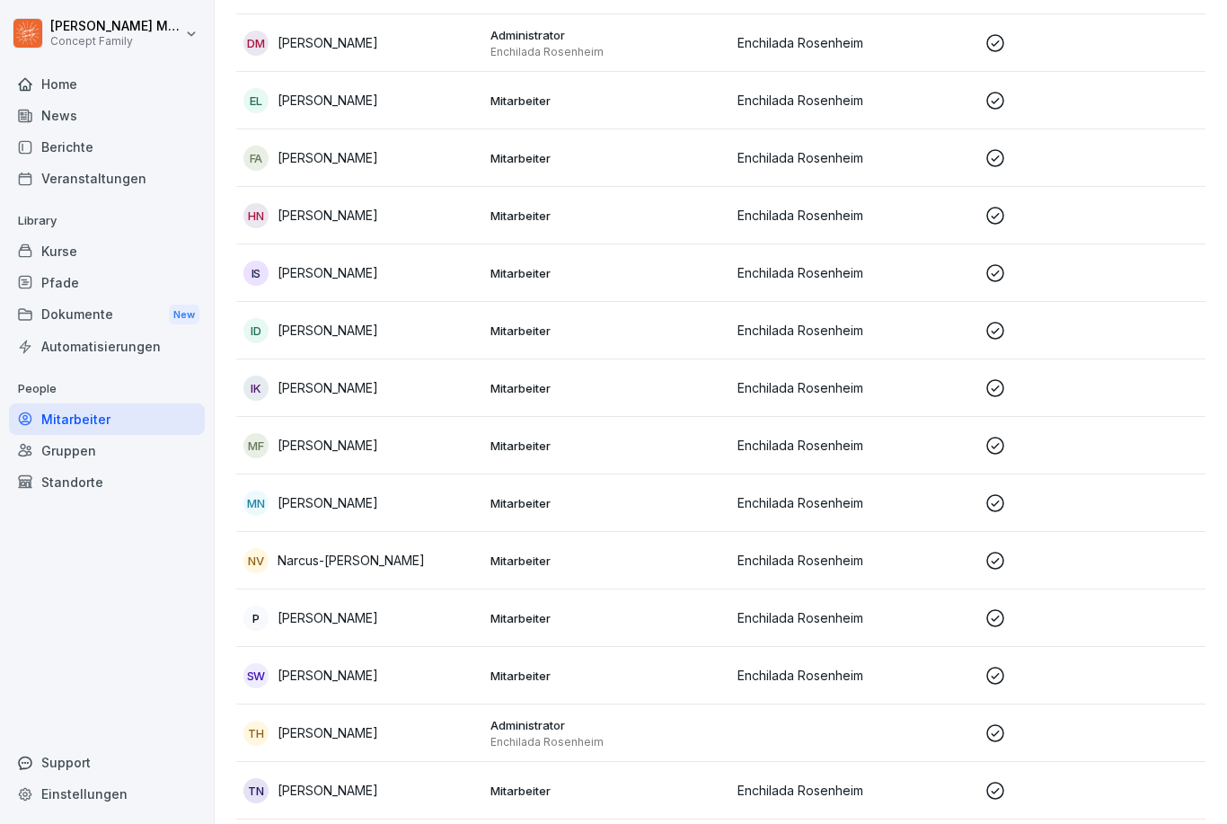
click at [378, 498] on p "[PERSON_NAME]" at bounding box center [328, 502] width 101 height 19
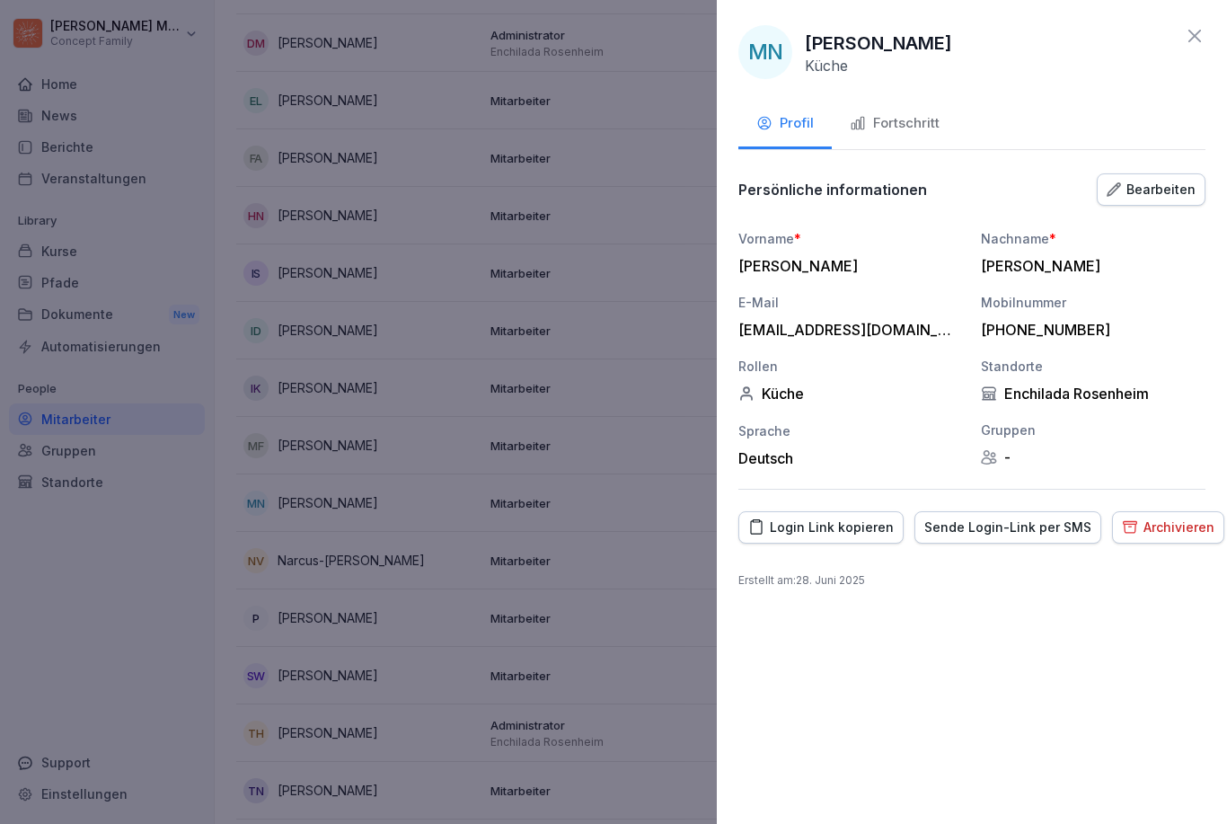
click at [898, 131] on div "Fortschritt" at bounding box center [895, 123] width 90 height 21
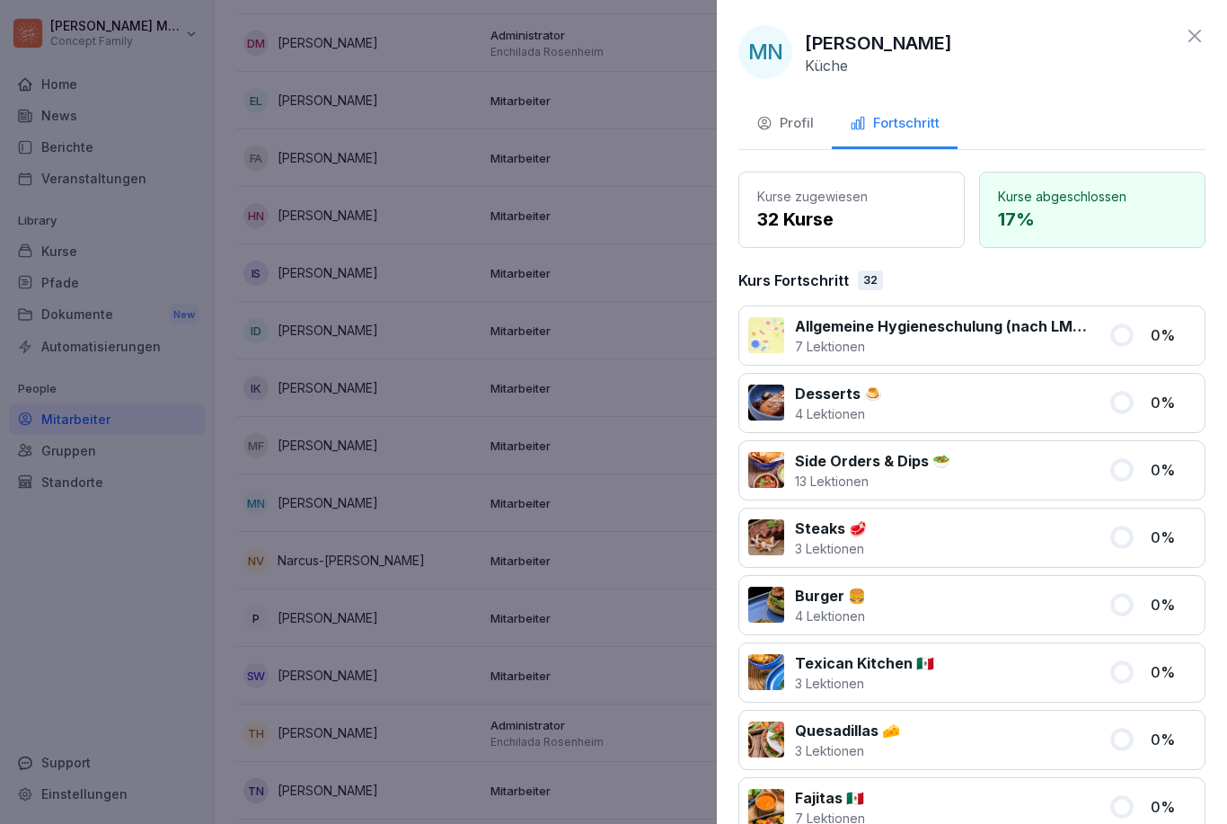
scroll to position [0, 0]
click at [919, 40] on icon at bounding box center [1195, 36] width 22 height 22
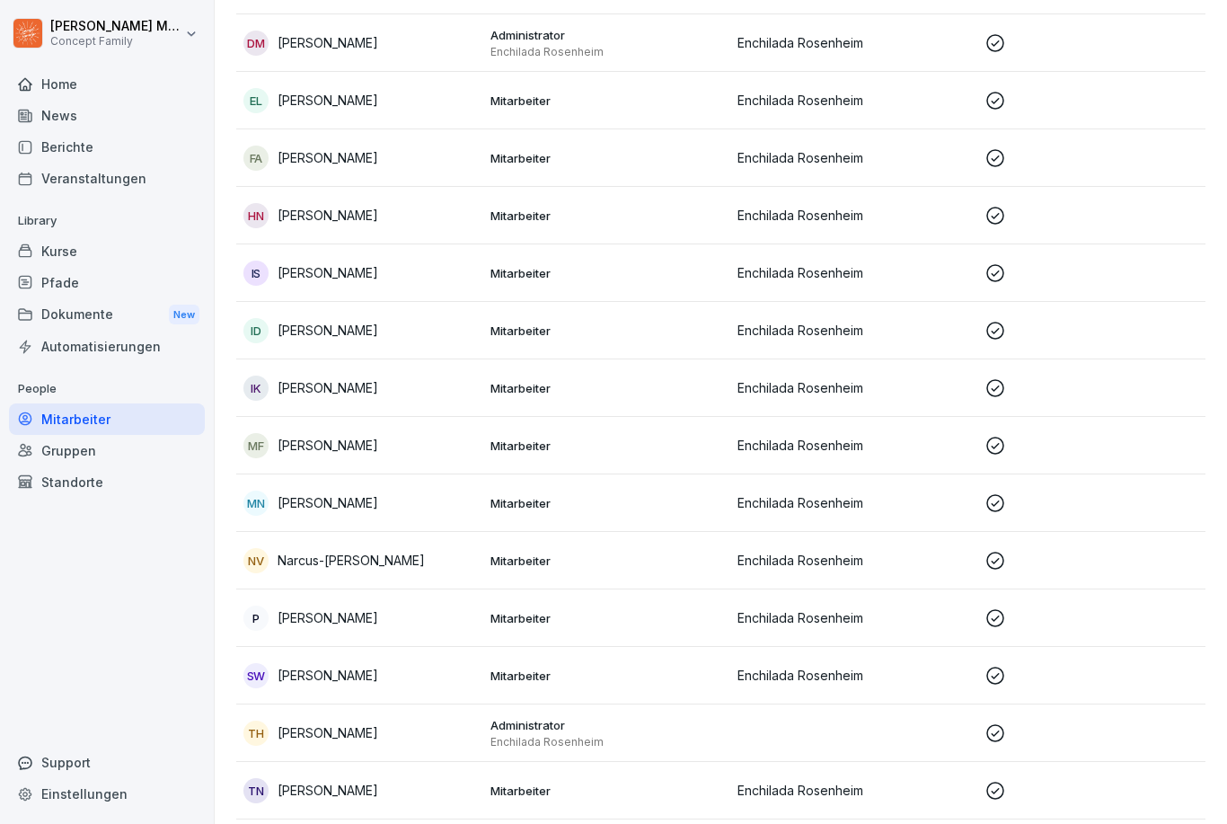
click at [366, 561] on p "Narcus-[PERSON_NAME]" at bounding box center [351, 560] width 147 height 19
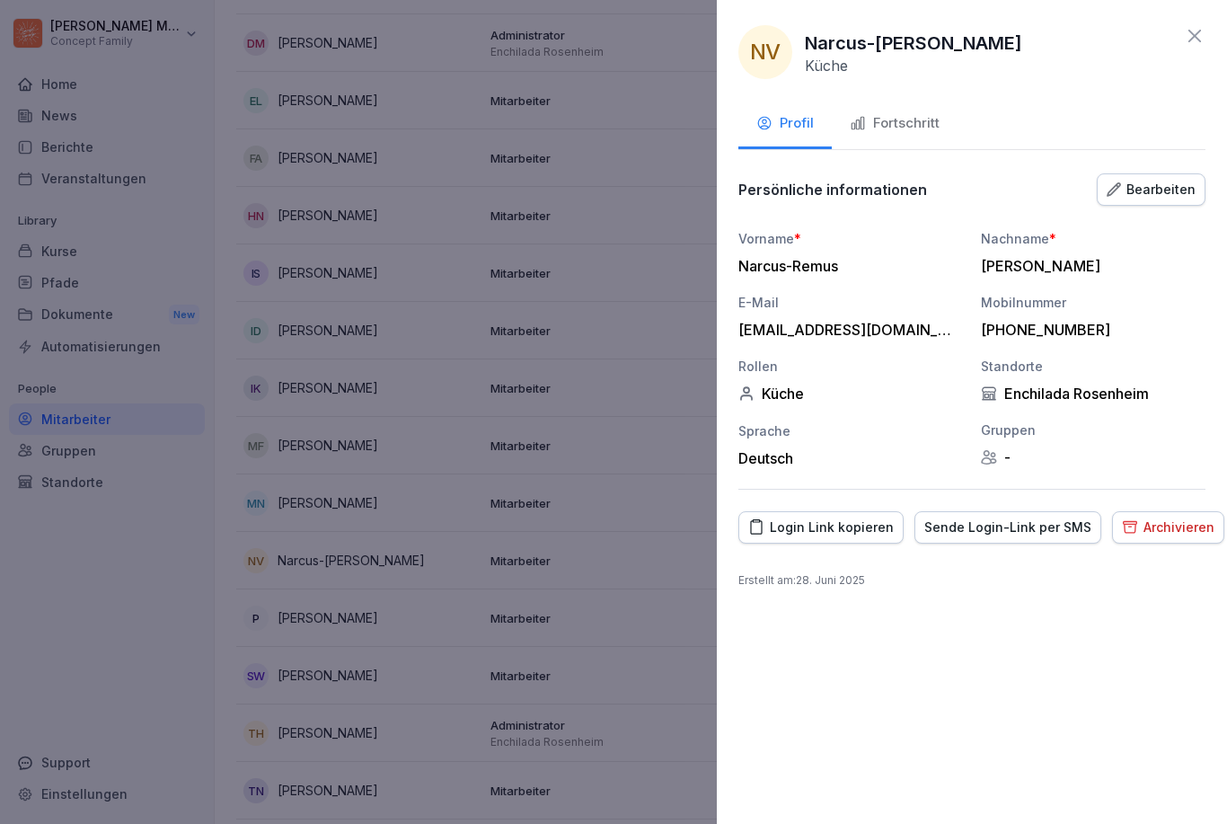
click at [919, 119] on div "Fortschritt" at bounding box center [895, 123] width 90 height 21
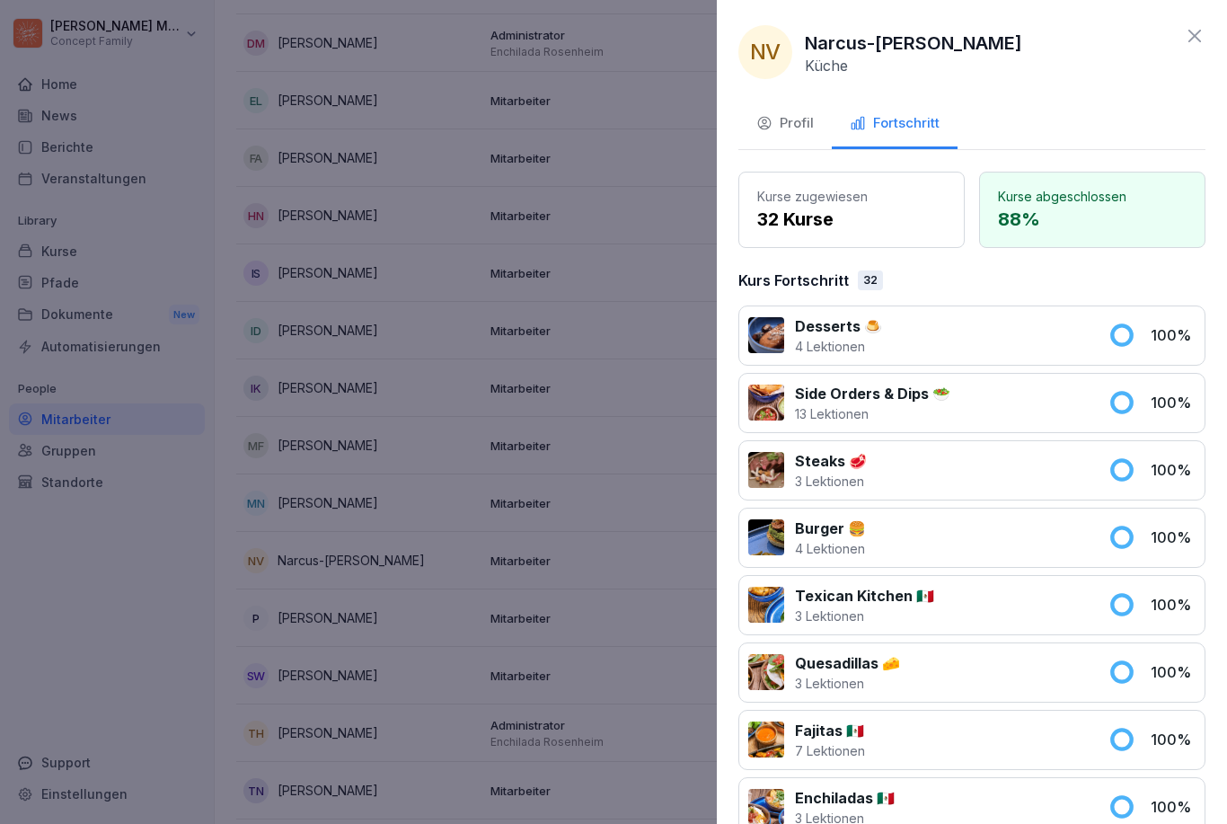
click at [919, 38] on icon at bounding box center [1195, 36] width 22 height 22
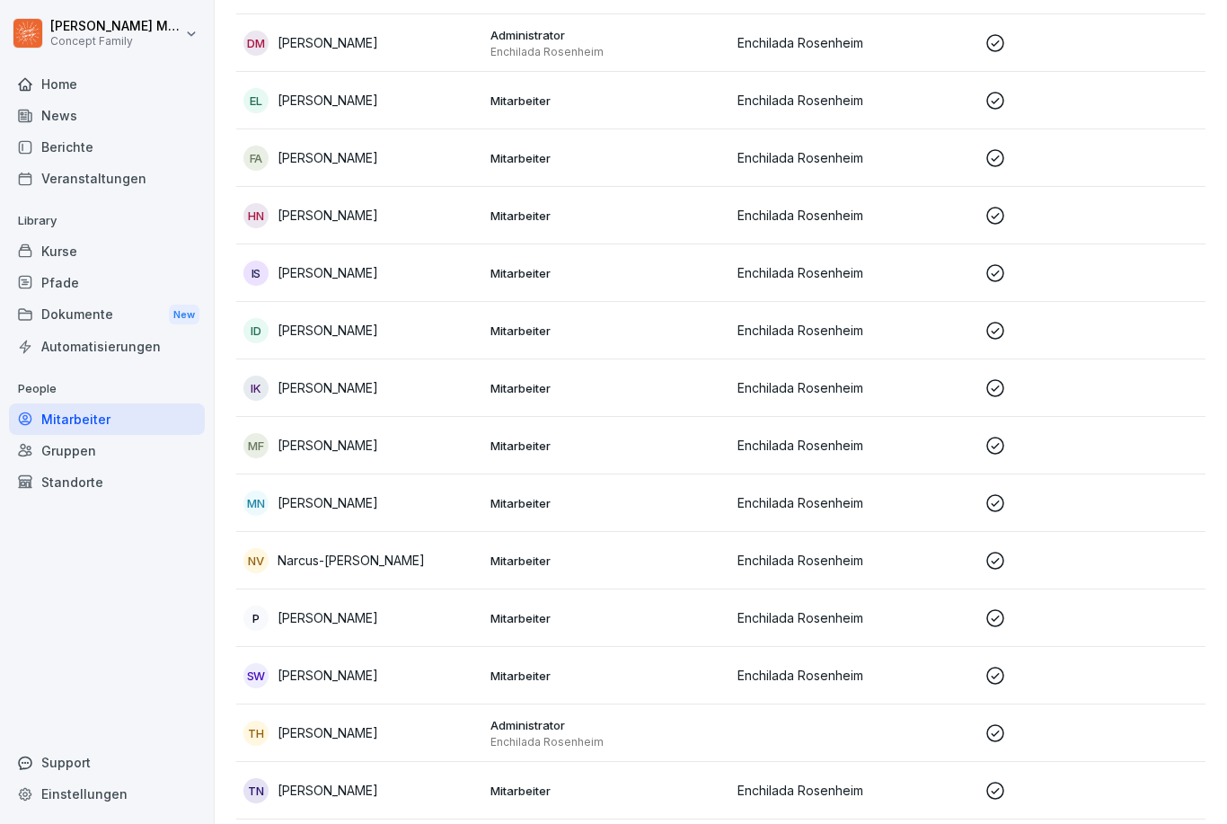
click at [333, 611] on p "Patrick Divis" at bounding box center [328, 617] width 101 height 19
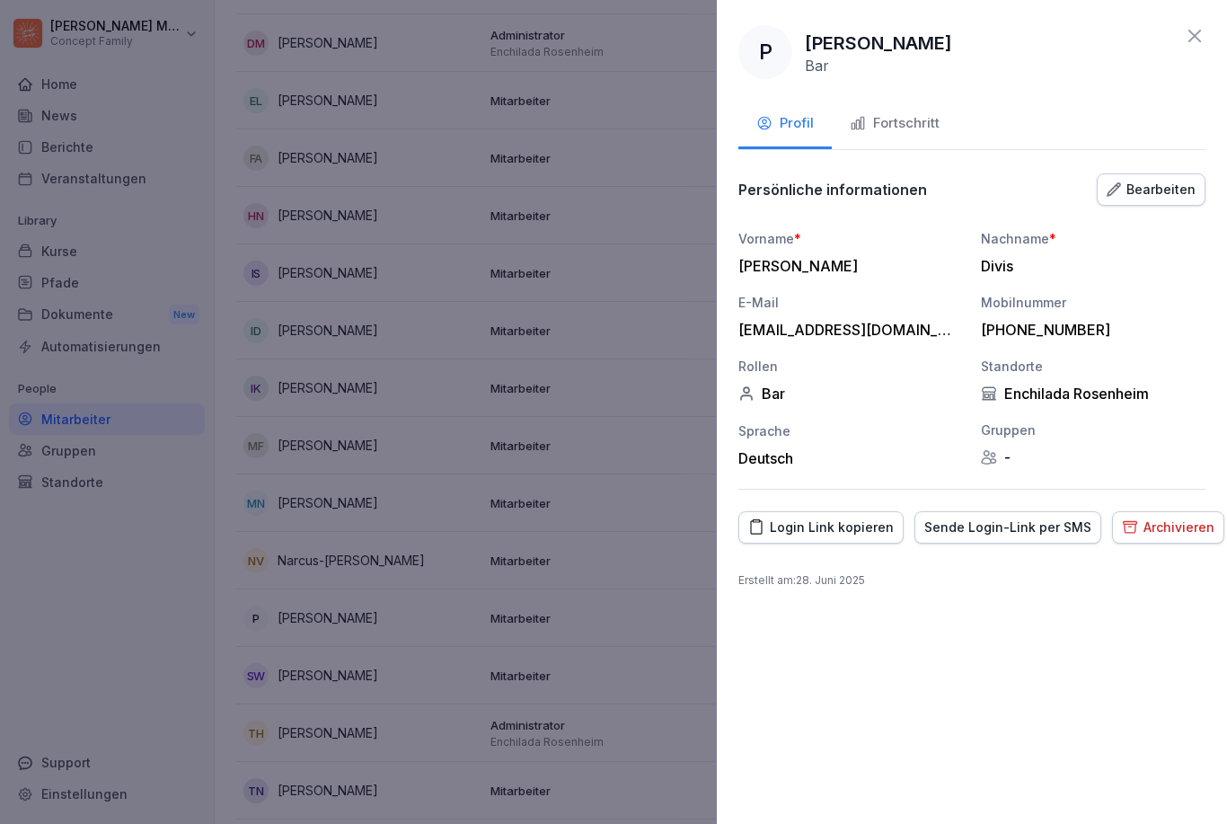
click at [909, 134] on button "Fortschritt" at bounding box center [895, 125] width 126 height 48
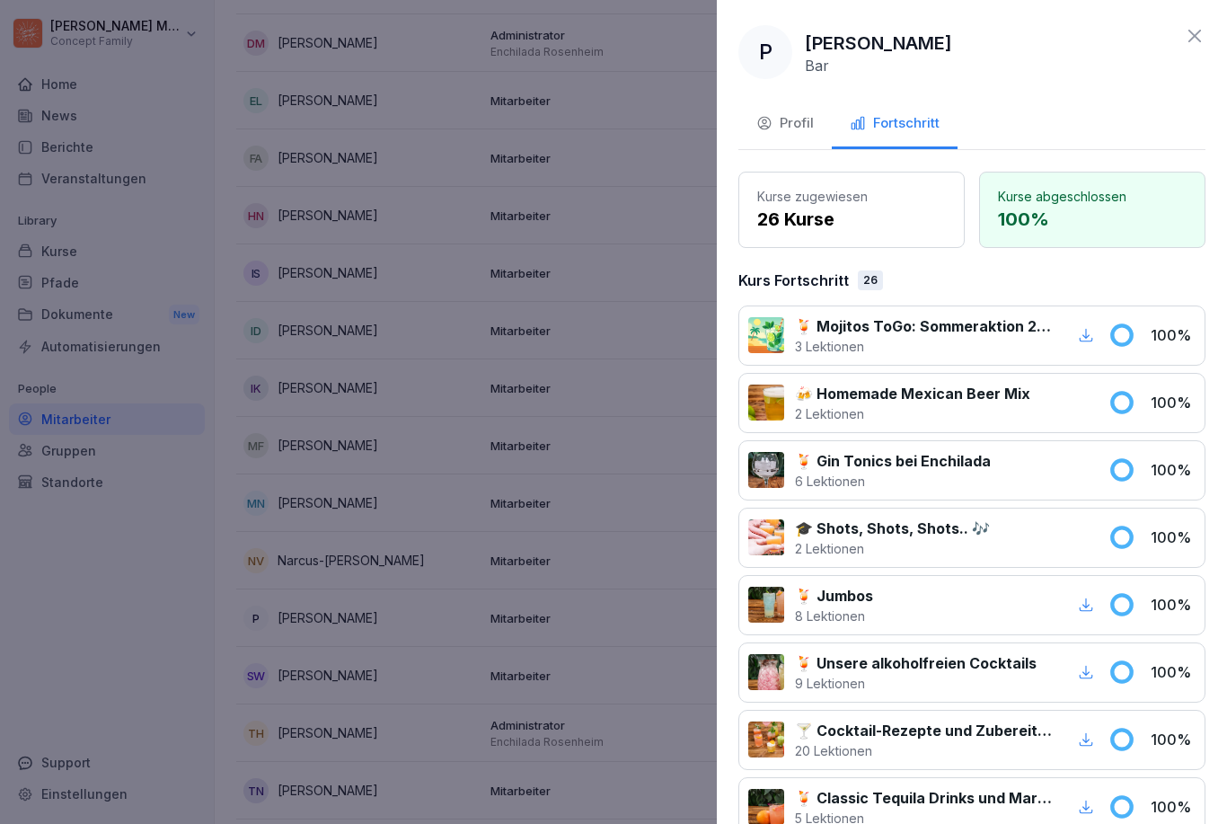
click at [919, 41] on icon at bounding box center [1195, 36] width 22 height 22
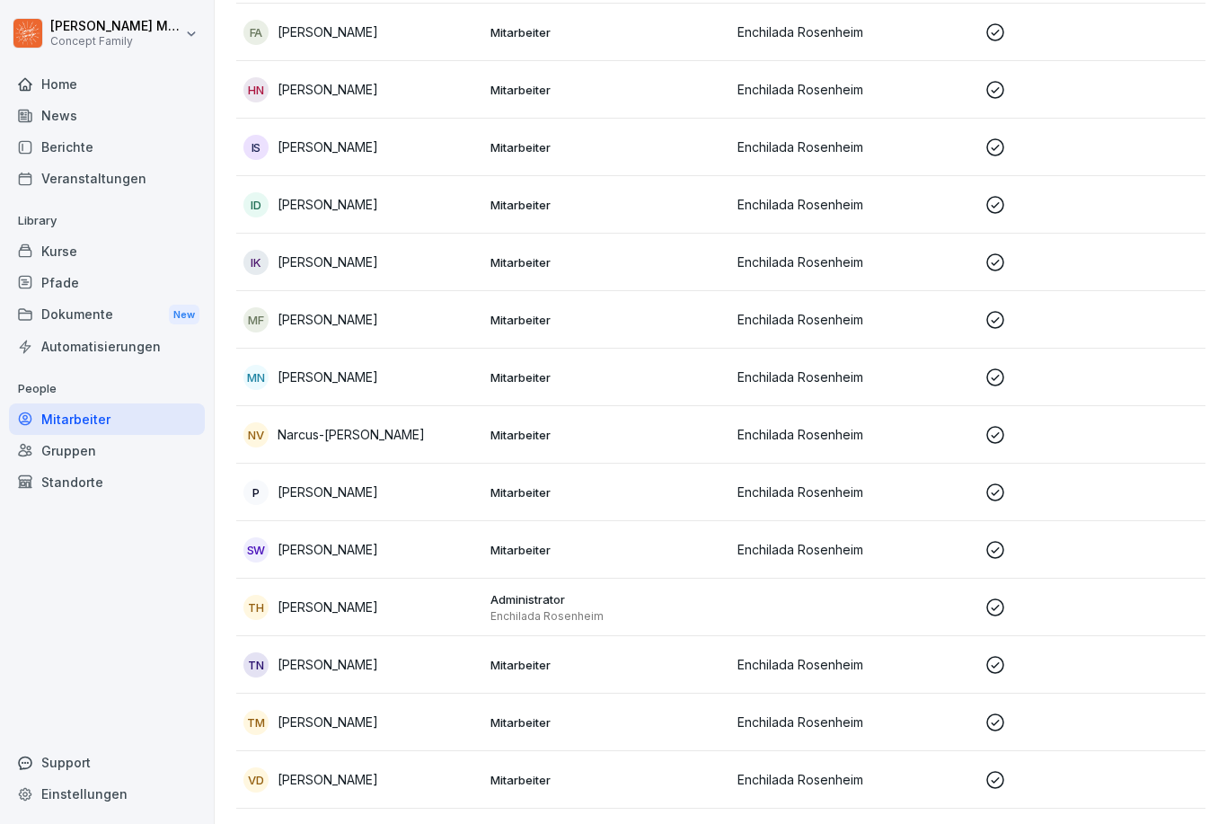
click at [349, 545] on p "[PERSON_NAME]" at bounding box center [328, 549] width 101 height 19
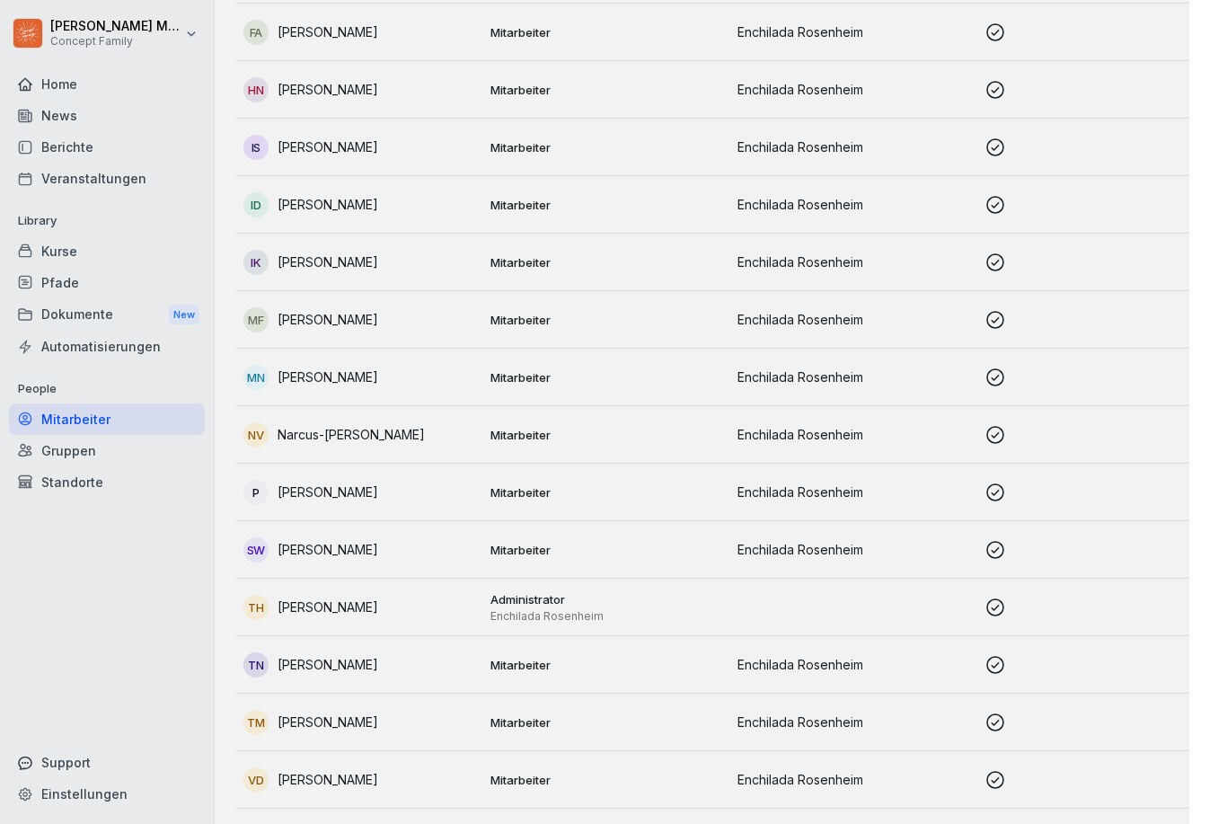
scroll to position [658, 0]
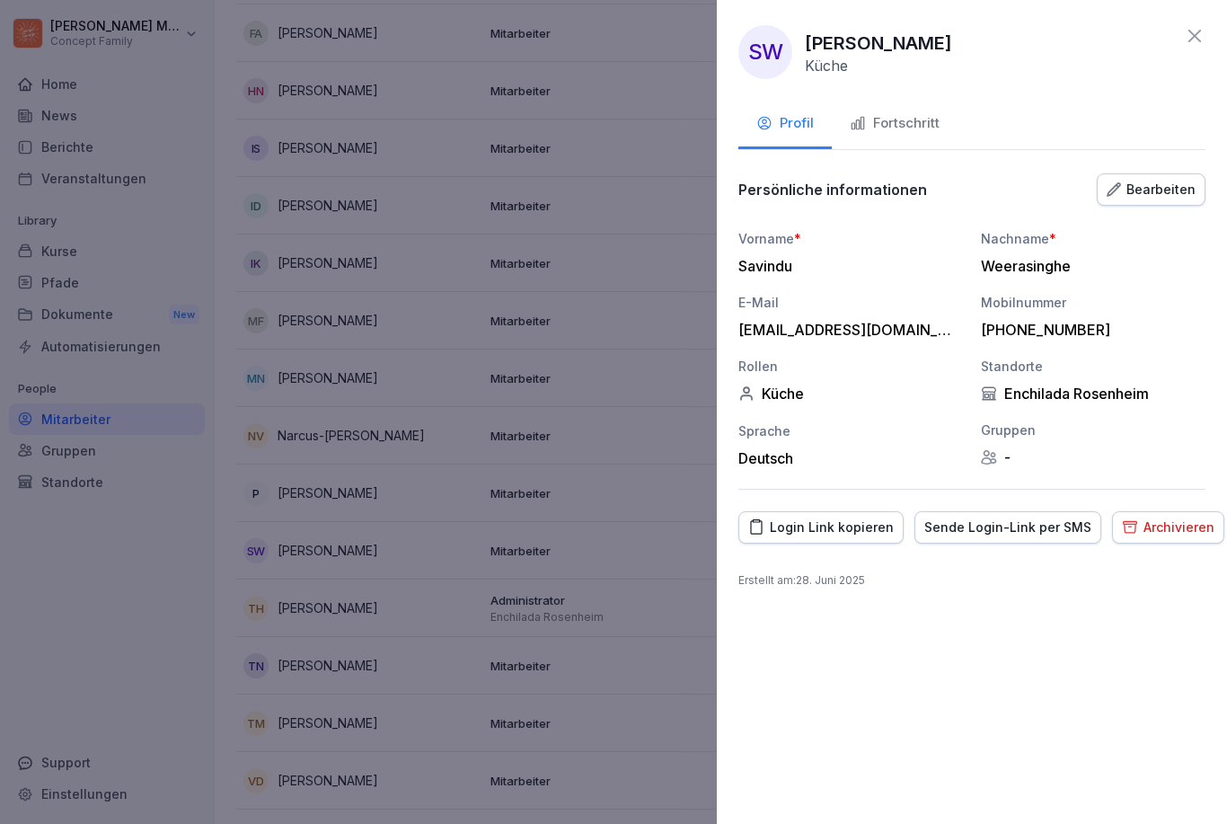
click at [904, 137] on button "Fortschritt" at bounding box center [895, 125] width 126 height 48
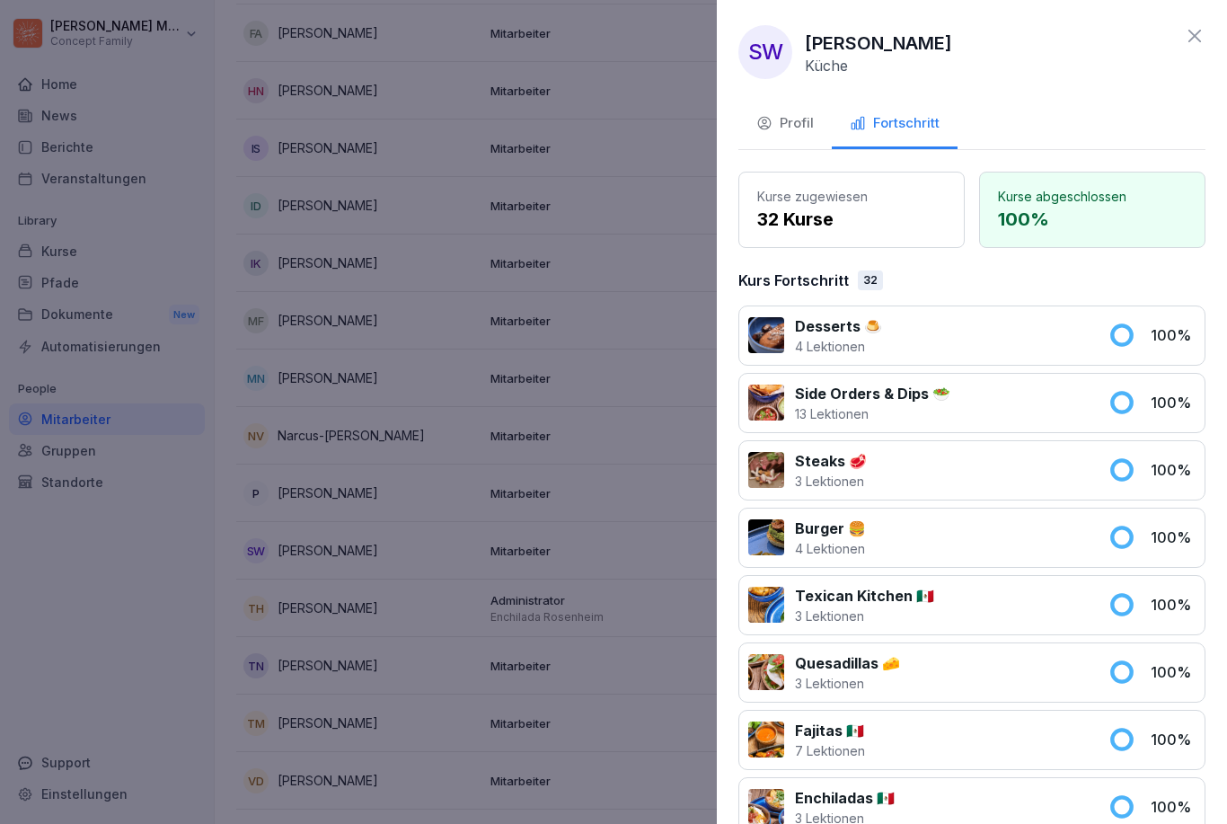
click at [919, 34] on icon at bounding box center [1195, 36] width 22 height 22
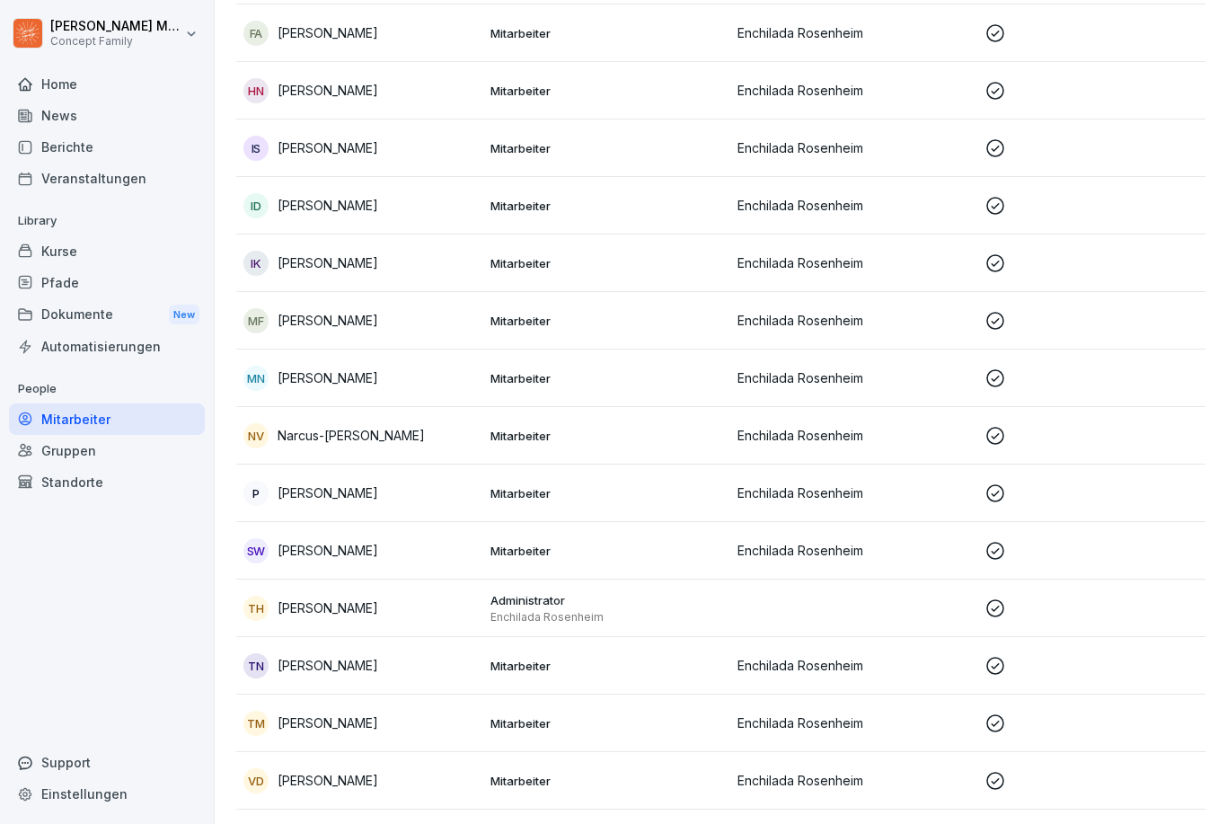
click at [340, 607] on p "[PERSON_NAME]" at bounding box center [328, 607] width 101 height 19
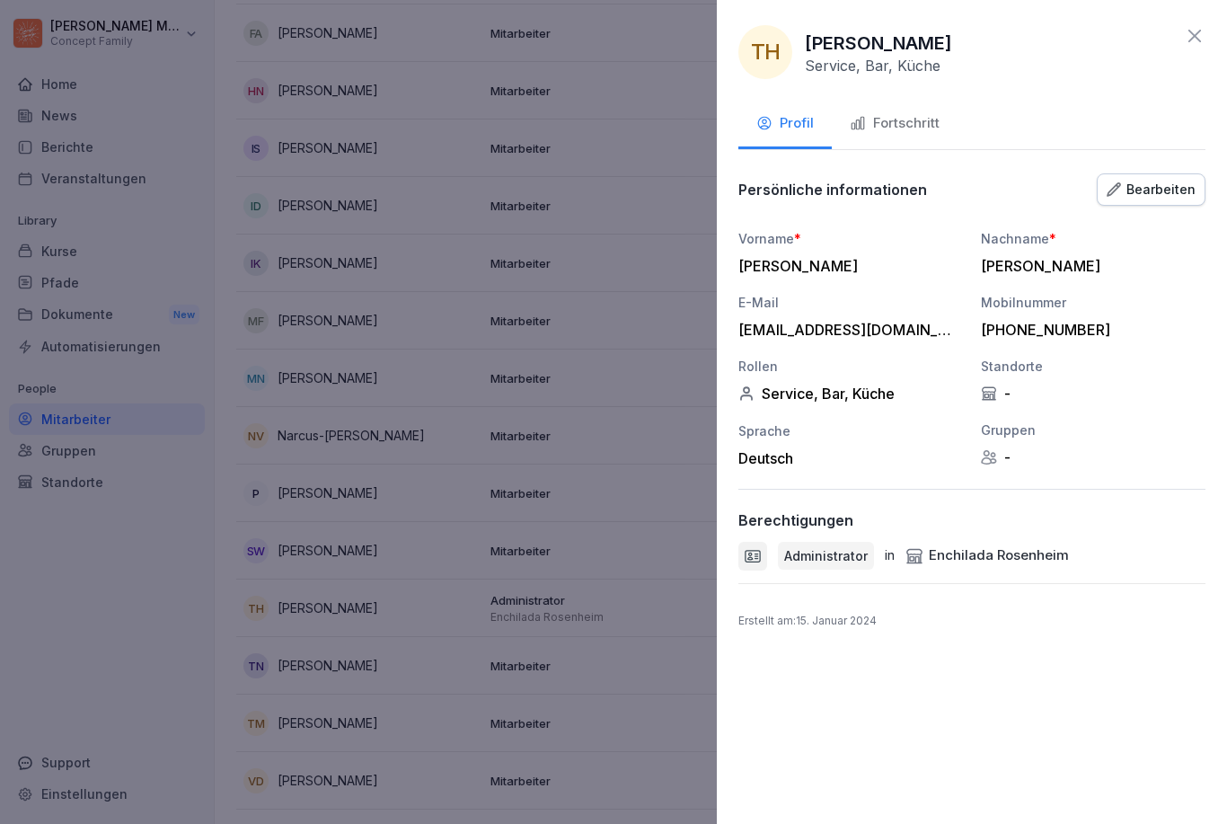
click at [911, 131] on div "Fortschritt" at bounding box center [895, 123] width 90 height 21
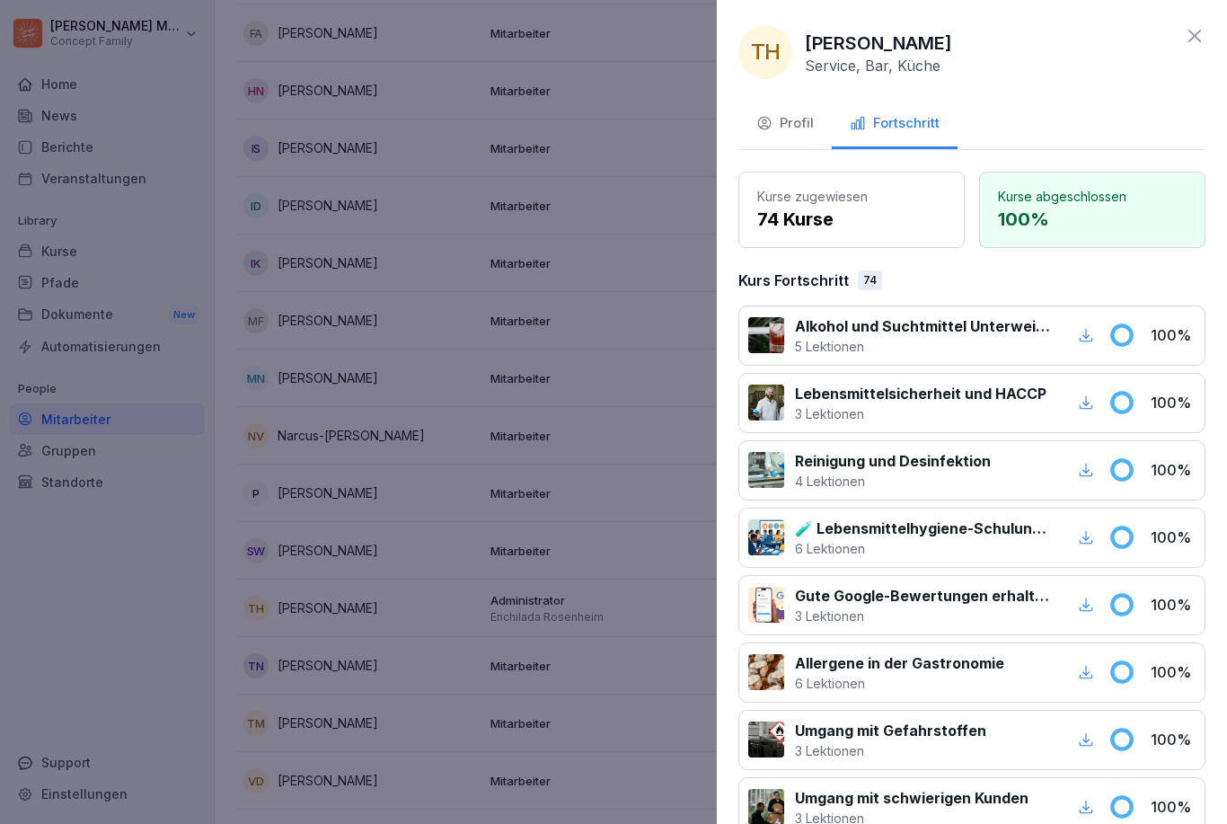
click at [919, 31] on icon at bounding box center [1195, 36] width 22 height 22
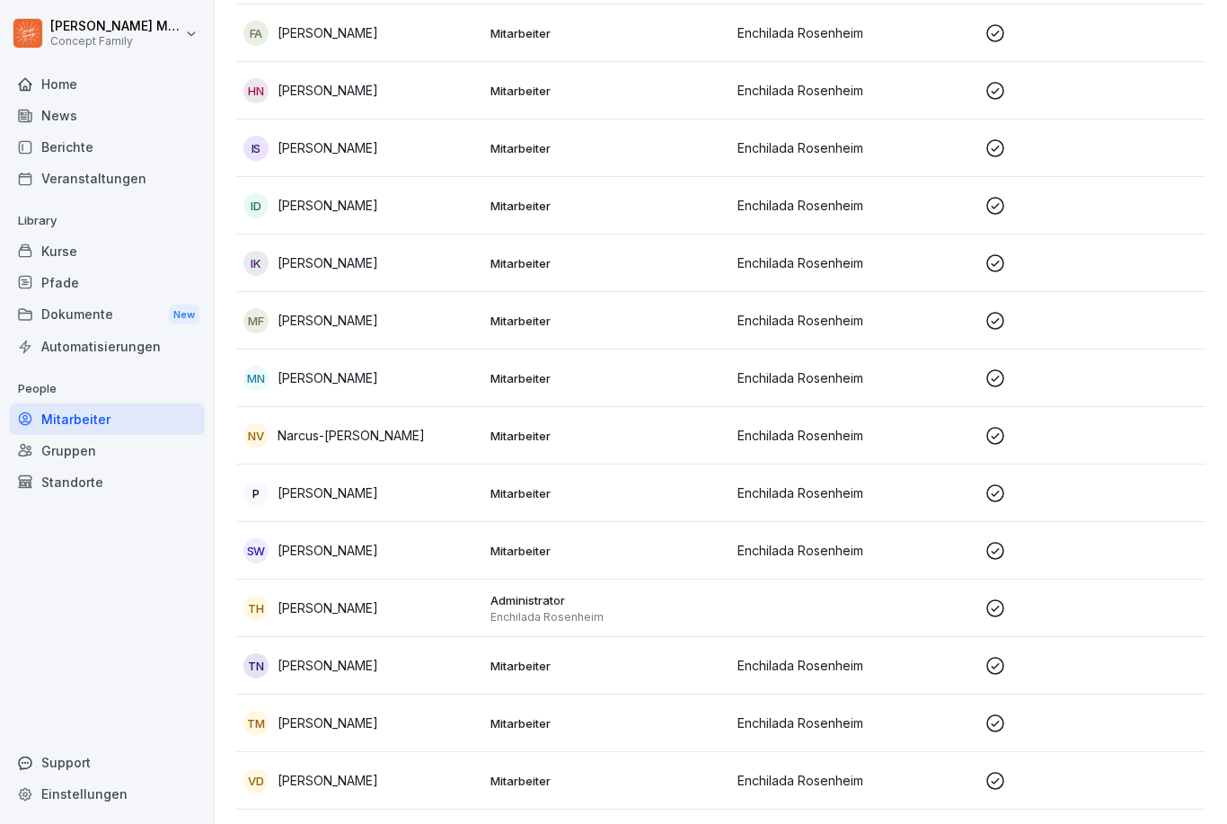
click at [361, 664] on p "[PERSON_NAME] [PERSON_NAME]" at bounding box center [328, 665] width 101 height 19
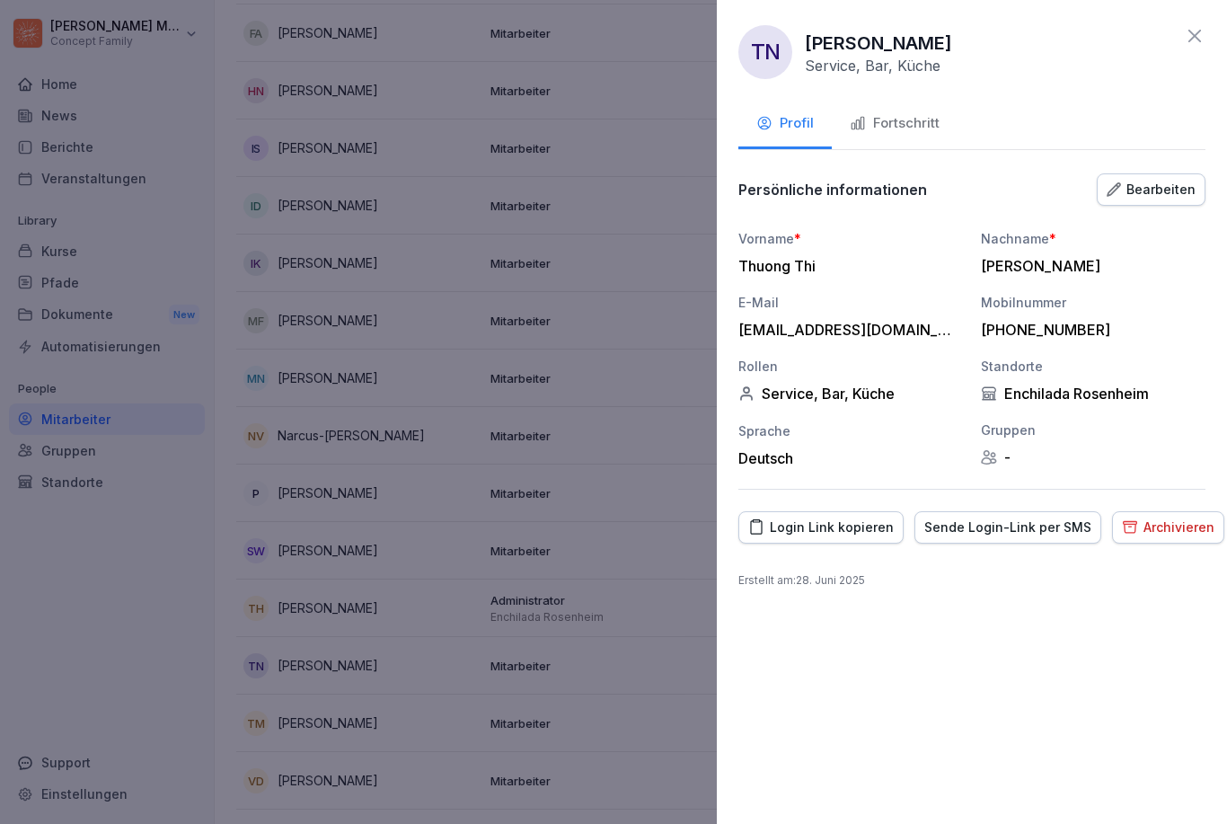
click at [912, 123] on div "Fortschritt" at bounding box center [895, 123] width 90 height 21
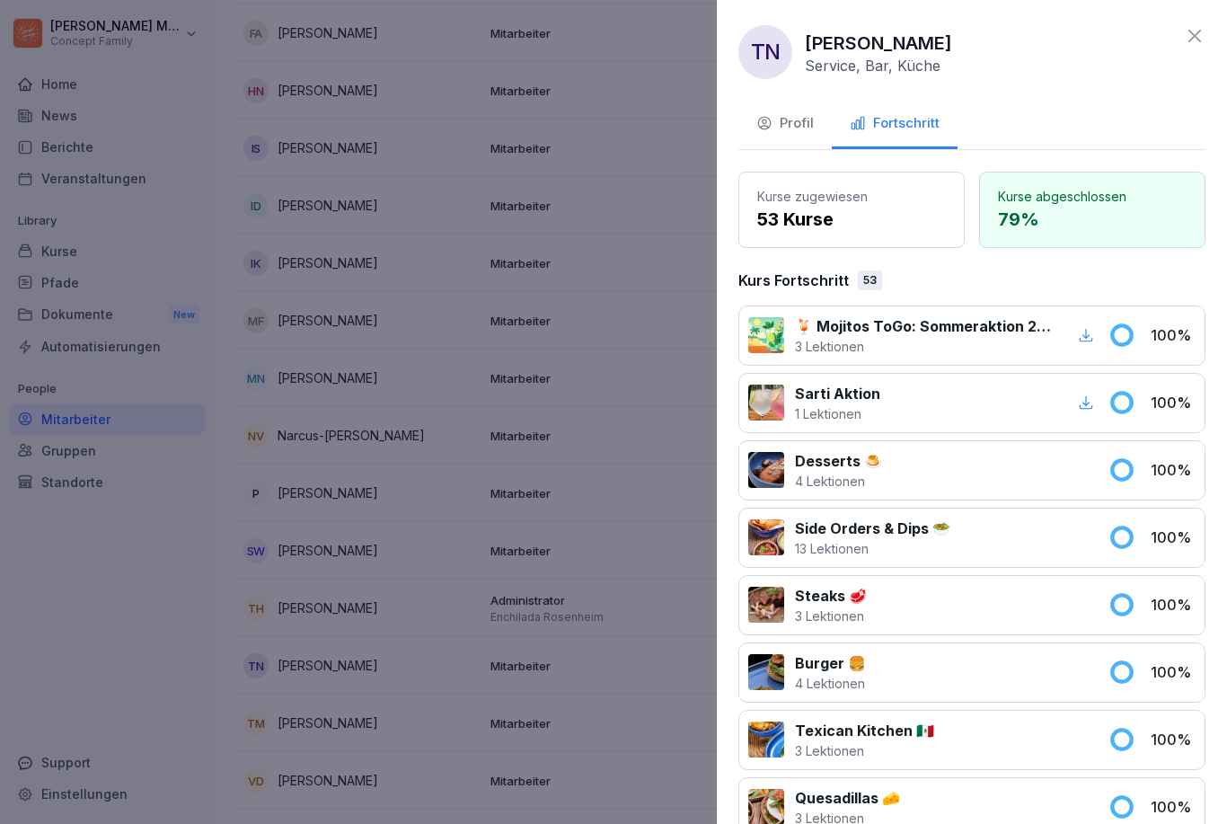
scroll to position [0, 0]
click at [919, 38] on icon at bounding box center [1195, 36] width 22 height 22
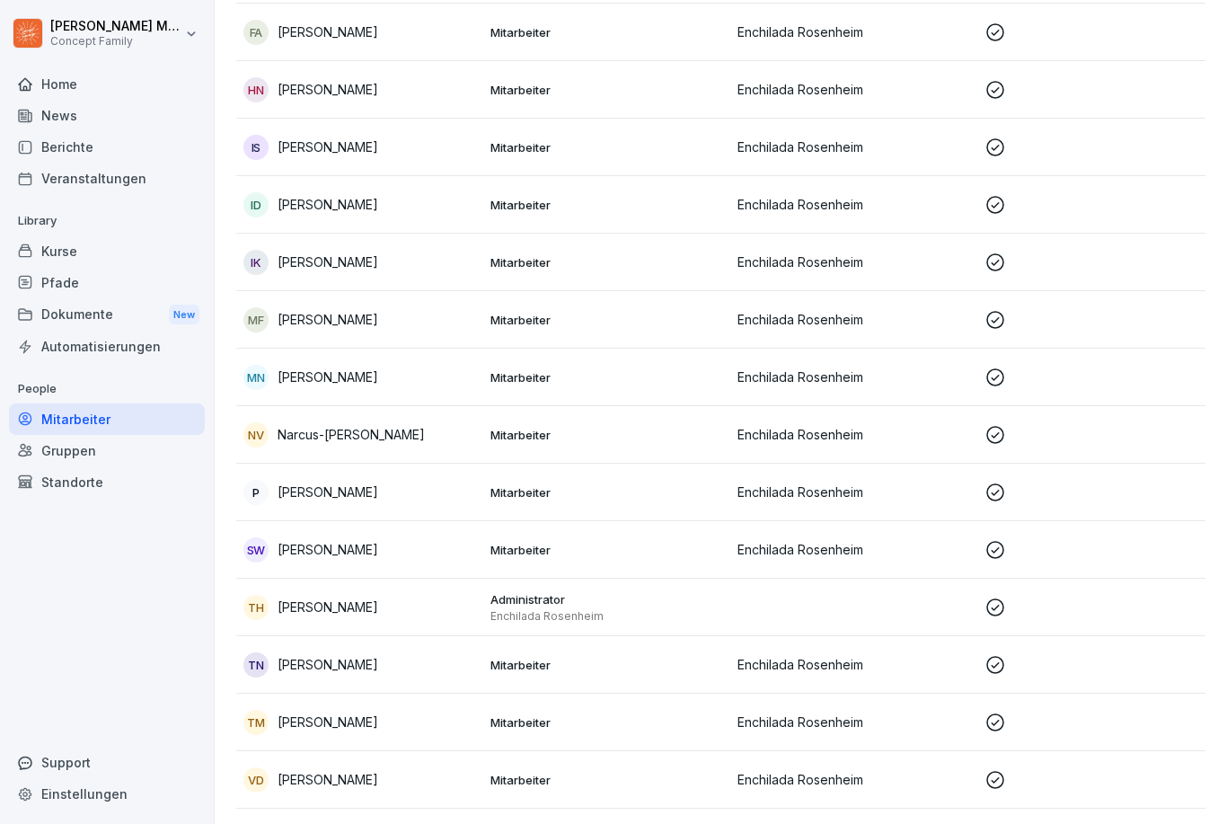
scroll to position [658, 0]
click at [312, 734] on div "TM Tina Müller" at bounding box center [359, 722] width 233 height 25
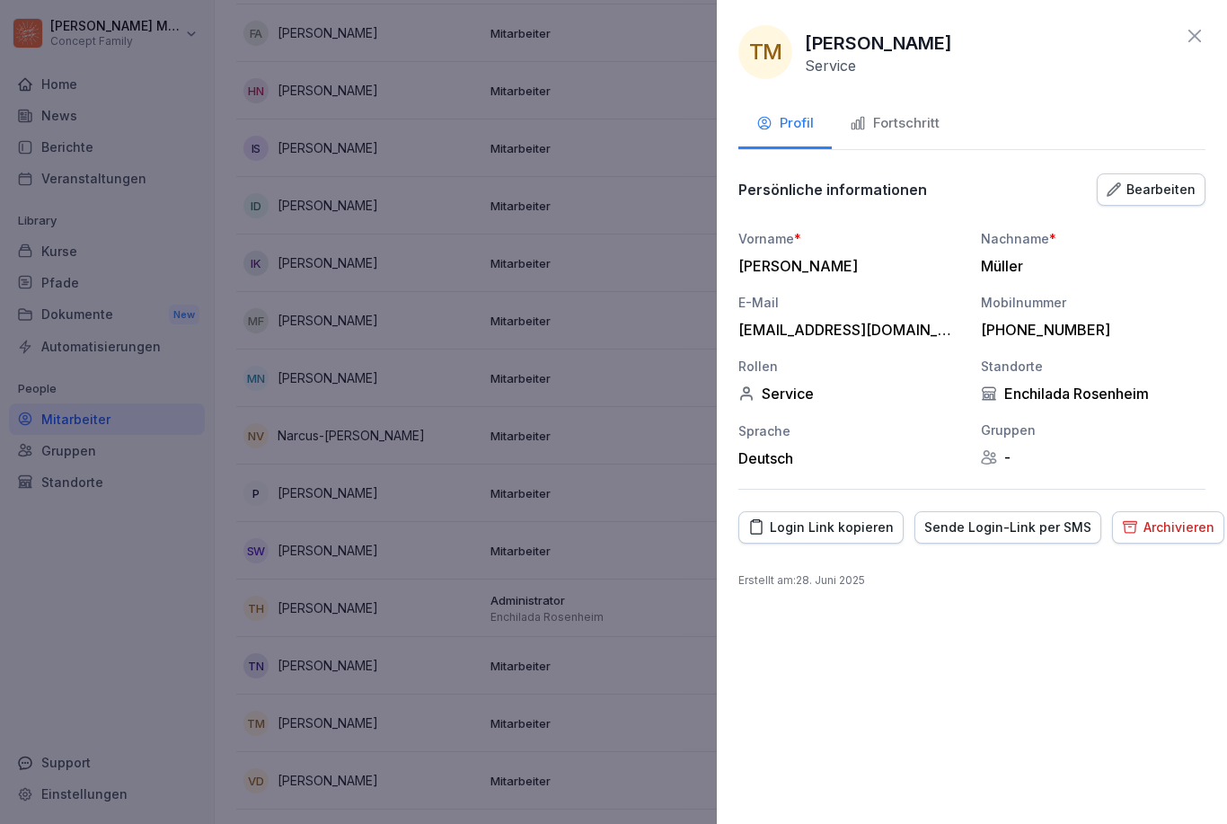
click at [919, 112] on button "Fortschritt" at bounding box center [895, 125] width 126 height 48
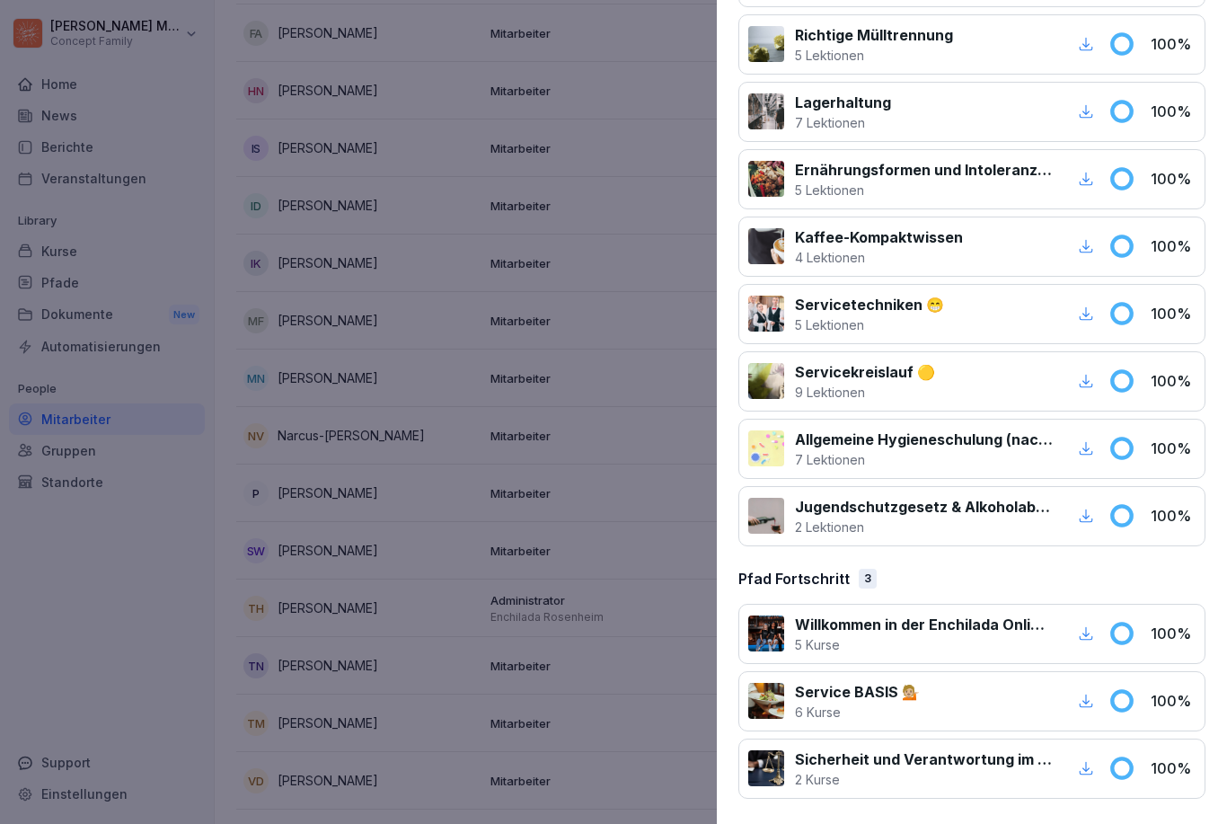
scroll to position [829, 0]
click at [202, 657] on div at bounding box center [613, 412] width 1227 height 824
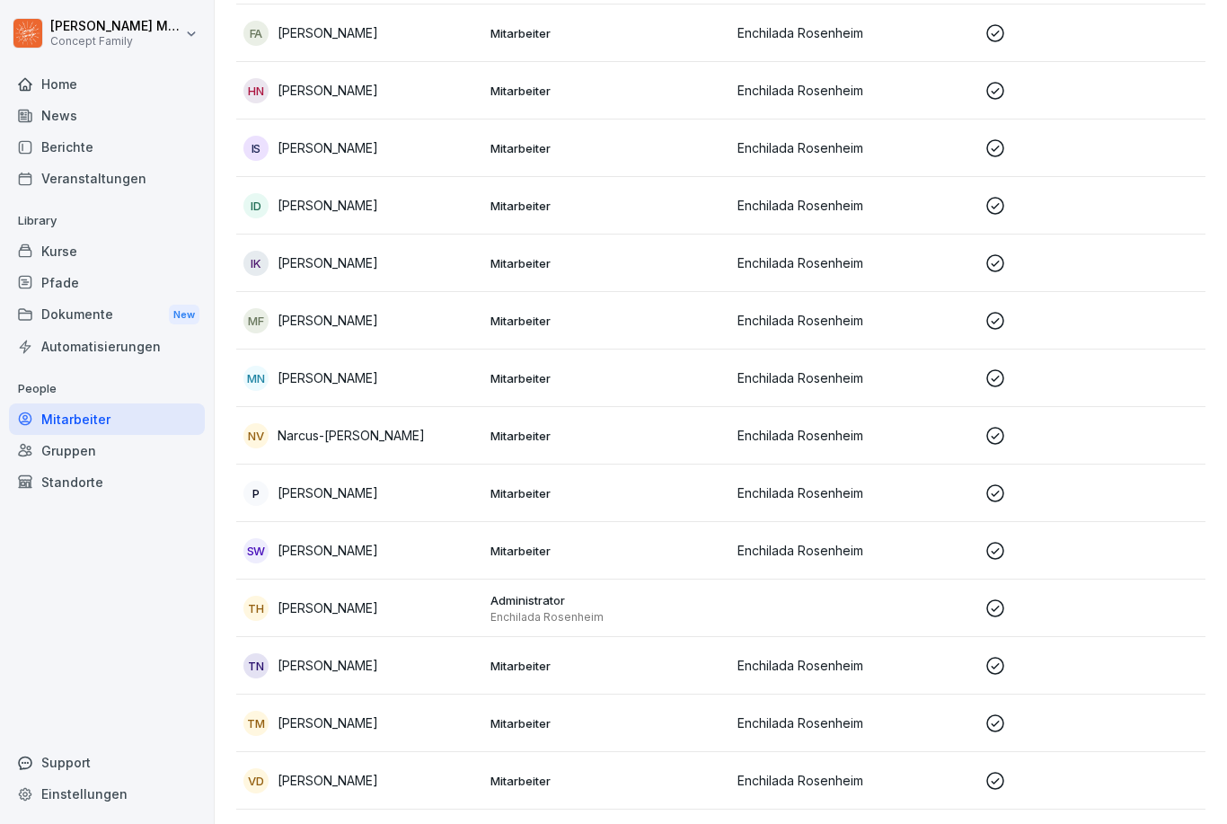
click at [368, 679] on td "TN Thuong Thi Nguyen" at bounding box center [359, 665] width 247 height 57
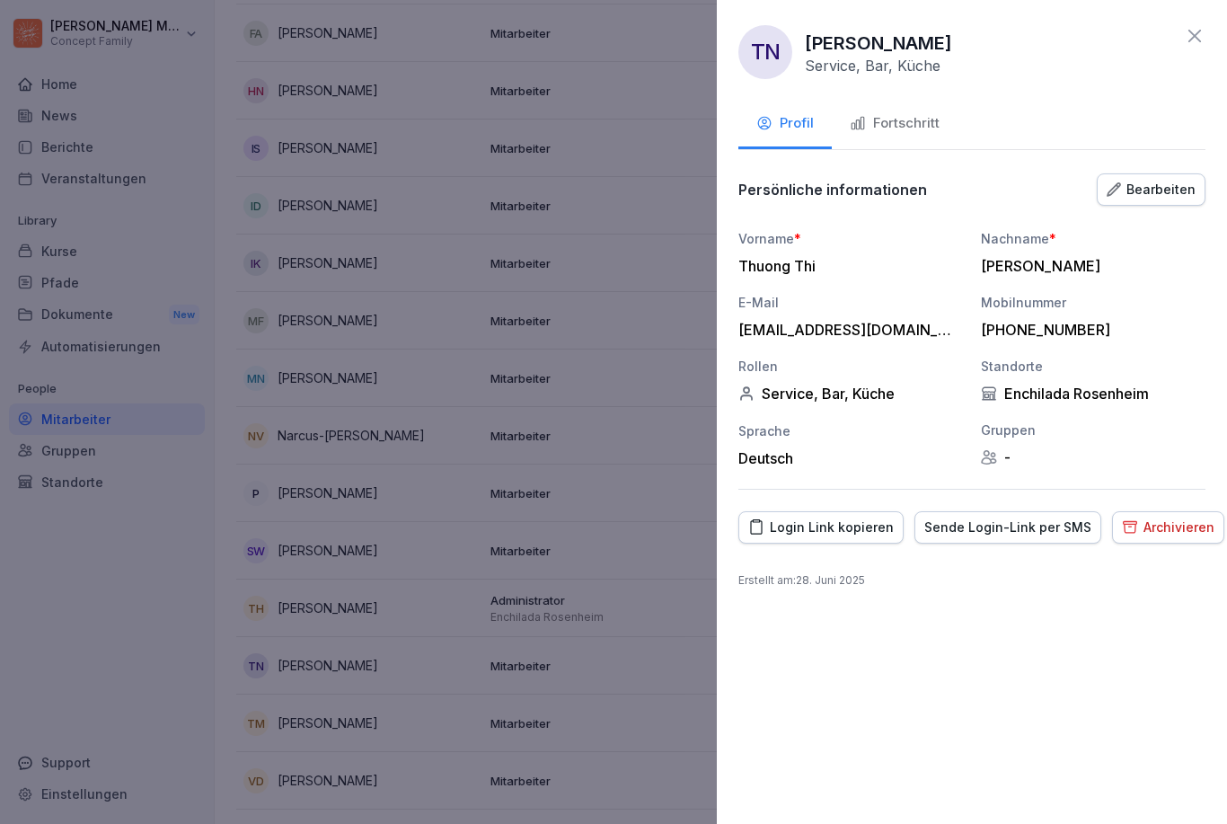
click at [344, 782] on div at bounding box center [613, 412] width 1227 height 824
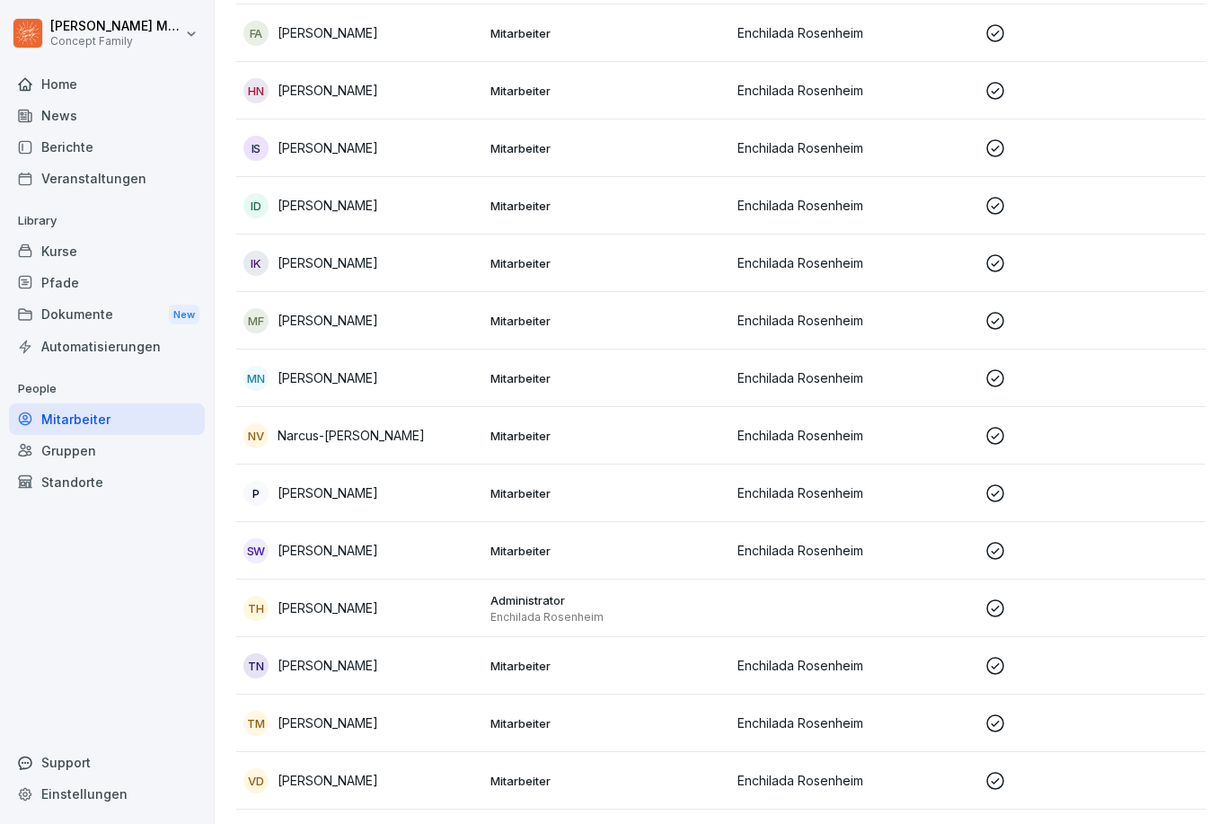
click at [335, 786] on p "Verena Dollansky" at bounding box center [328, 780] width 101 height 19
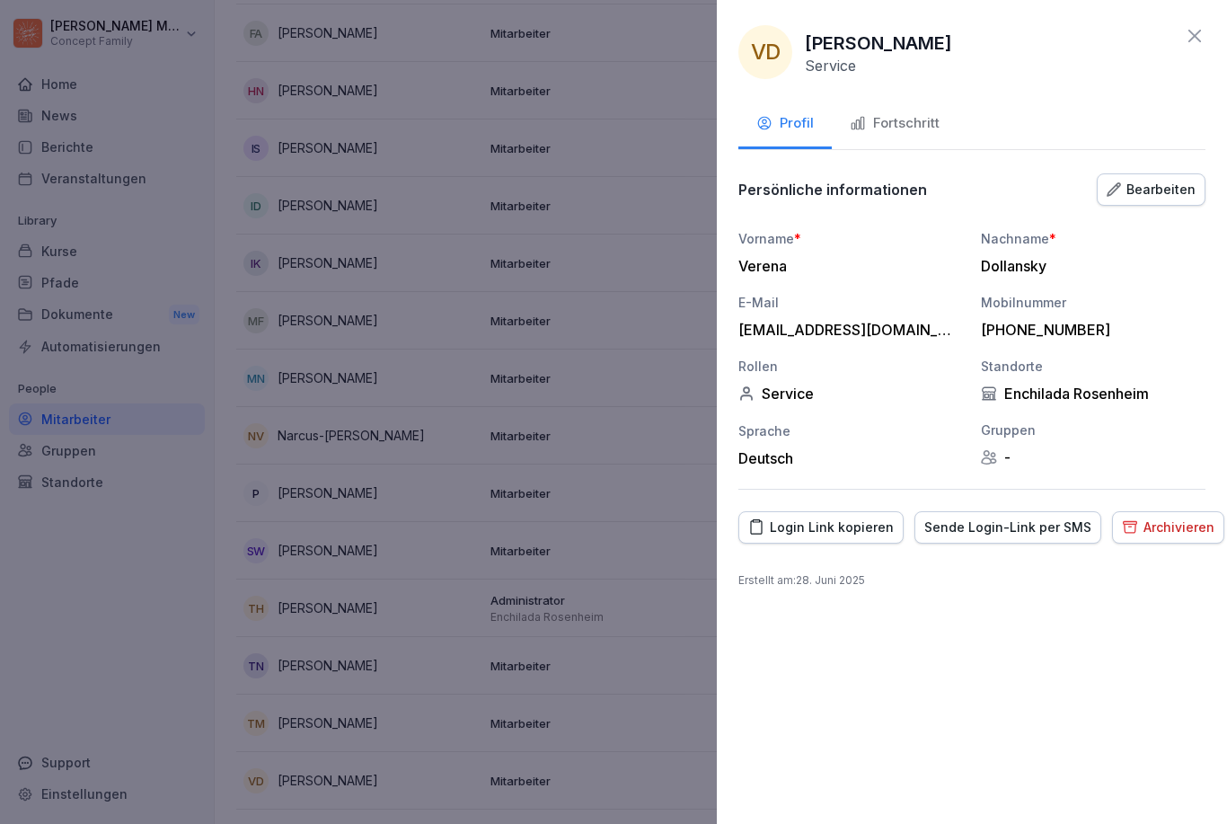
click at [918, 118] on div "Fortschritt" at bounding box center [895, 123] width 90 height 21
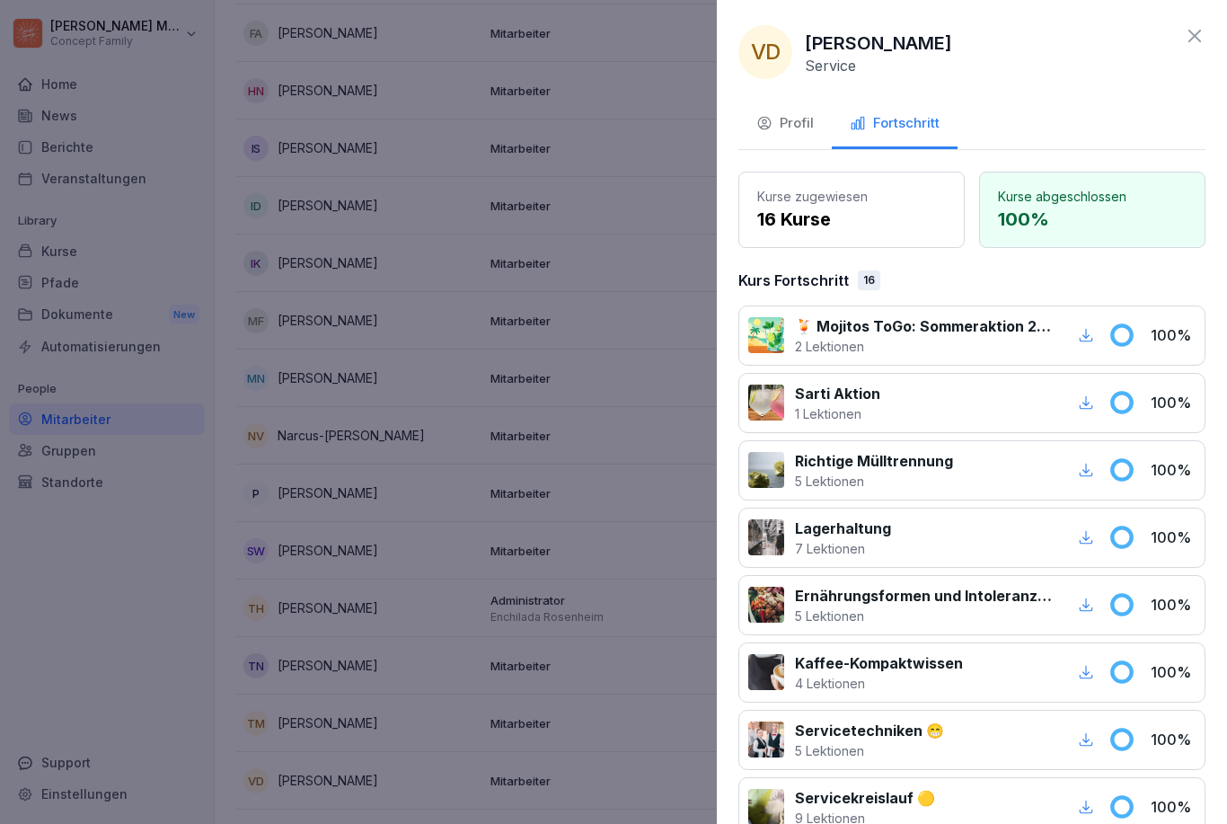
click at [919, 40] on icon at bounding box center [1194, 36] width 13 height 13
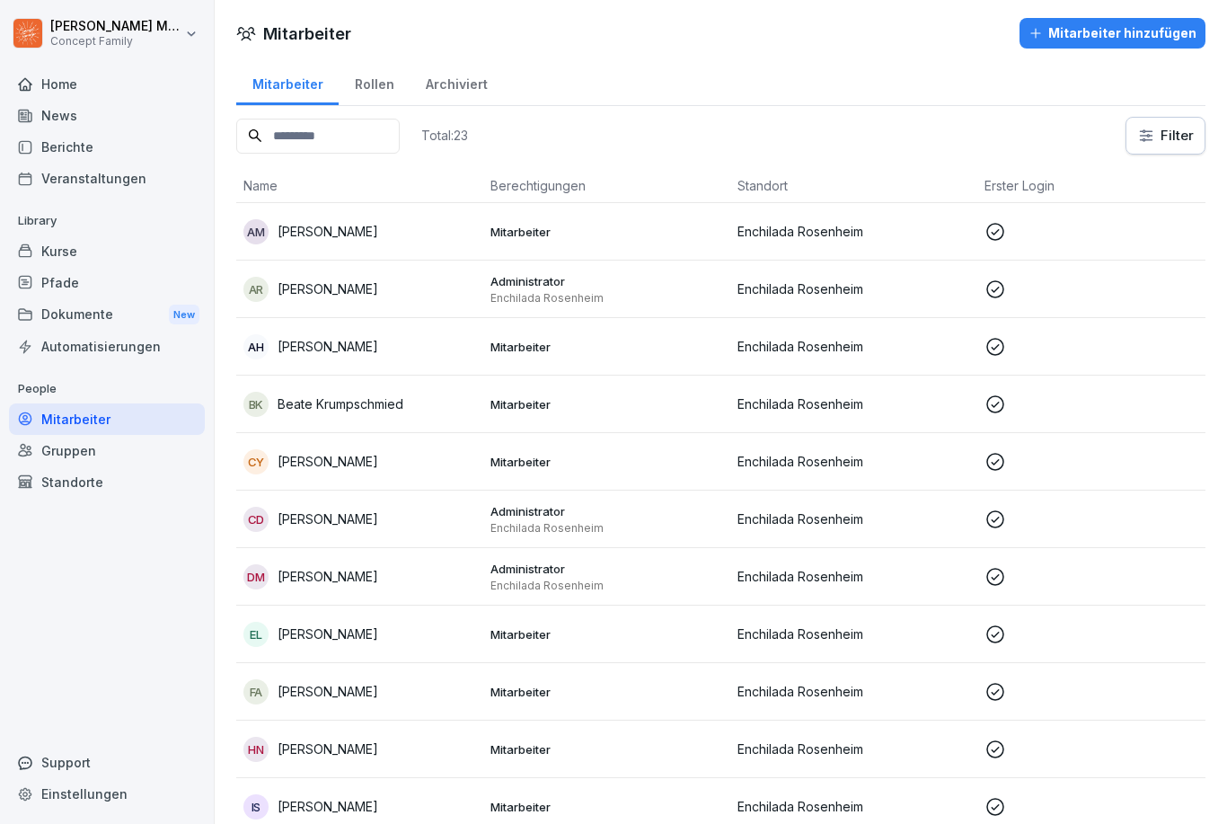
scroll to position [0, 0]
click at [370, 73] on div "Rollen" at bounding box center [374, 82] width 71 height 46
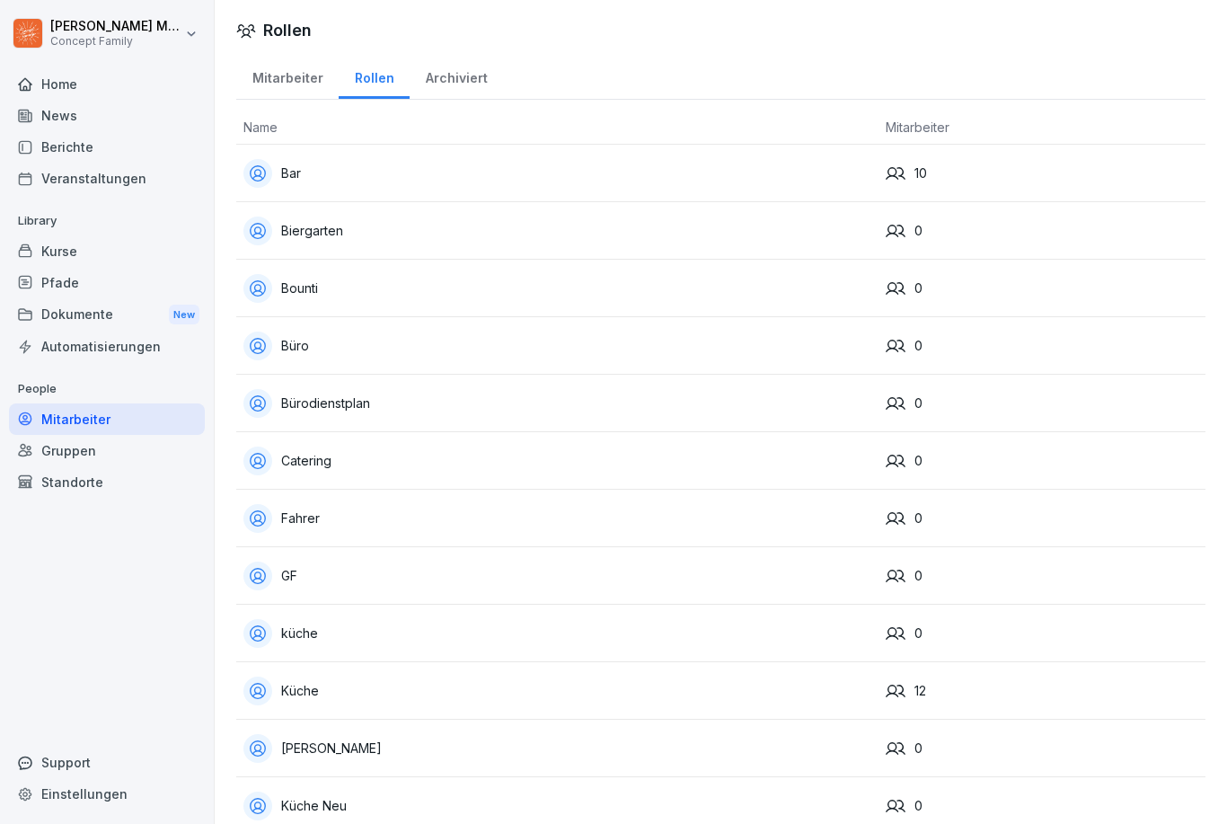
click at [449, 82] on div "Archiviert" at bounding box center [456, 76] width 93 height 46
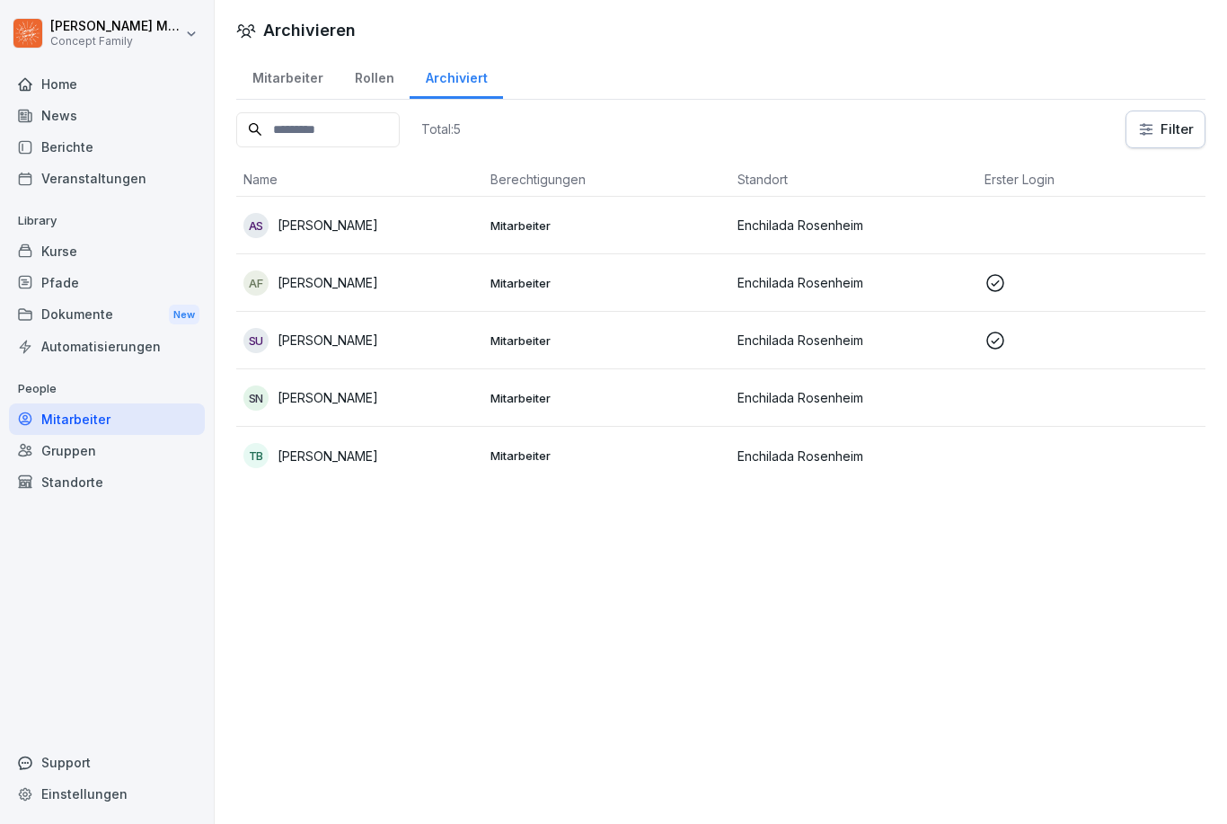
click at [289, 94] on div "Mitarbeiter" at bounding box center [287, 76] width 102 height 46
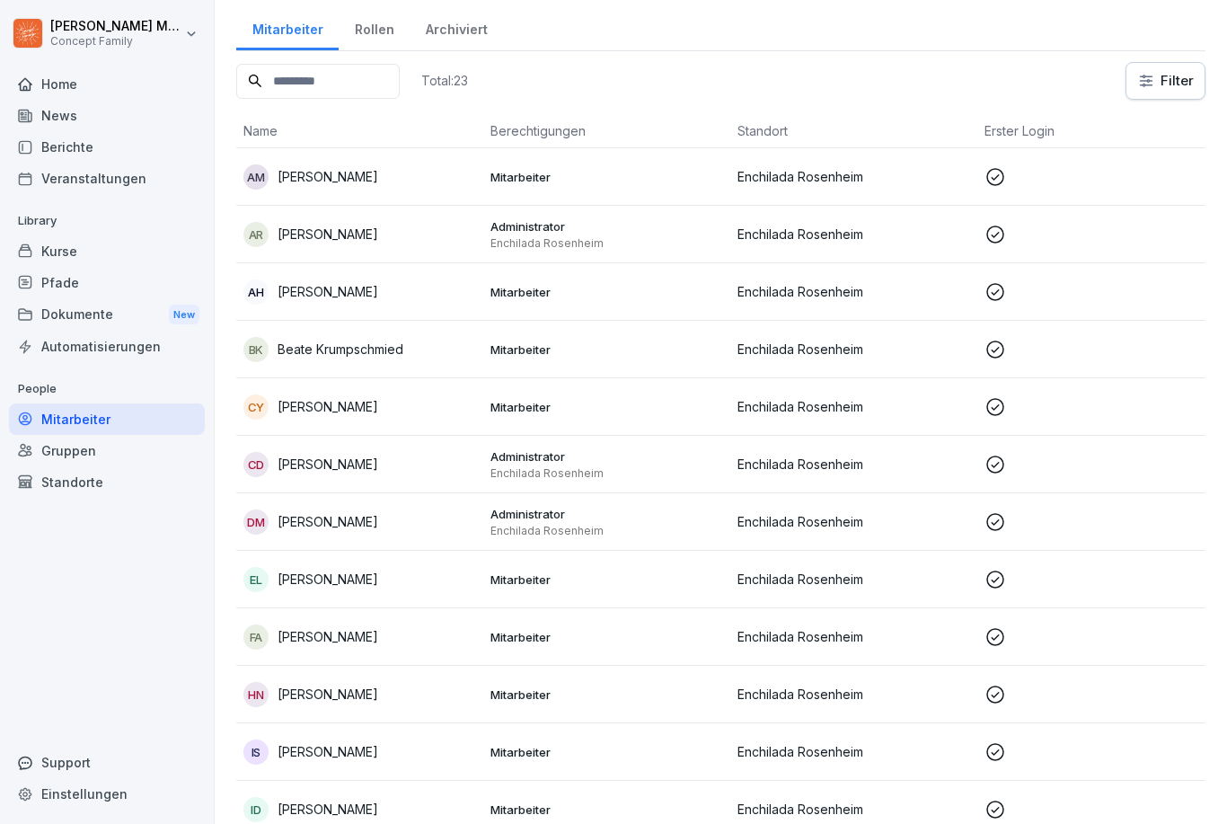
scroll to position [54, 0]
click at [319, 285] on p "Alina Hörner" at bounding box center [328, 292] width 101 height 19
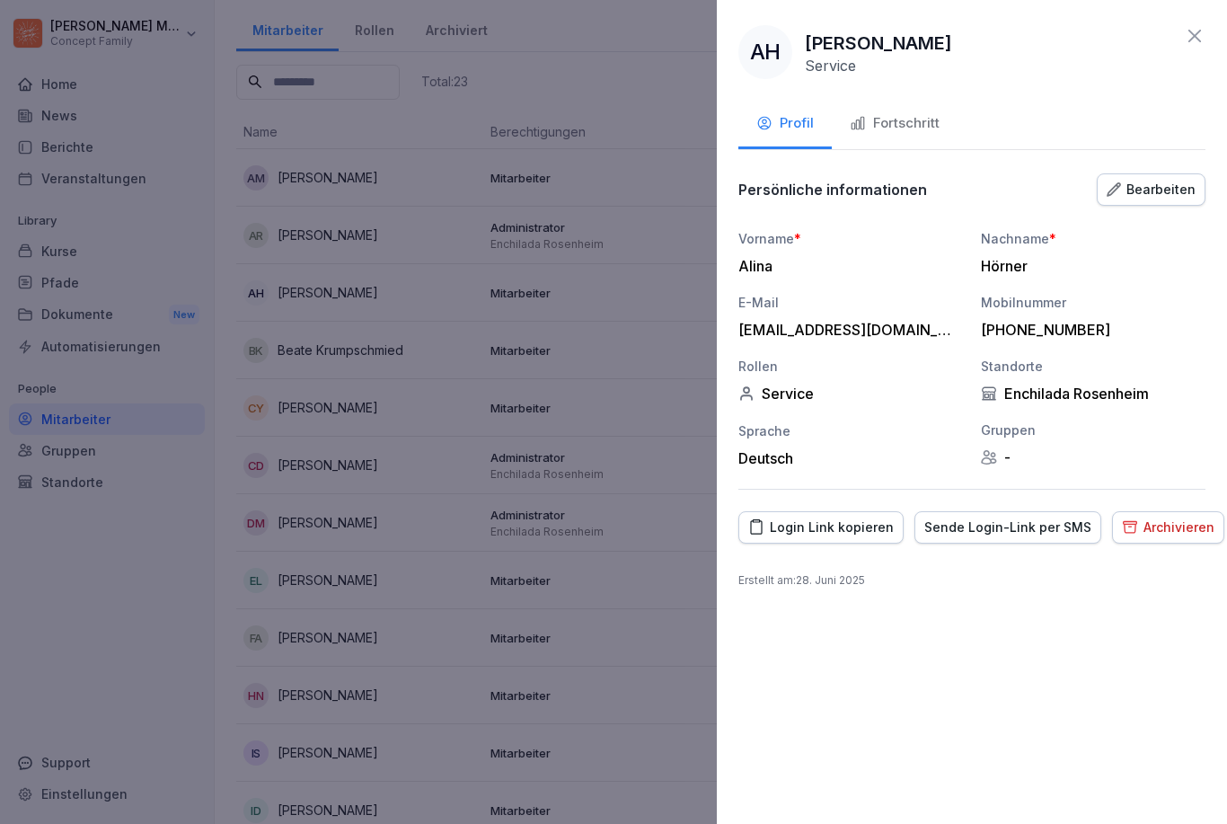
click at [919, 137] on button "Fortschritt" at bounding box center [895, 125] width 126 height 48
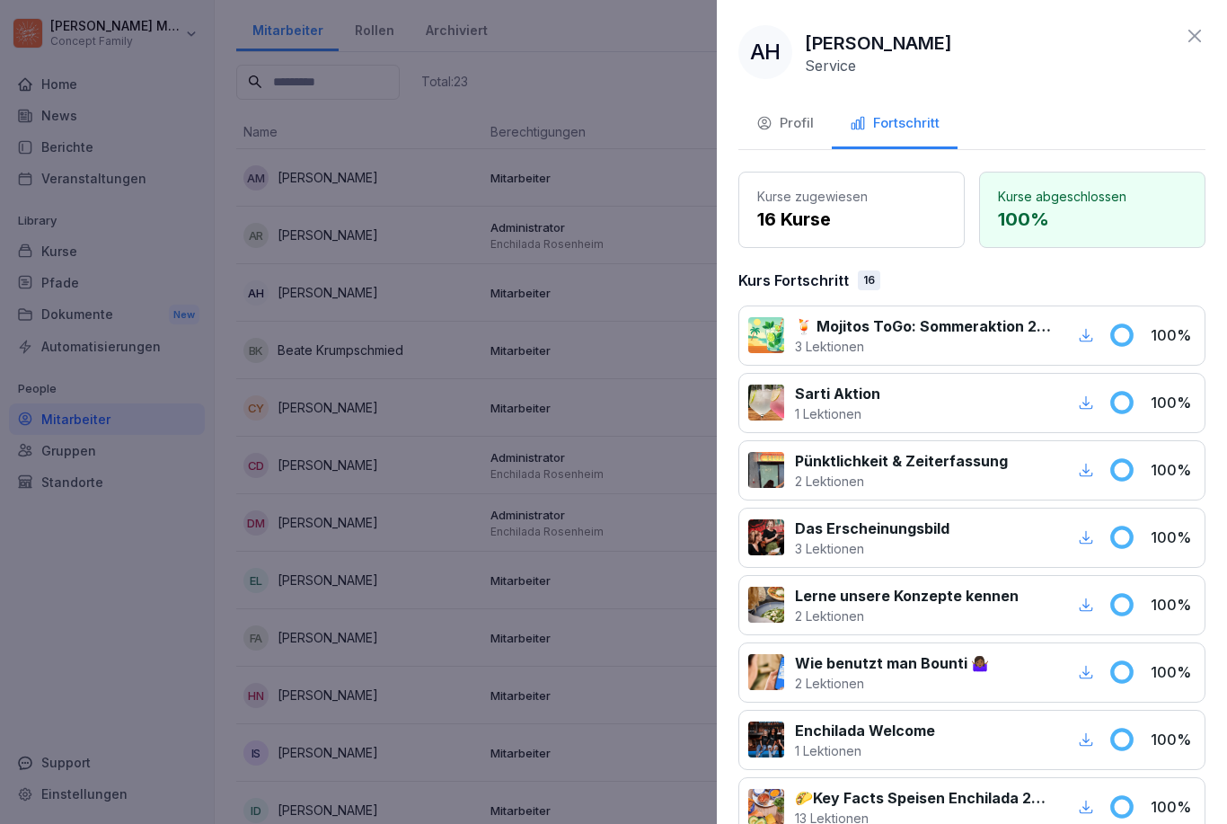
click at [919, 45] on icon at bounding box center [1195, 36] width 22 height 22
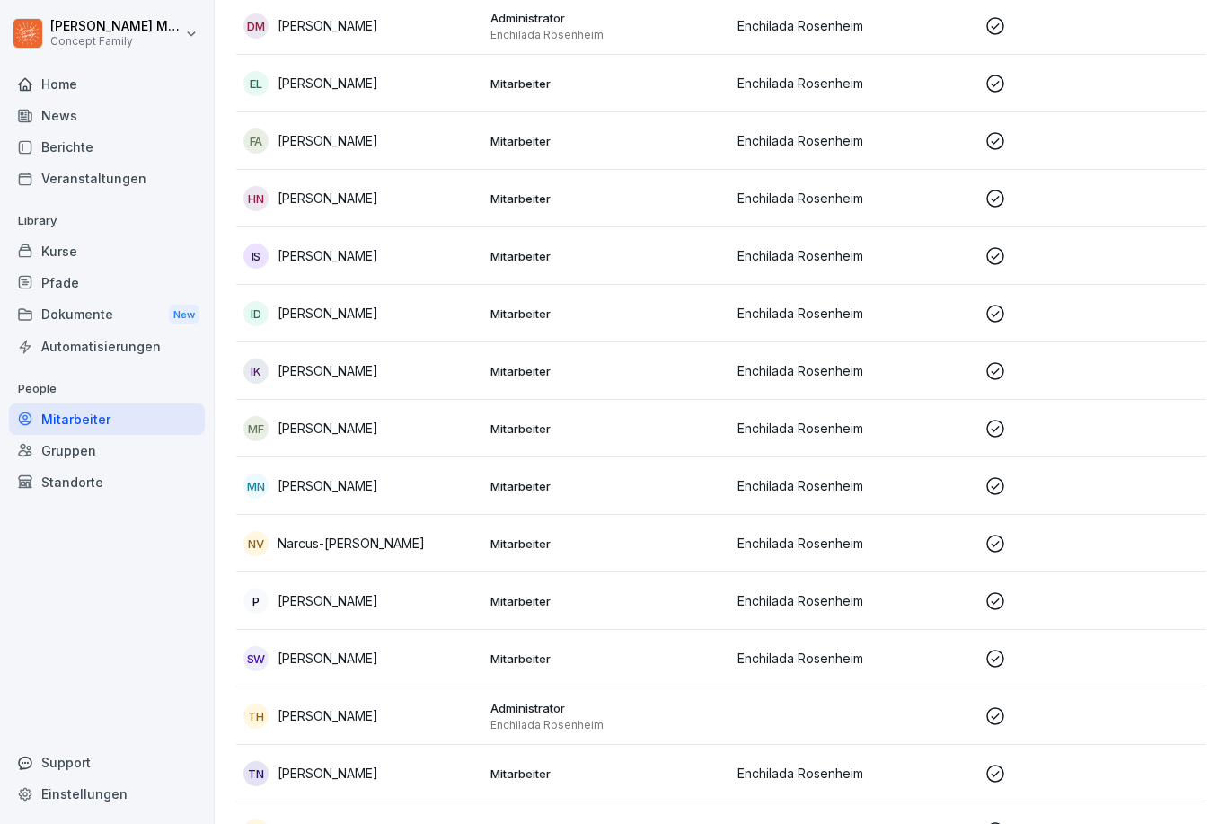
scroll to position [560, 0]
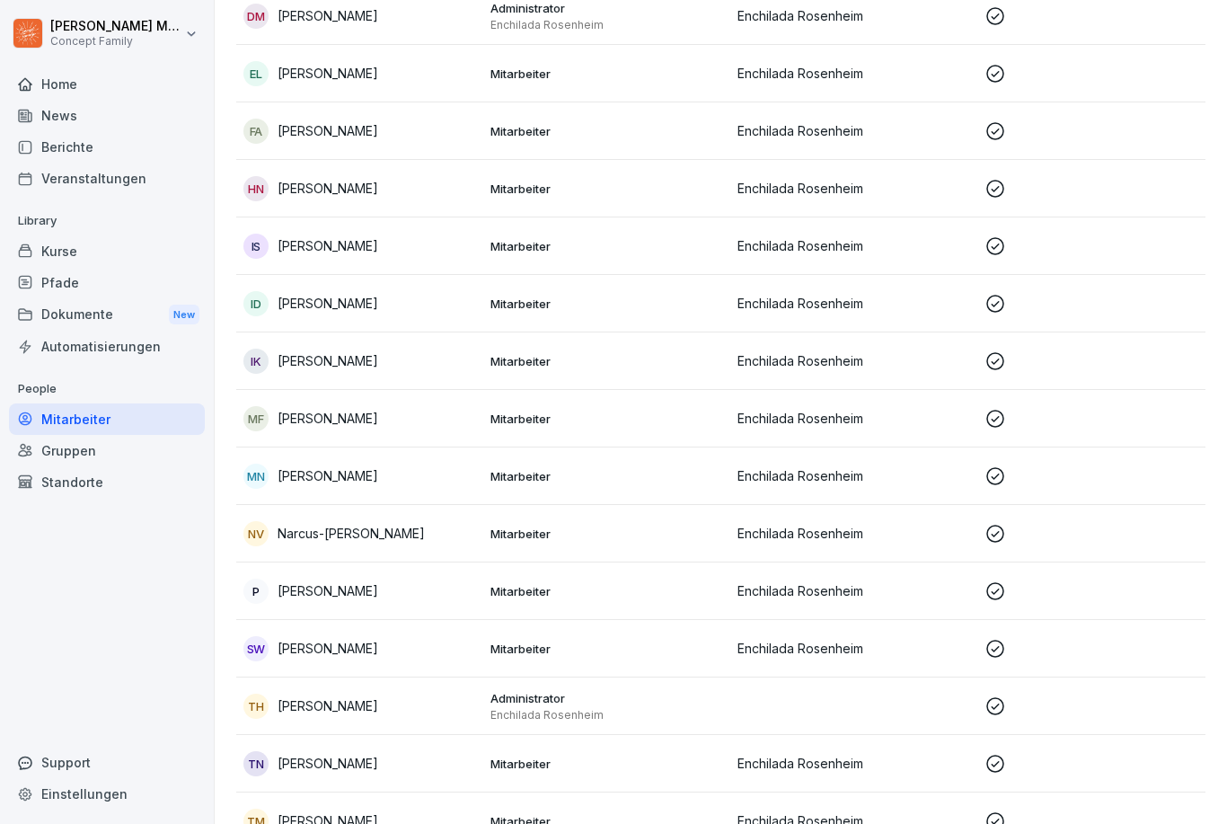
click at [377, 533] on p "Narcus-[PERSON_NAME]" at bounding box center [351, 533] width 147 height 19
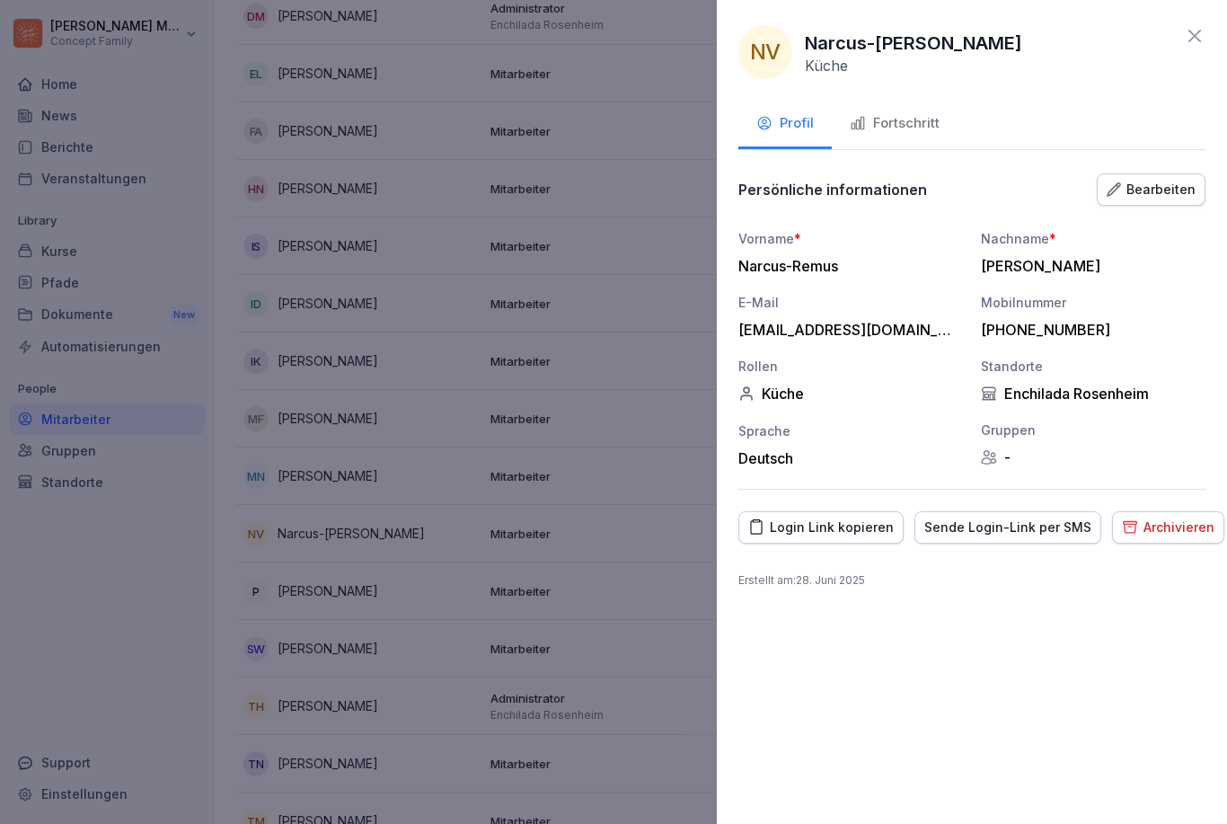
click at [917, 128] on div "Fortschritt" at bounding box center [895, 123] width 90 height 21
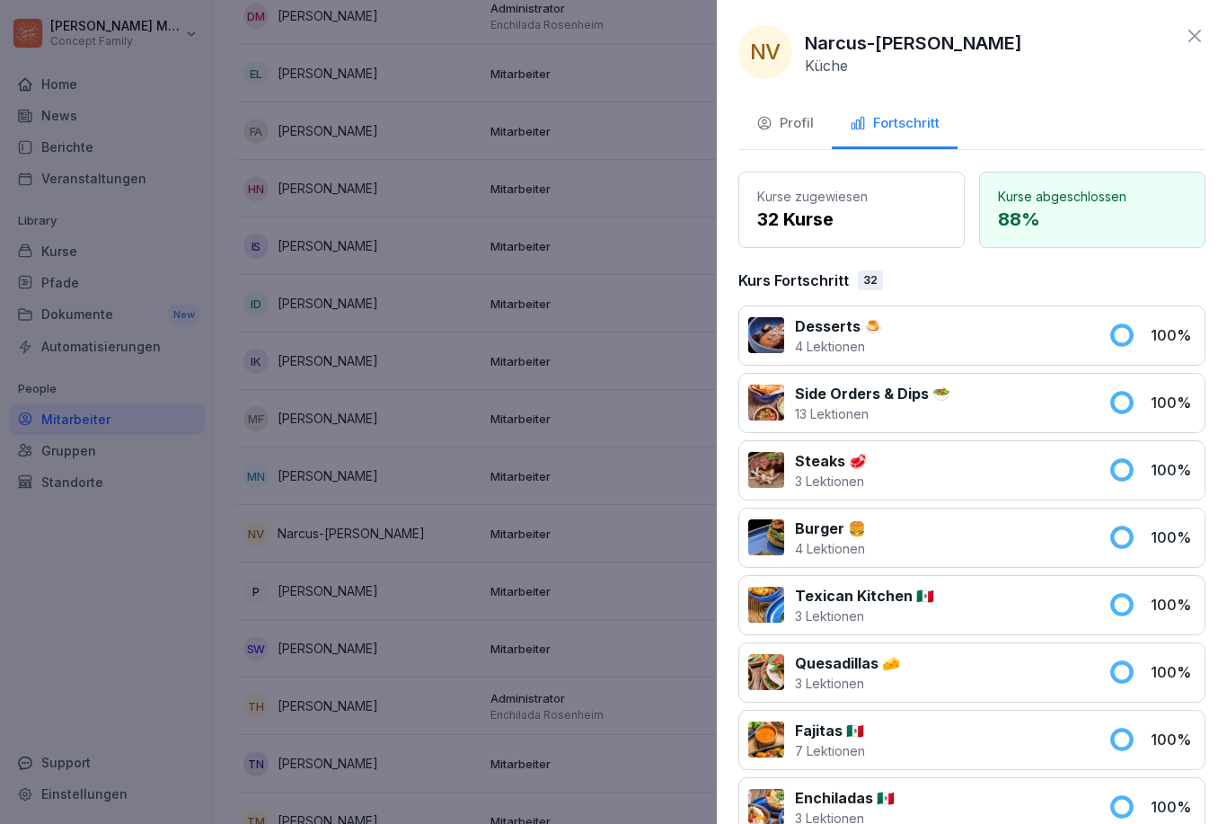
scroll to position [0, 0]
click at [919, 38] on icon at bounding box center [1194, 36] width 13 height 13
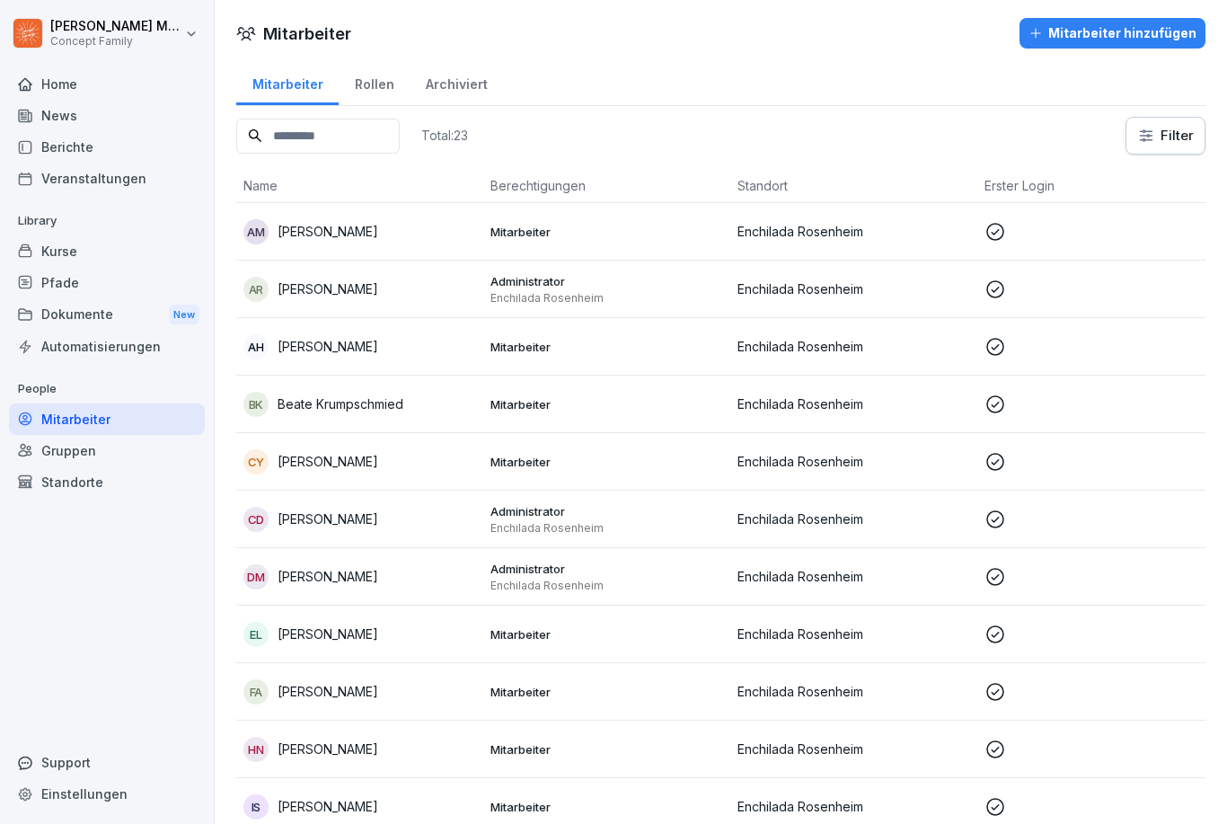
click at [79, 135] on div "Berichte" at bounding box center [107, 146] width 196 height 31
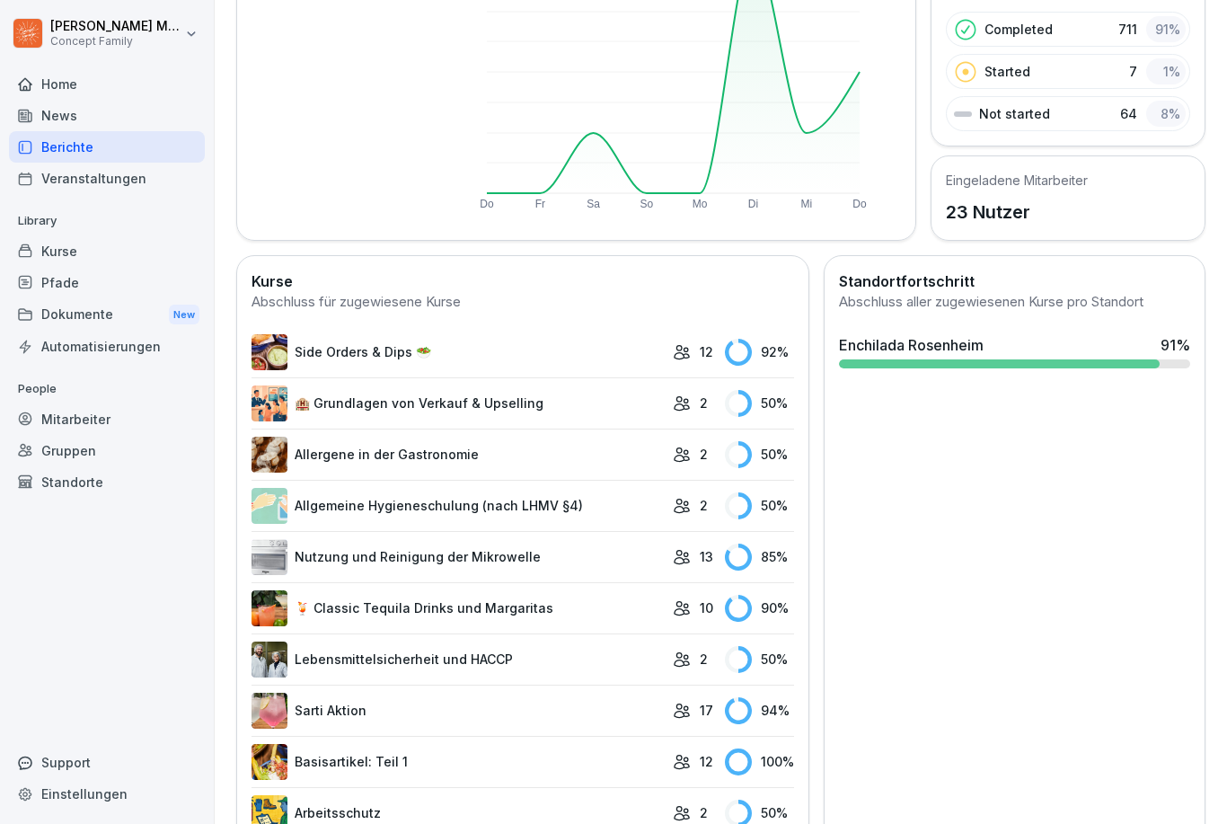
scroll to position [253, 0]
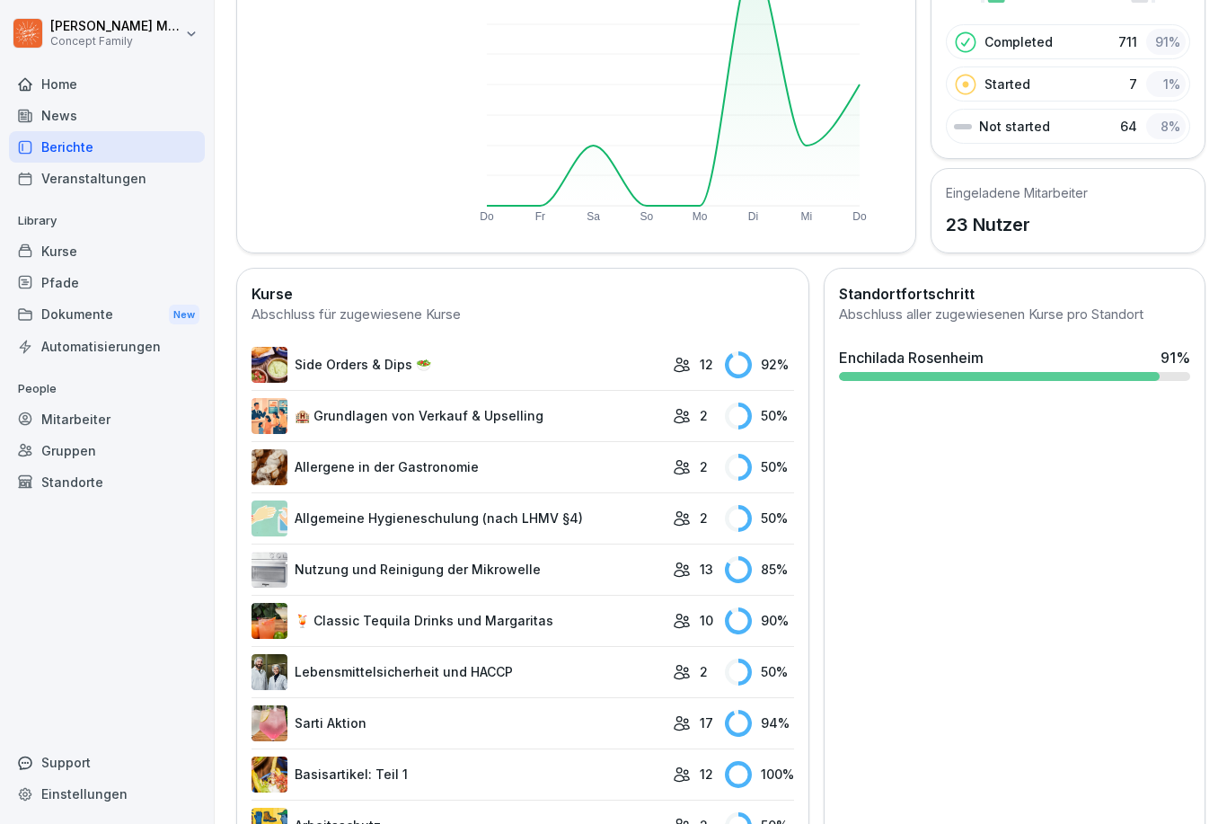
click at [612, 423] on link "🏨 Grundlagen von Verkauf & Upselling" at bounding box center [457, 416] width 412 height 36
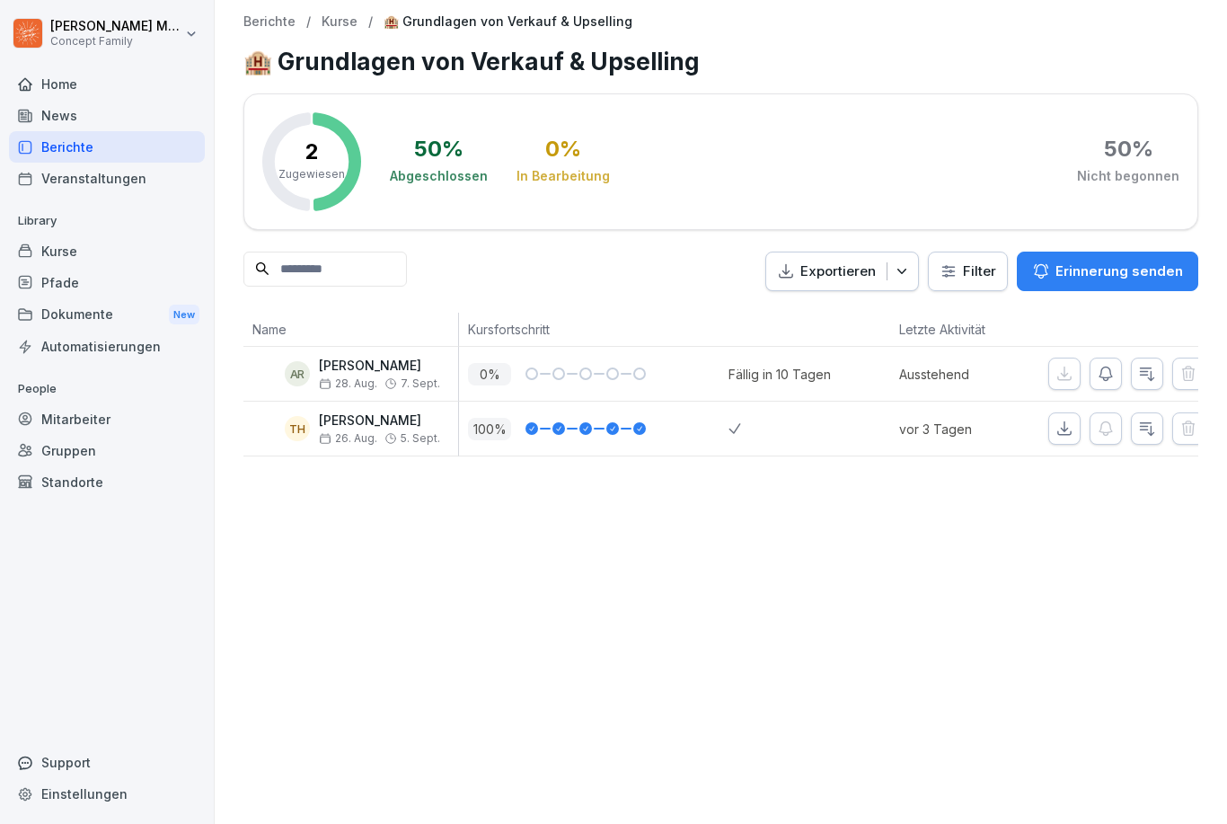
click at [75, 137] on div "Berichte" at bounding box center [107, 146] width 196 height 31
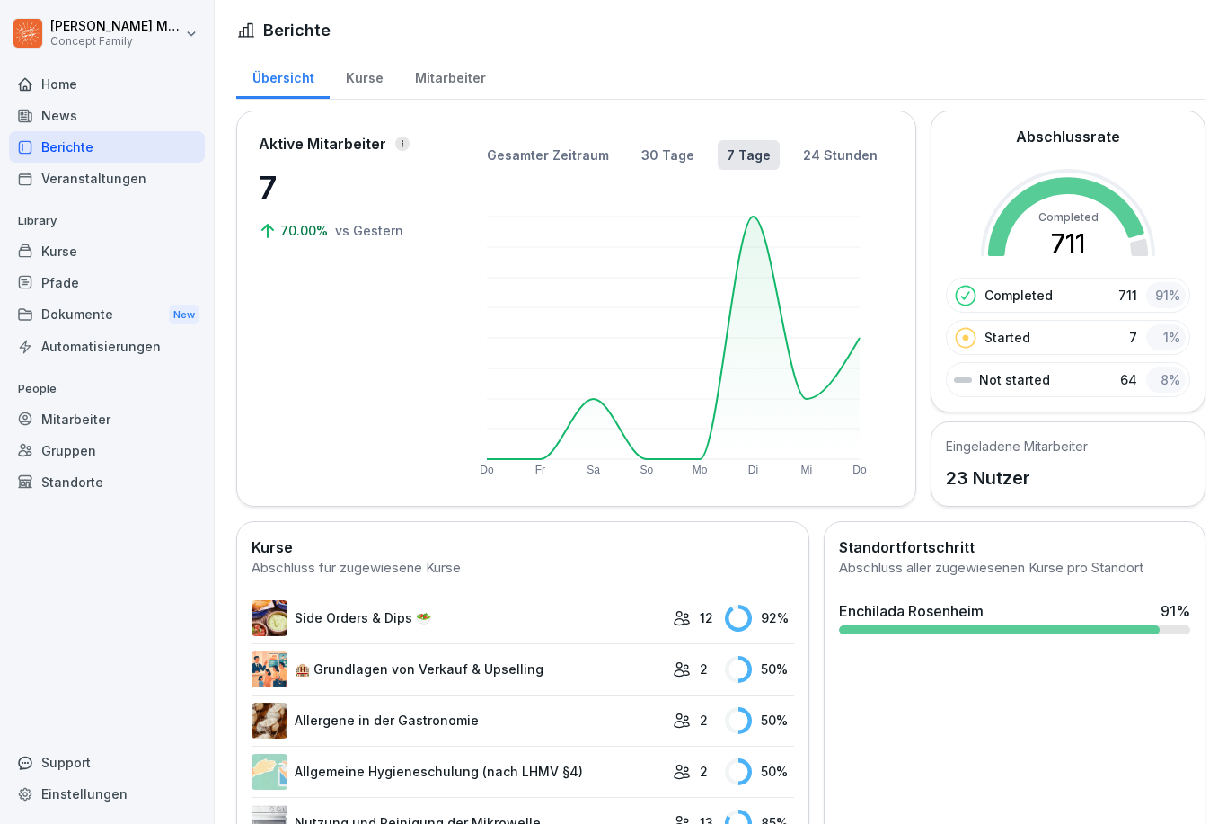
click at [63, 403] on div "Mitarbeiter" at bounding box center [107, 418] width 196 height 31
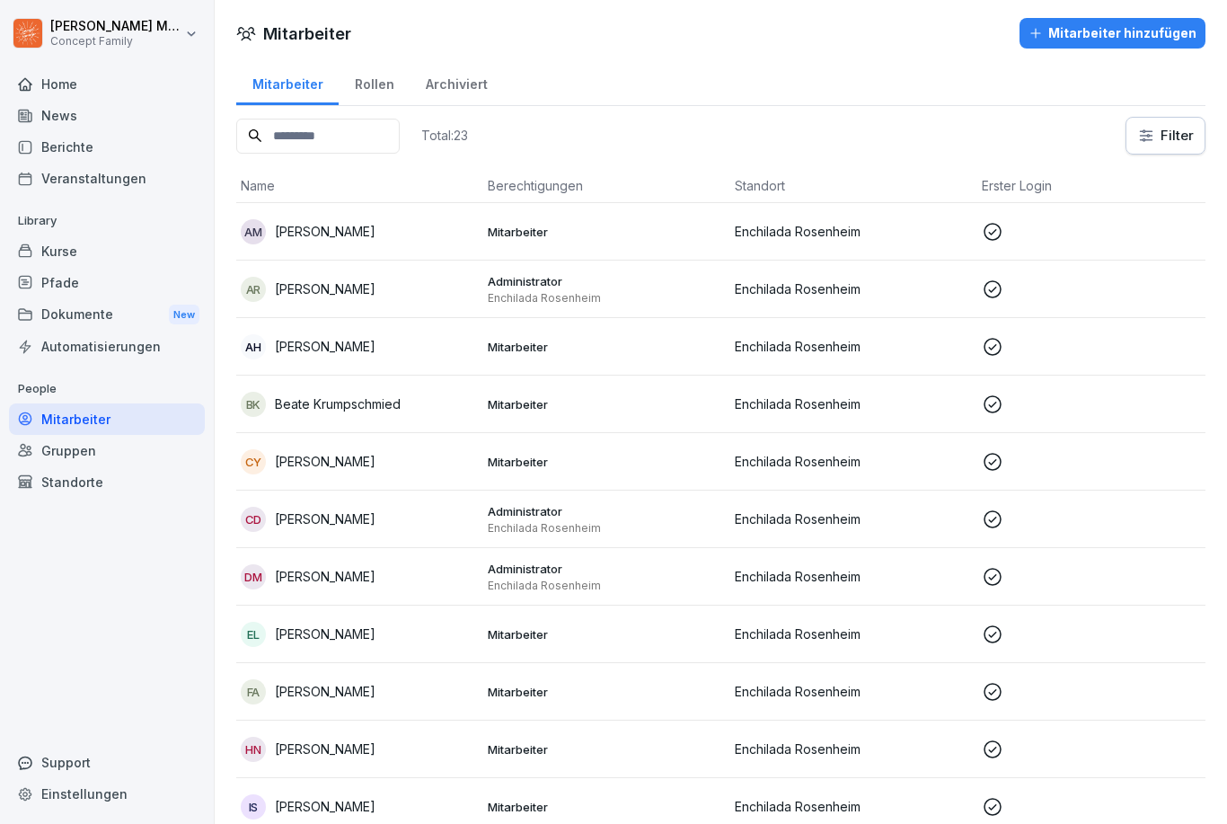
scroll to position [0, 3]
click at [421, 274] on td "AR Alexander Rezene" at bounding box center [357, 288] width 247 height 57
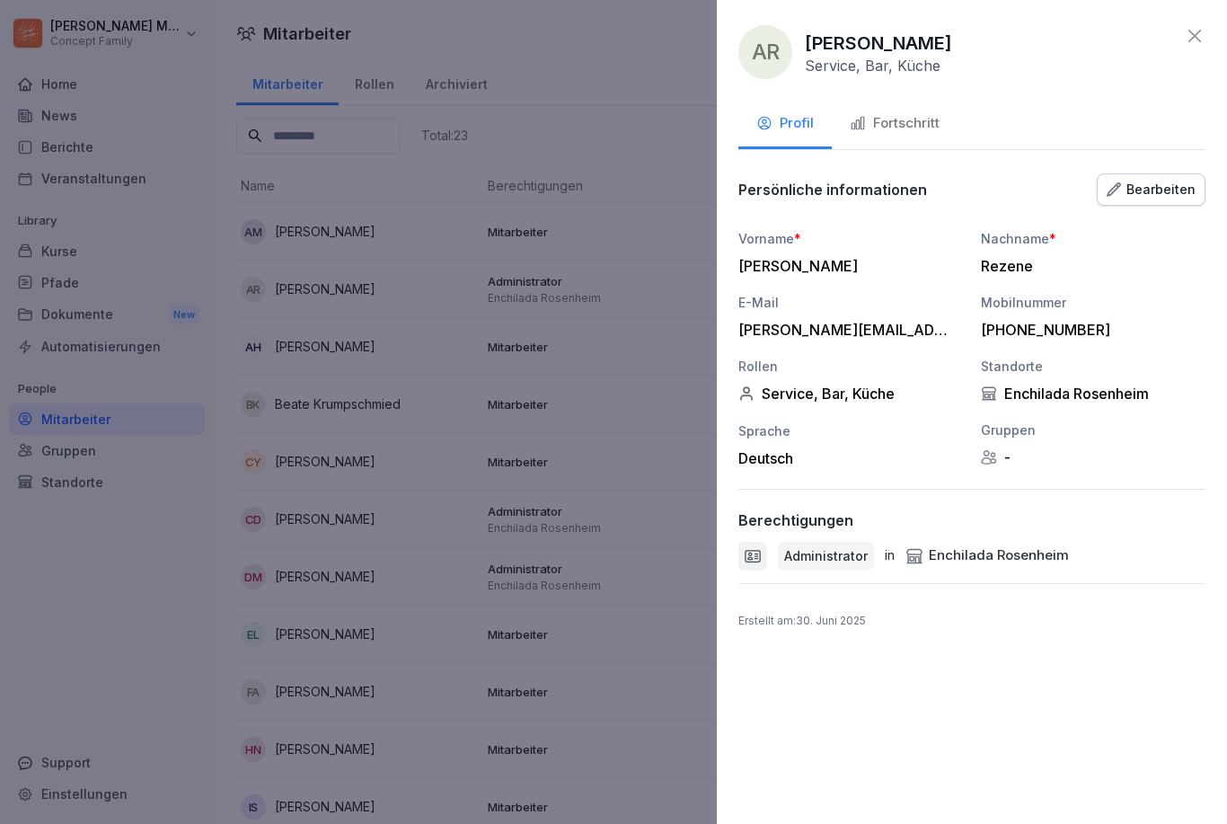
click at [907, 119] on div "Fortschritt" at bounding box center [895, 123] width 90 height 21
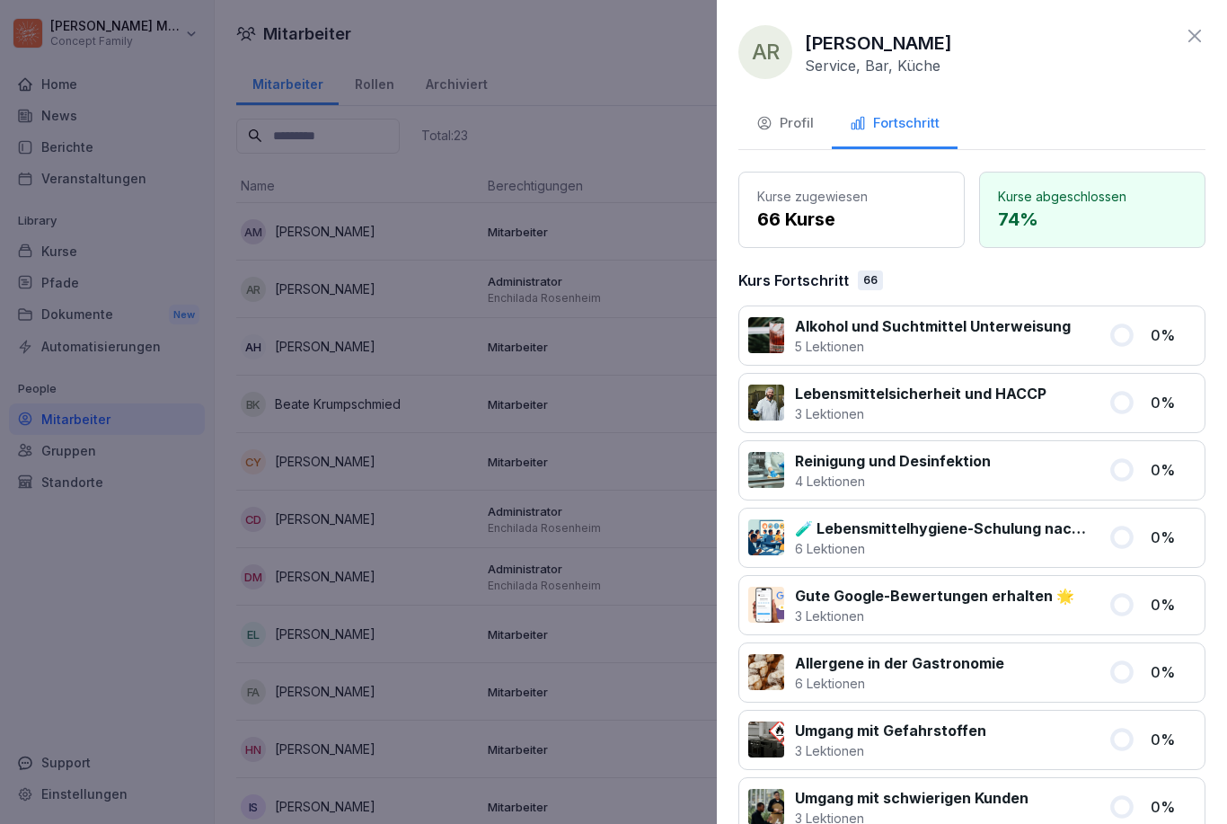
scroll to position [0, 0]
click at [794, 126] on div "Profil" at bounding box center [784, 123] width 57 height 21
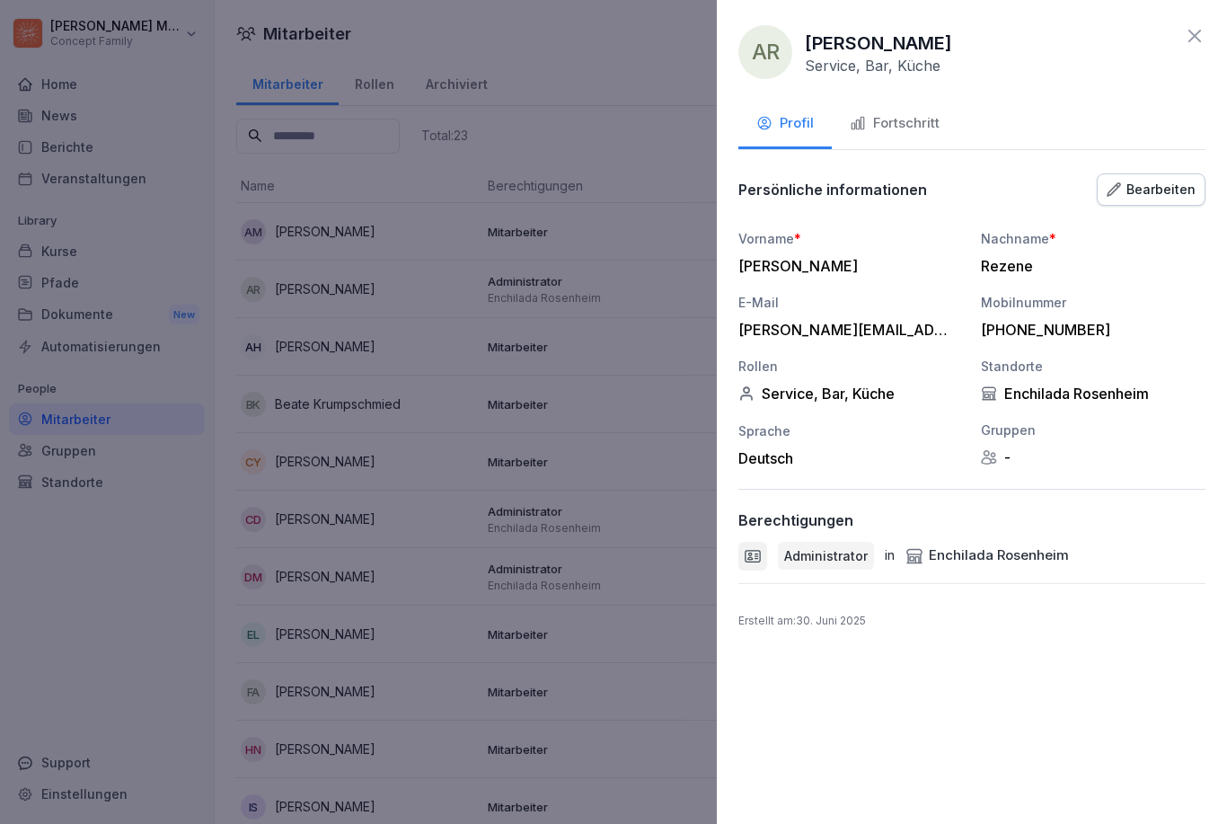
click at [894, 132] on div "Fortschritt" at bounding box center [895, 123] width 90 height 21
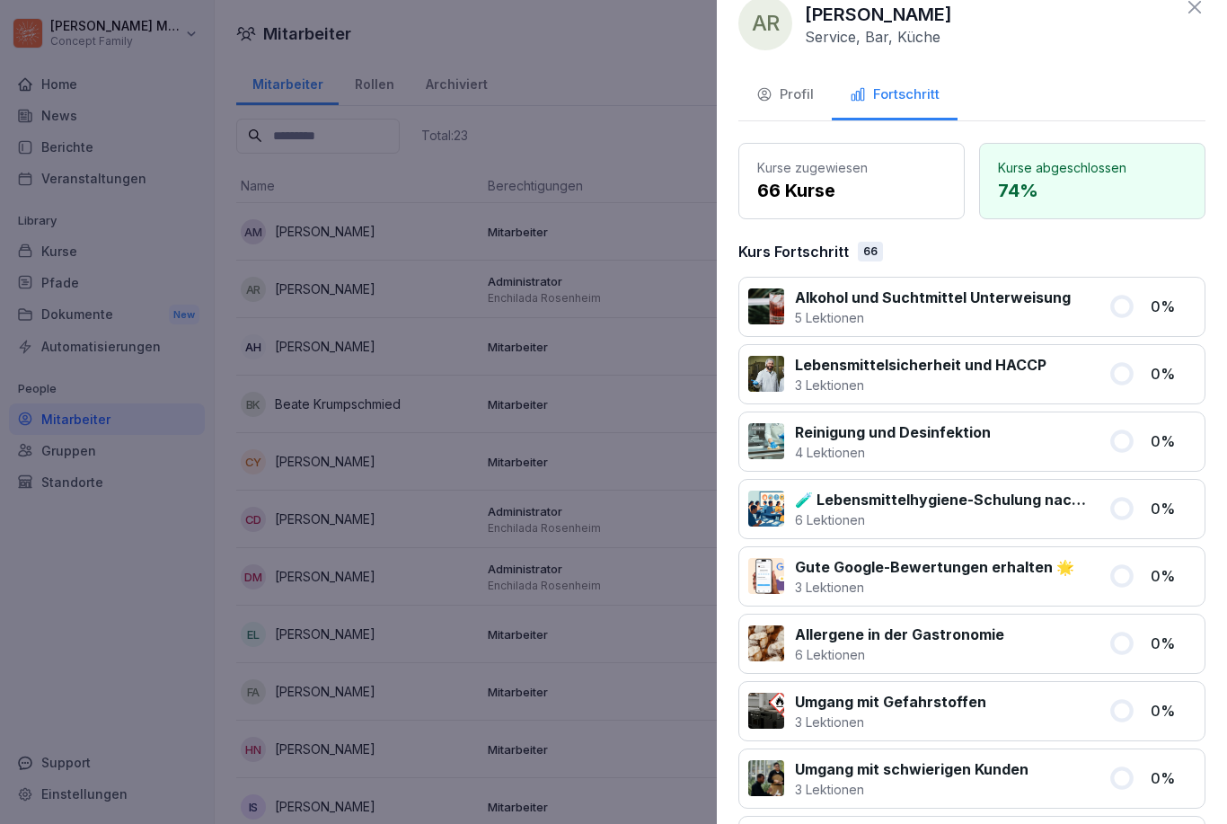
scroll to position [-5, 0]
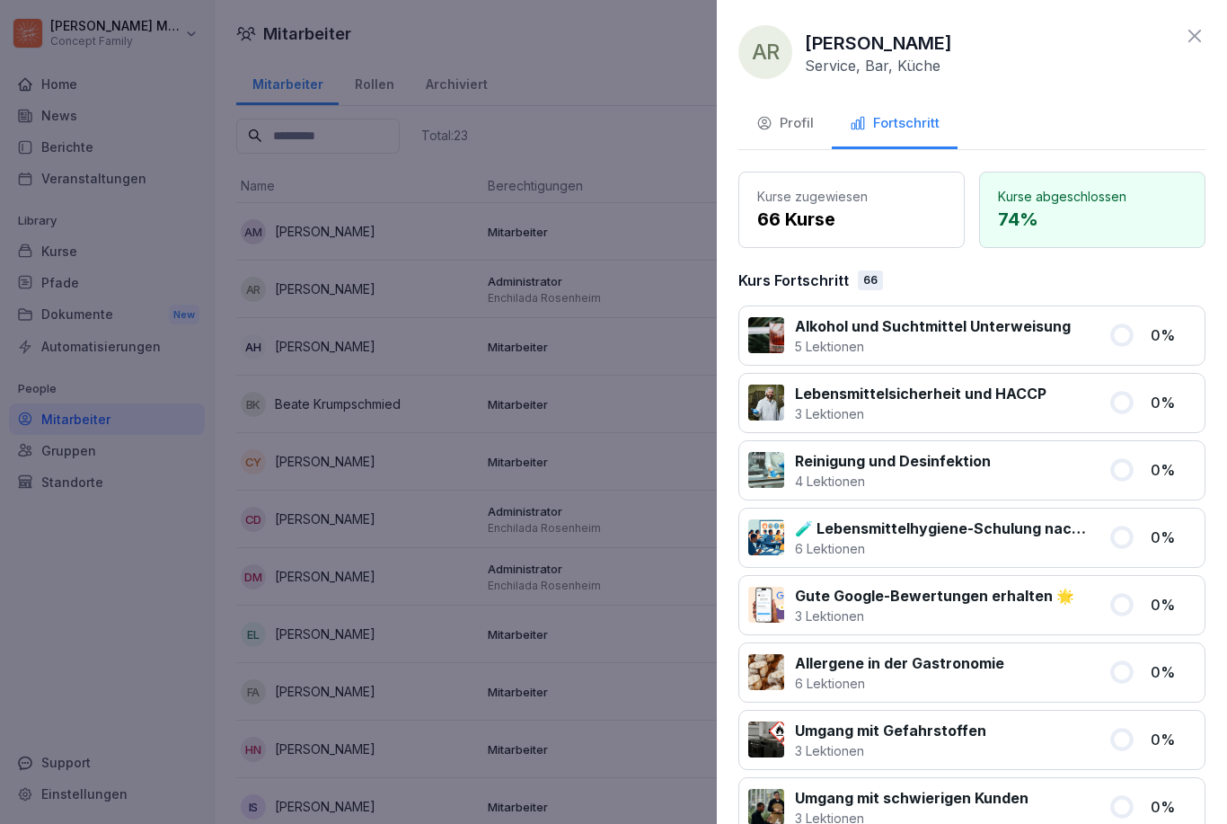
click at [101, 671] on div at bounding box center [613, 412] width 1227 height 824
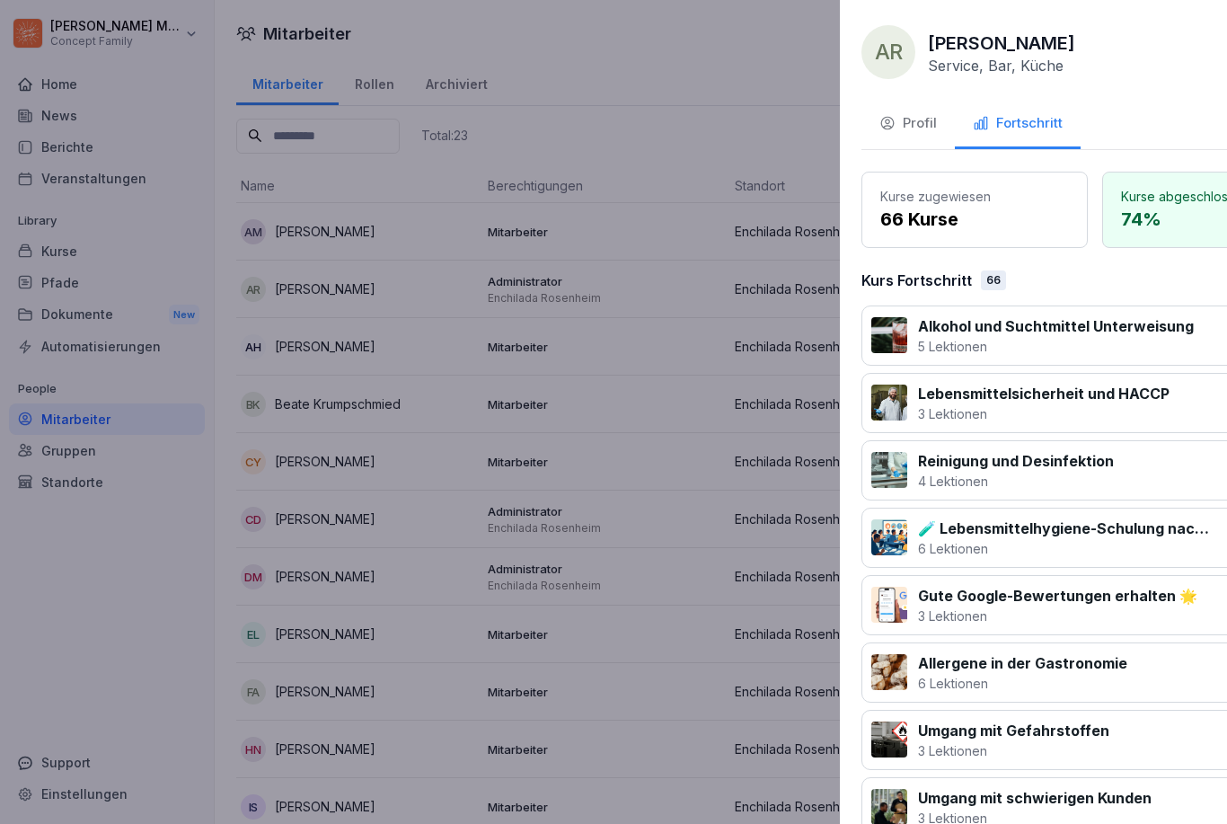
scroll to position [0, 0]
click at [100, 670] on div "Home News Berichte Veranstaltungen Library Kurse Pfade Dokumente New Automatisi…" at bounding box center [107, 435] width 196 height 757
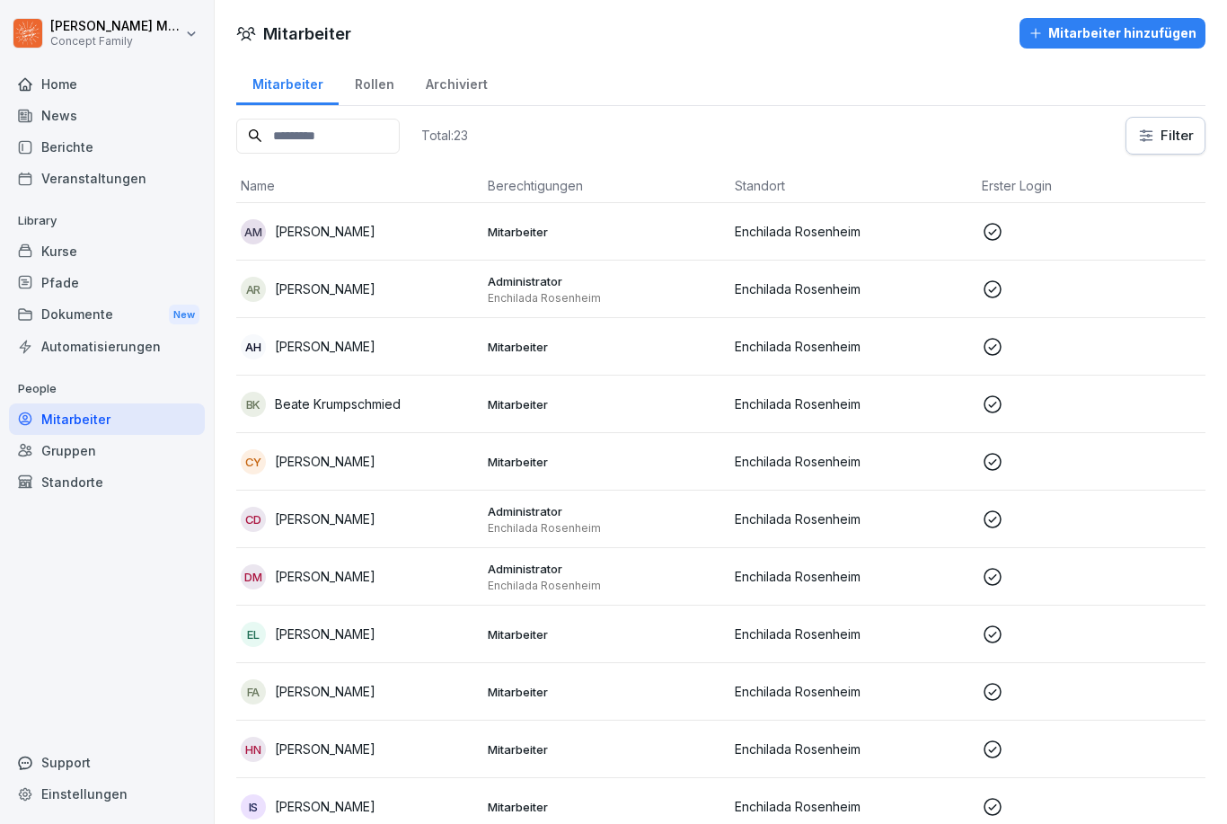
click at [140, 440] on div "Gruppen" at bounding box center [107, 450] width 196 height 31
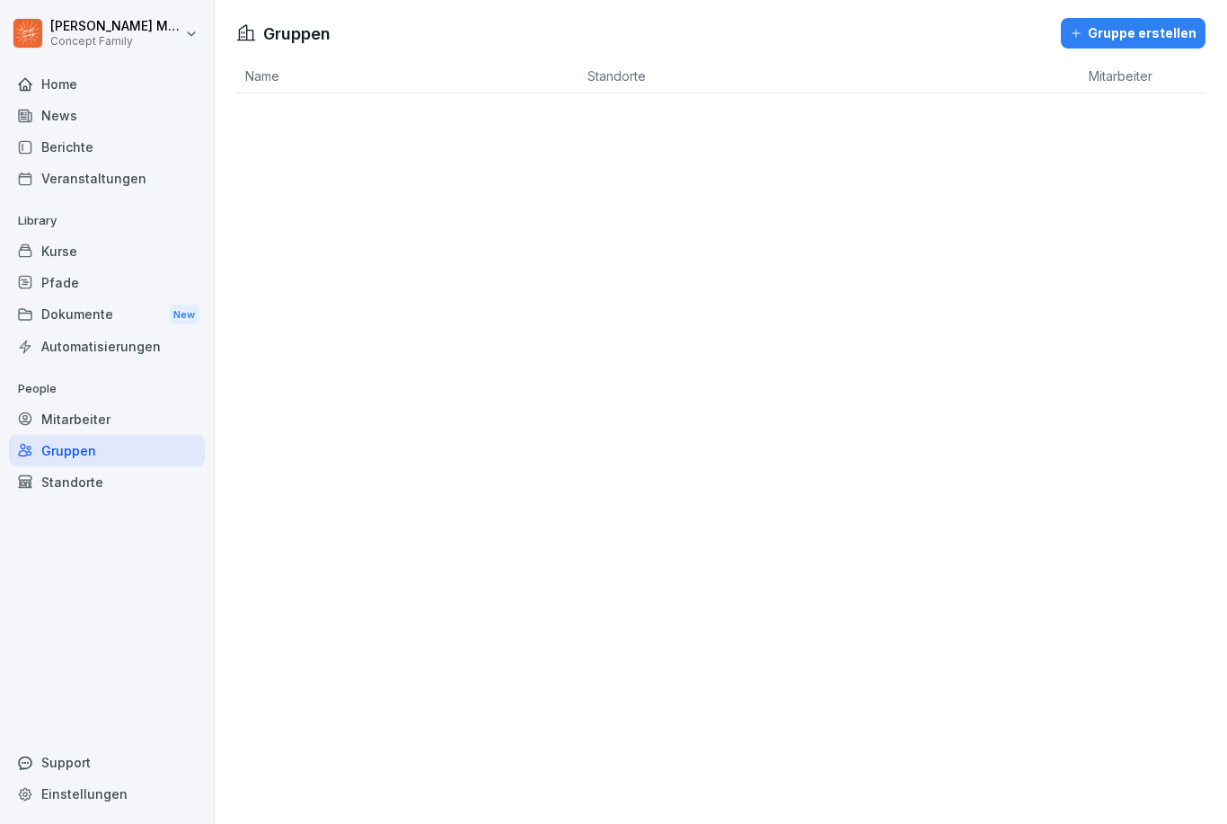
click at [200, 403] on div "Mitarbeiter" at bounding box center [107, 418] width 196 height 31
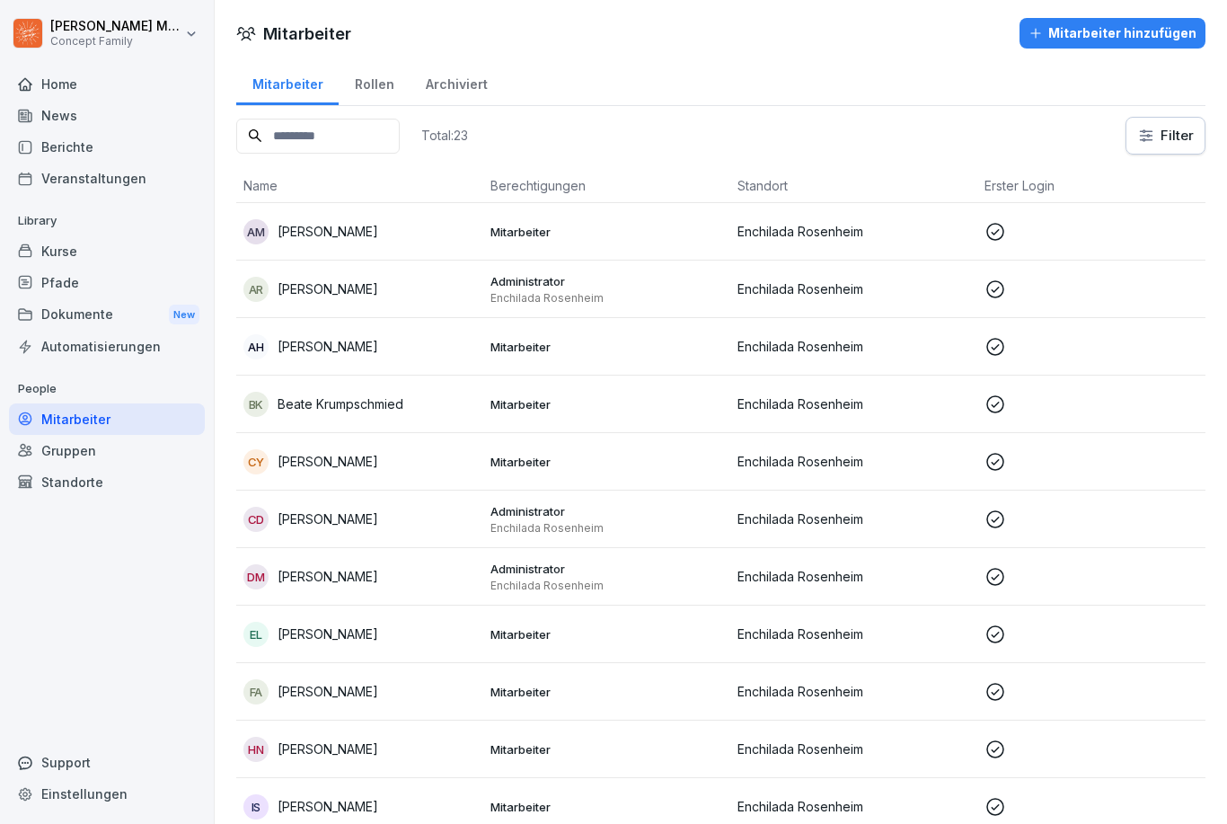
click at [96, 406] on div "Mitarbeiter" at bounding box center [107, 418] width 196 height 31
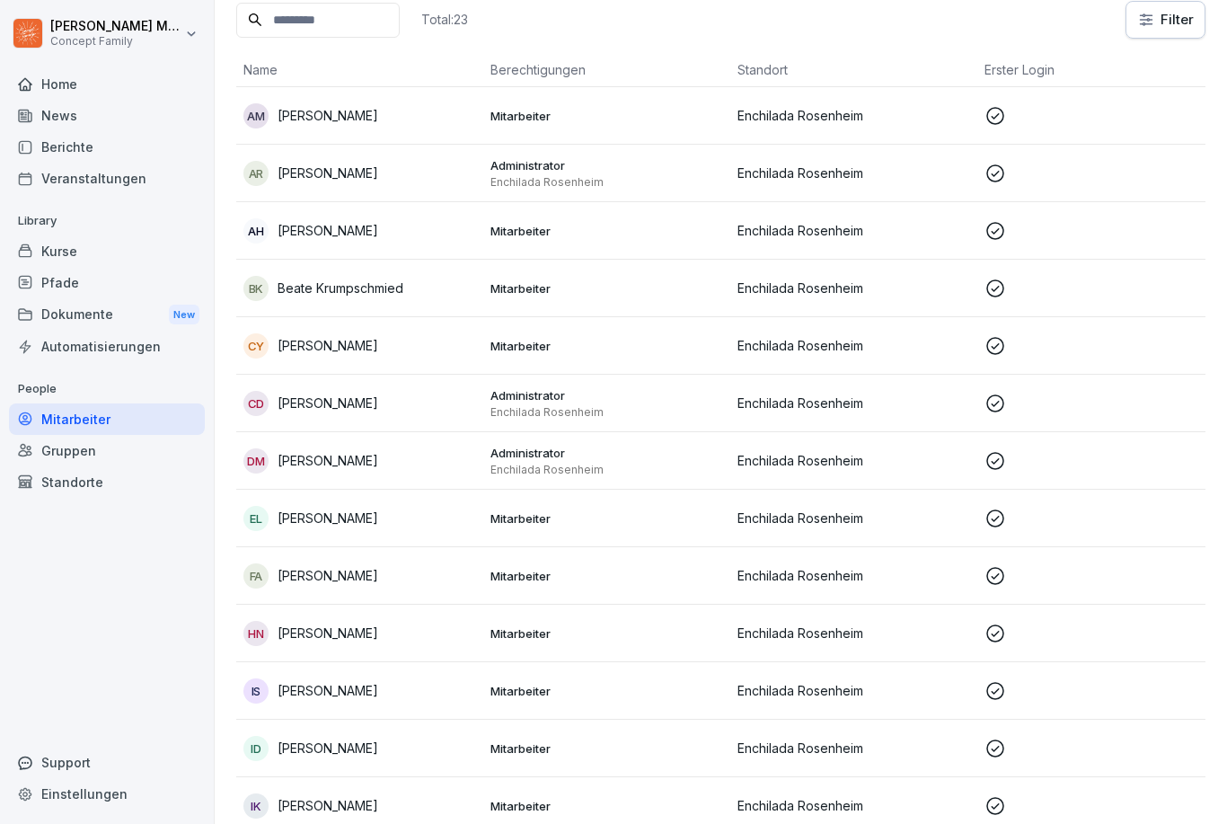
scroll to position [114, 0]
click at [327, 409] on p "[PERSON_NAME]" at bounding box center [328, 404] width 101 height 19
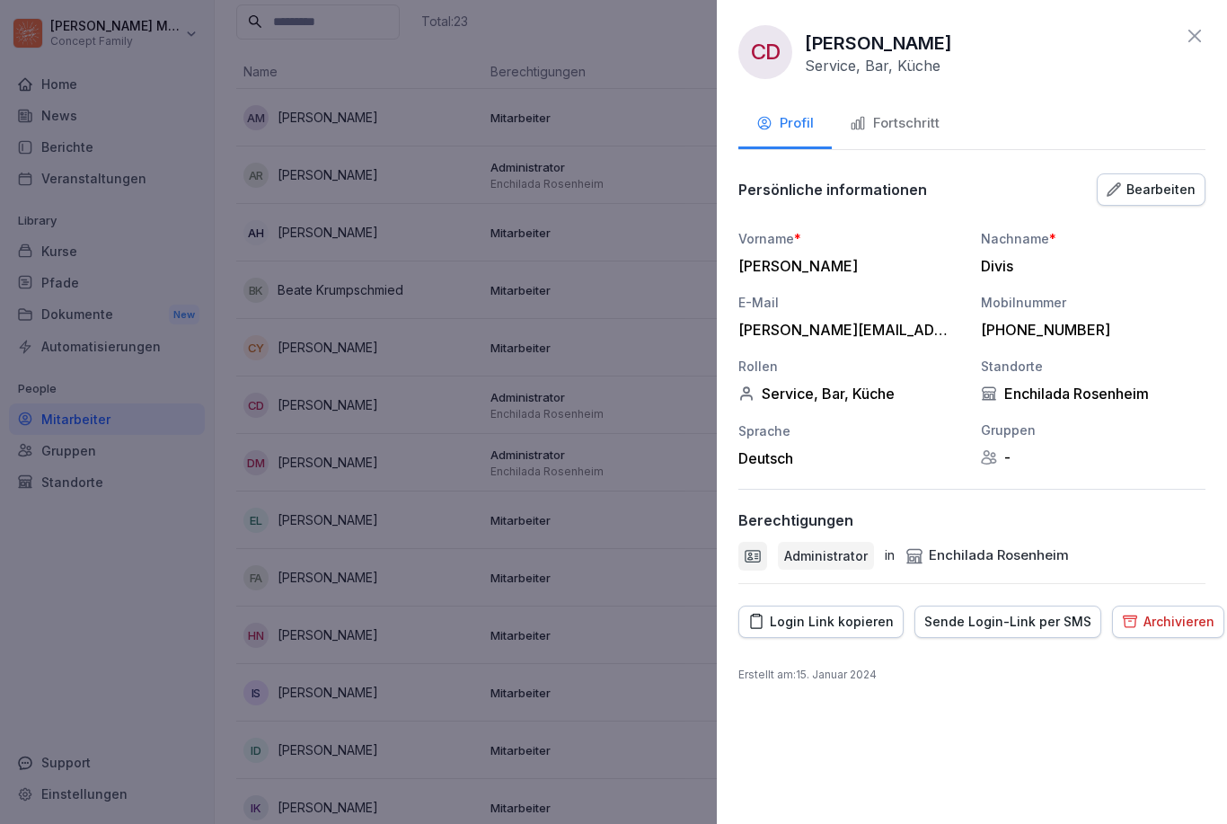
click at [844, 567] on div "Administrator" at bounding box center [826, 556] width 96 height 28
click at [919, 542] on div "Administrator in Enchilada Rosenheim" at bounding box center [971, 556] width 467 height 29
click at [762, 557] on div at bounding box center [752, 556] width 29 height 29
click at [919, 26] on div "CD Christina Divis Service, Bar, Küche Profil Fortschritt Persönliche informati…" at bounding box center [972, 412] width 510 height 824
click at [919, 25] on icon at bounding box center [1195, 36] width 22 height 22
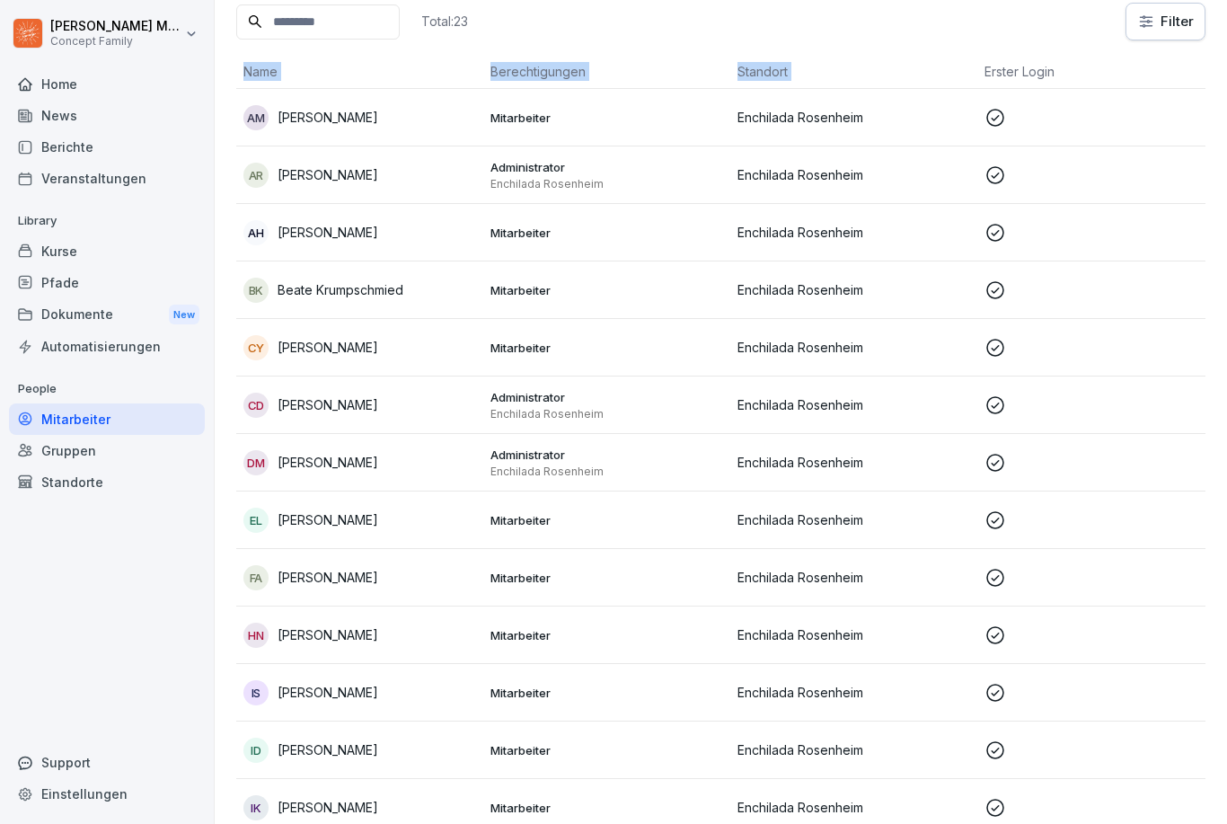
click at [919, 100] on td at bounding box center [1100, 117] width 247 height 57
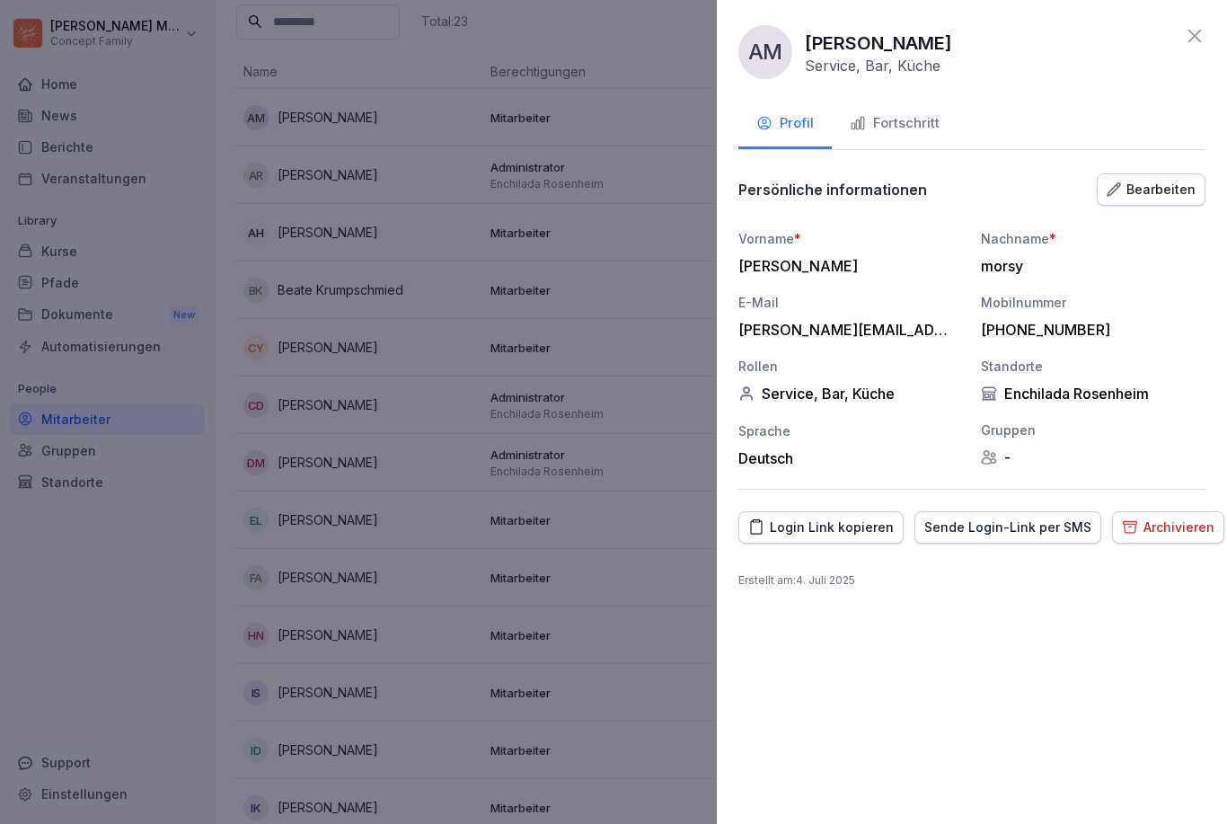
click at [919, 36] on icon at bounding box center [1195, 36] width 22 height 22
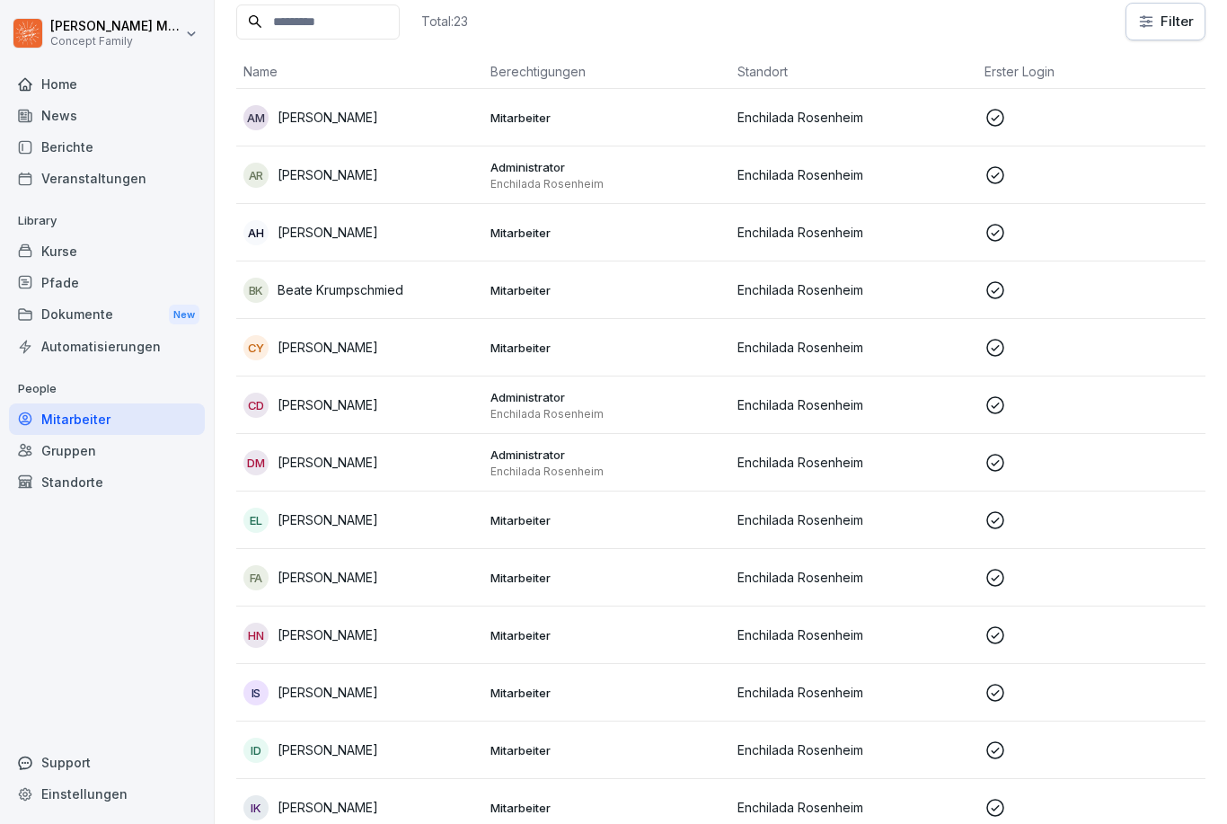
click at [919, 33] on div "Total: 23 Filter" at bounding box center [720, 22] width 969 height 38
